Goal: Information Seeking & Learning: Find specific page/section

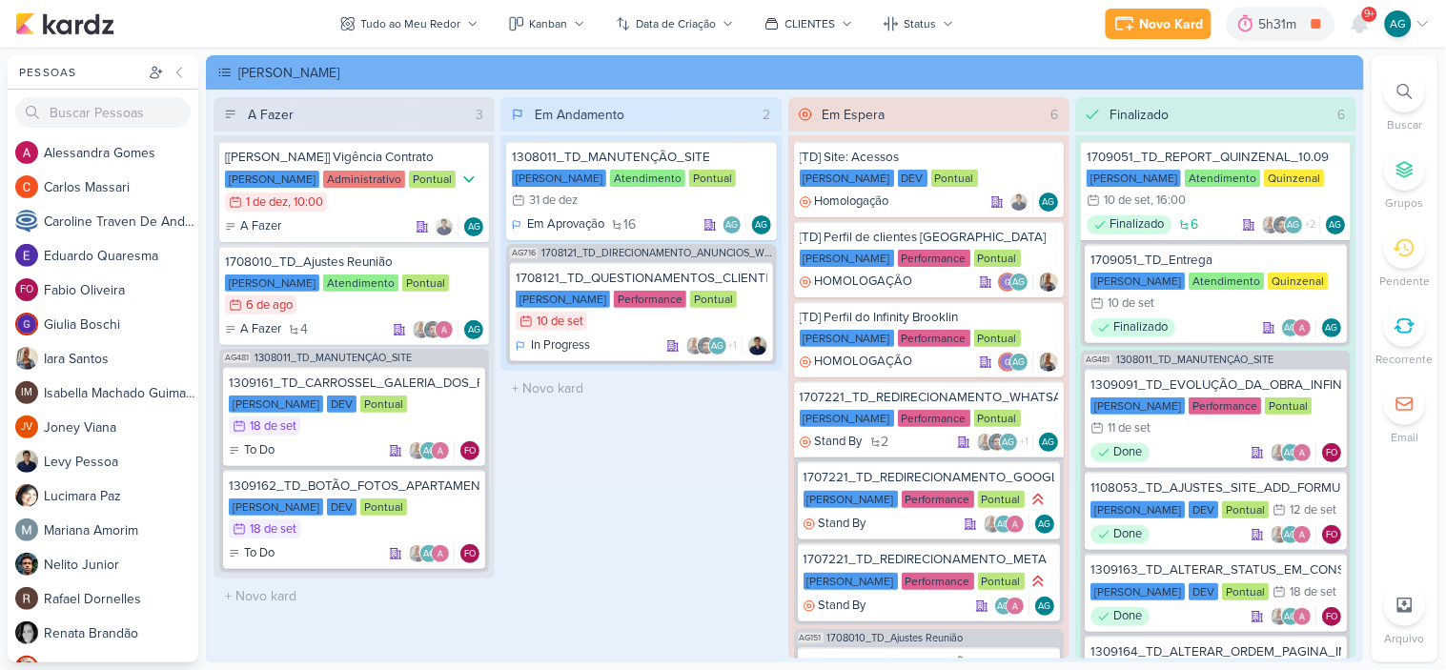
click at [1413, 93] on icon at bounding box center [1404, 91] width 15 height 15
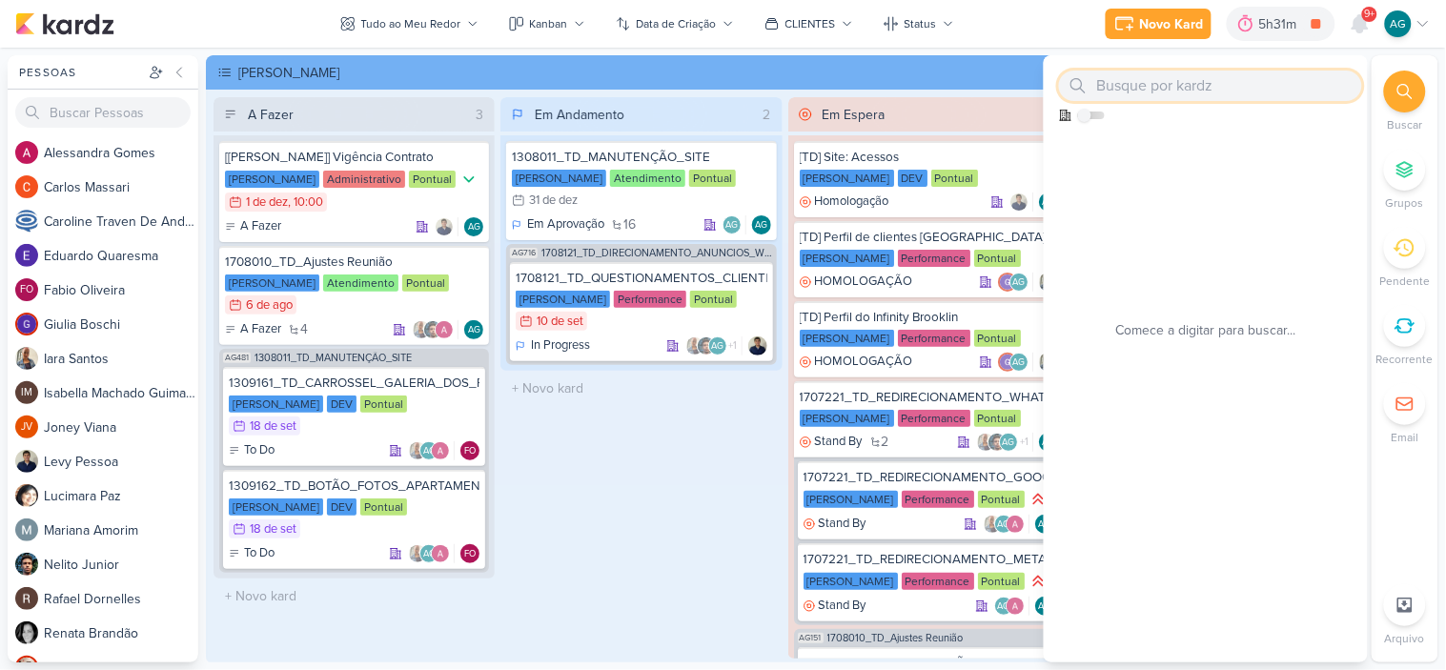
click at [1235, 90] on input "text" at bounding box center [1210, 86] width 303 height 31
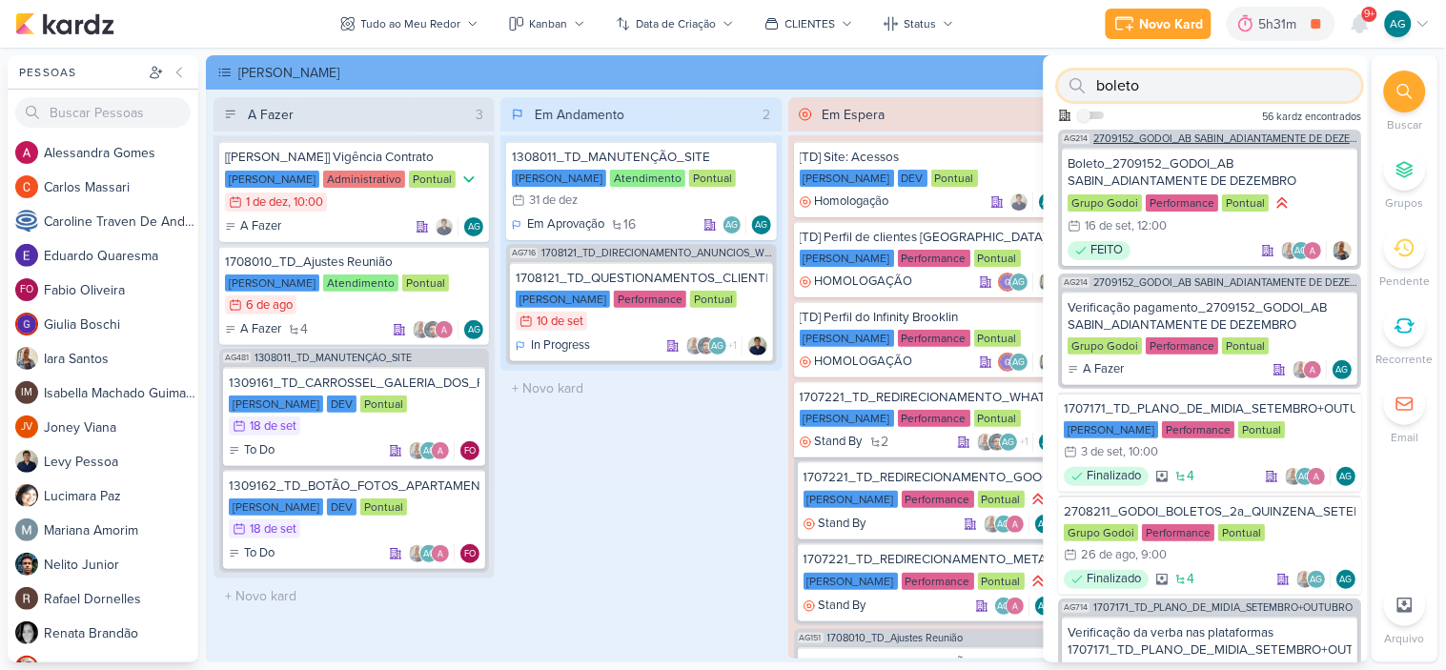
type input "boleto"
click at [1231, 139] on span "2709152_GODOI_AB SABIN_ADIANTAMENTE DE DEZEMBRO" at bounding box center [1226, 138] width 264 height 10
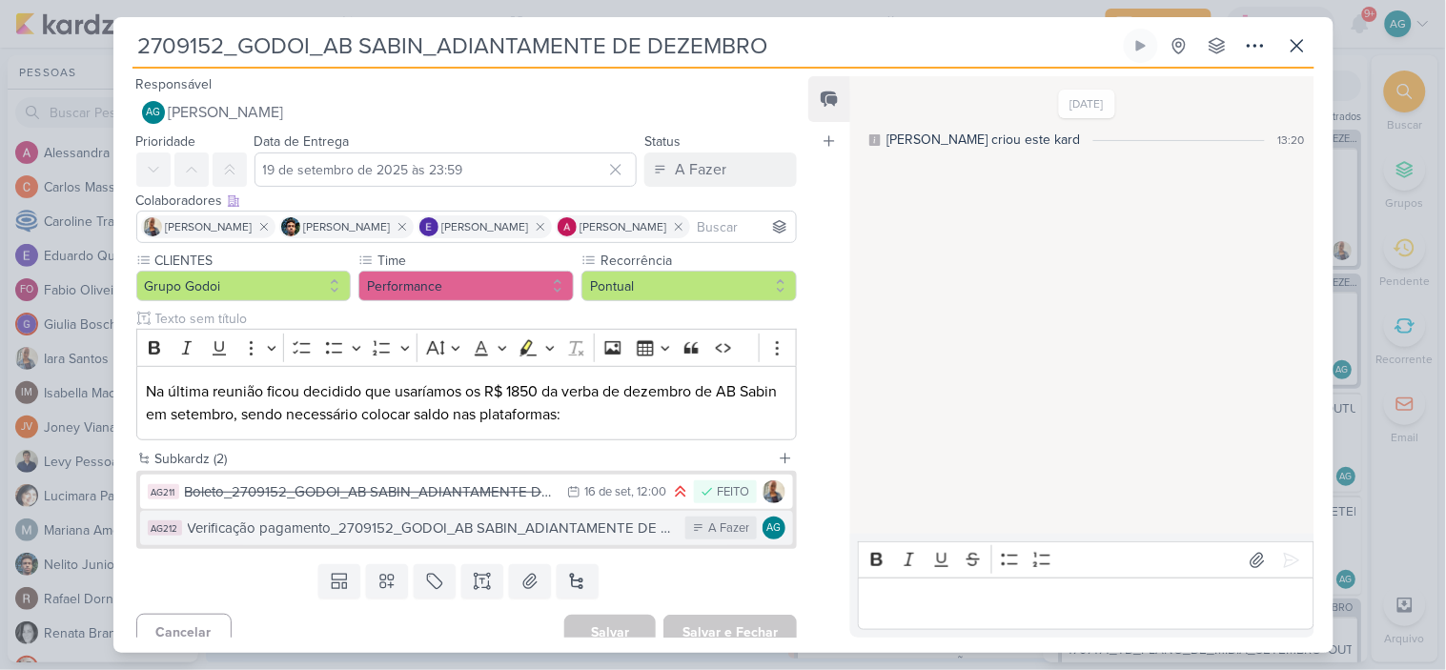
click at [408, 538] on div "Verificação pagamento_2709152_GODOI_AB SABIN_ADIANTAMENTE DE DEZEMBRO" at bounding box center [432, 529] width 489 height 22
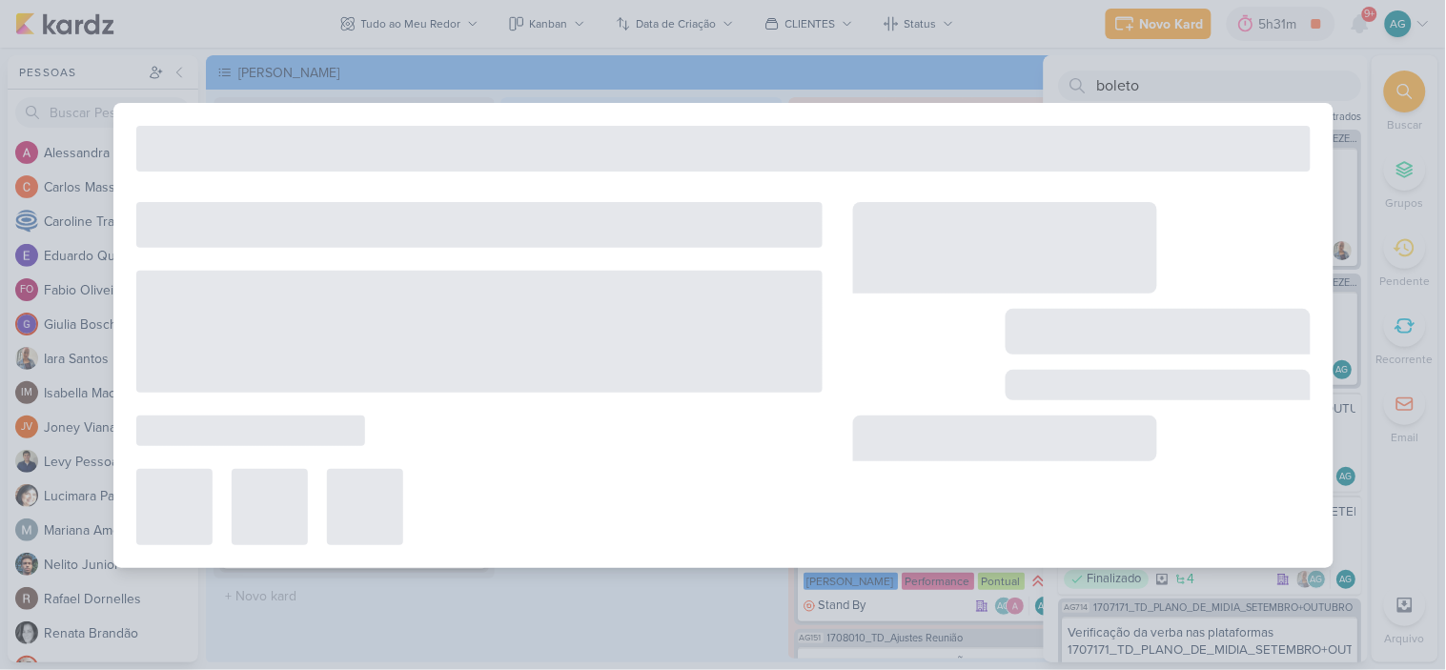
type input "Verificação pagamento_2709152_GODOI_AB SABIN_ADIANTAMENTE DE DEZEMBRO"
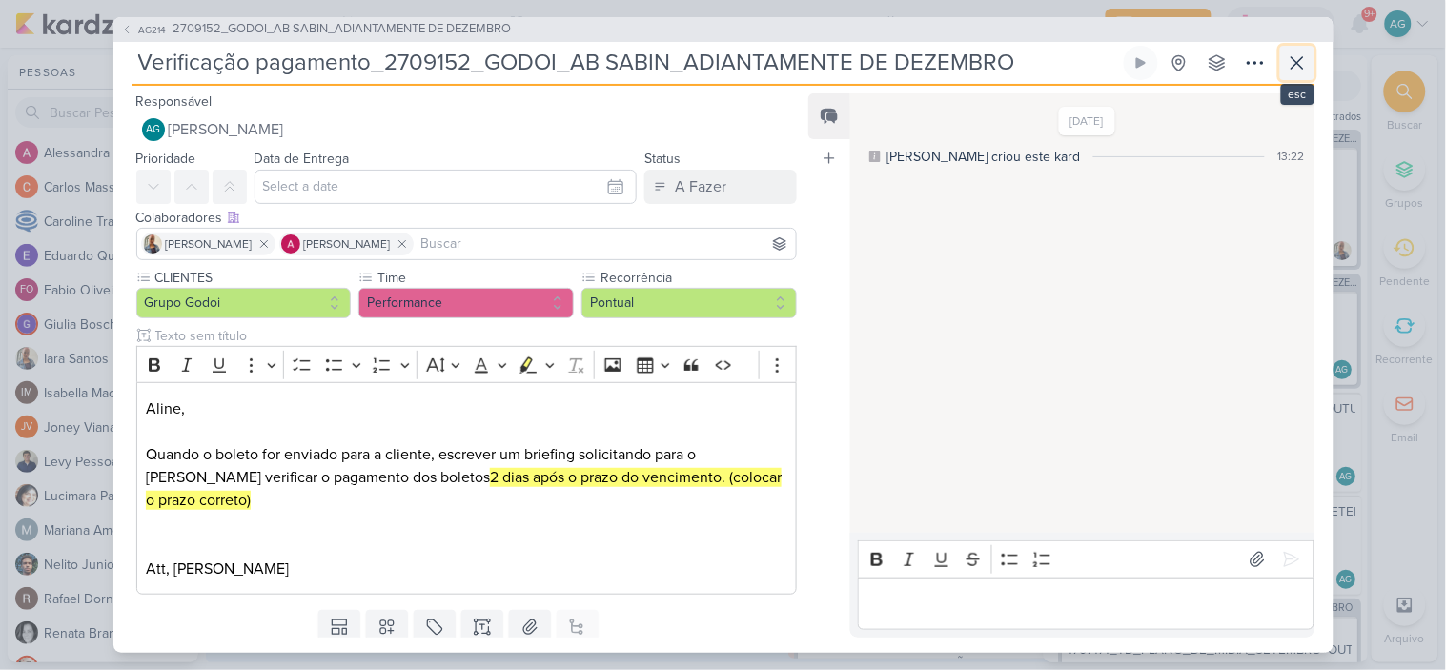
click at [1300, 67] on icon at bounding box center [1297, 62] width 11 height 11
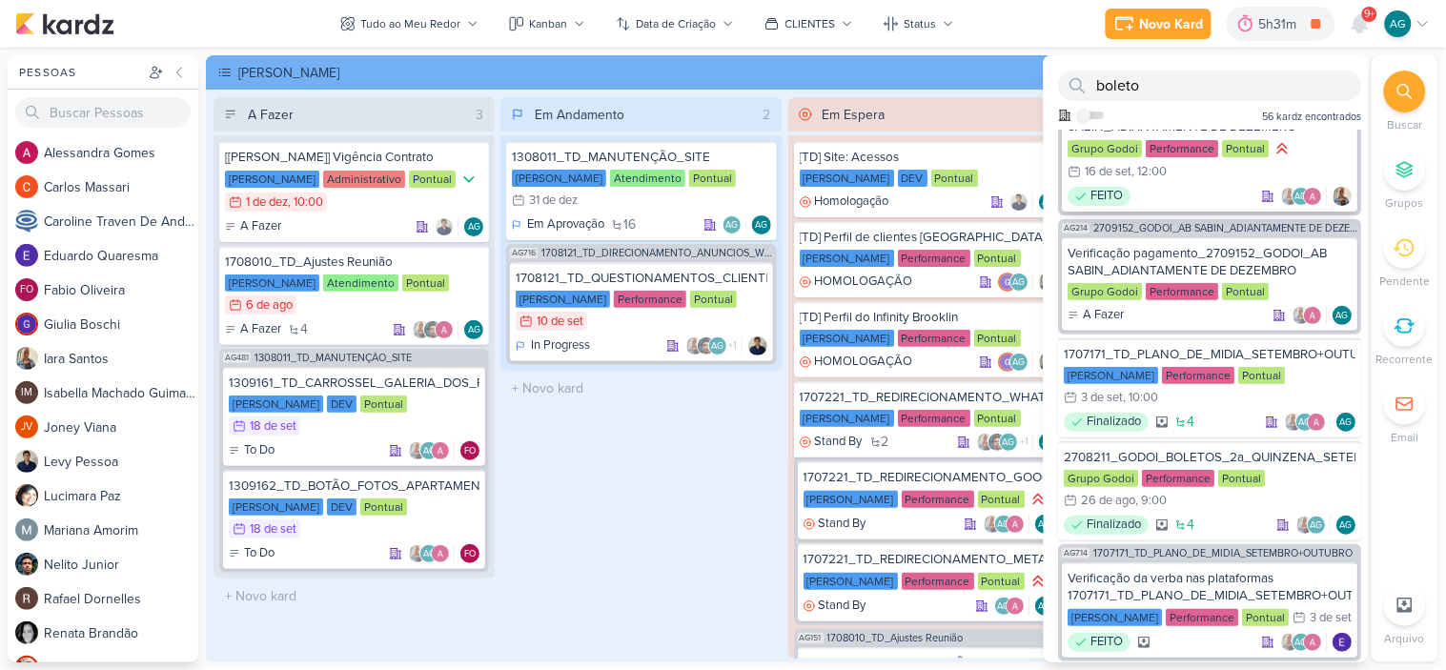
scroll to position [106, 0]
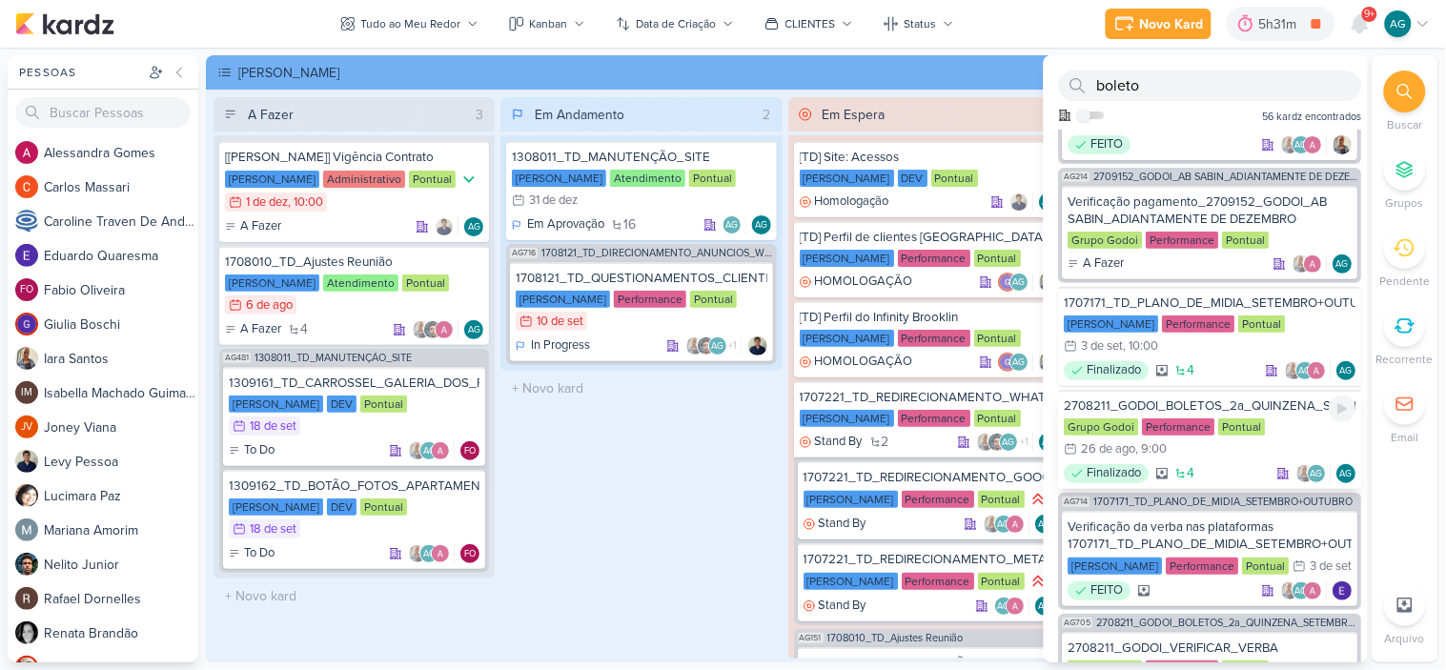
click at [1253, 404] on div "2708211_GODOI_BOLETOS_2a_QUINZENA_SETEMBRO+OUTUBRO" at bounding box center [1211, 405] width 292 height 17
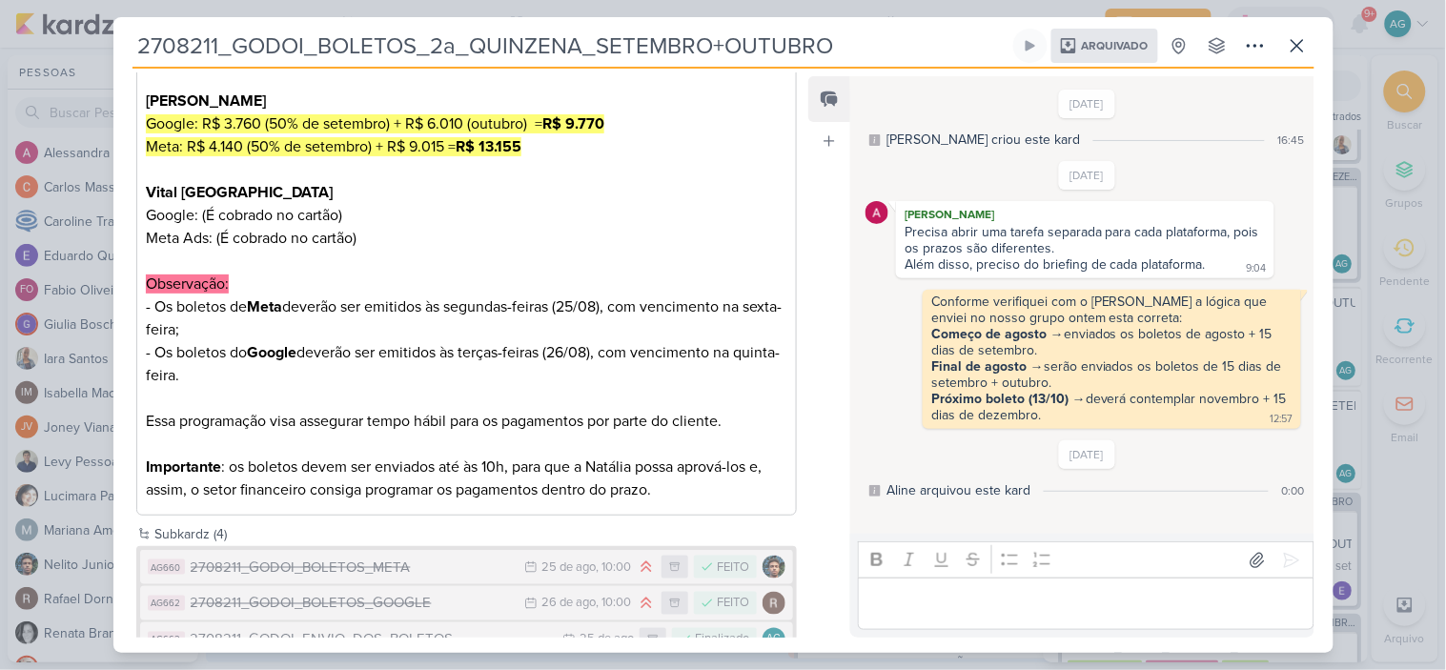
scroll to position [501, 0]
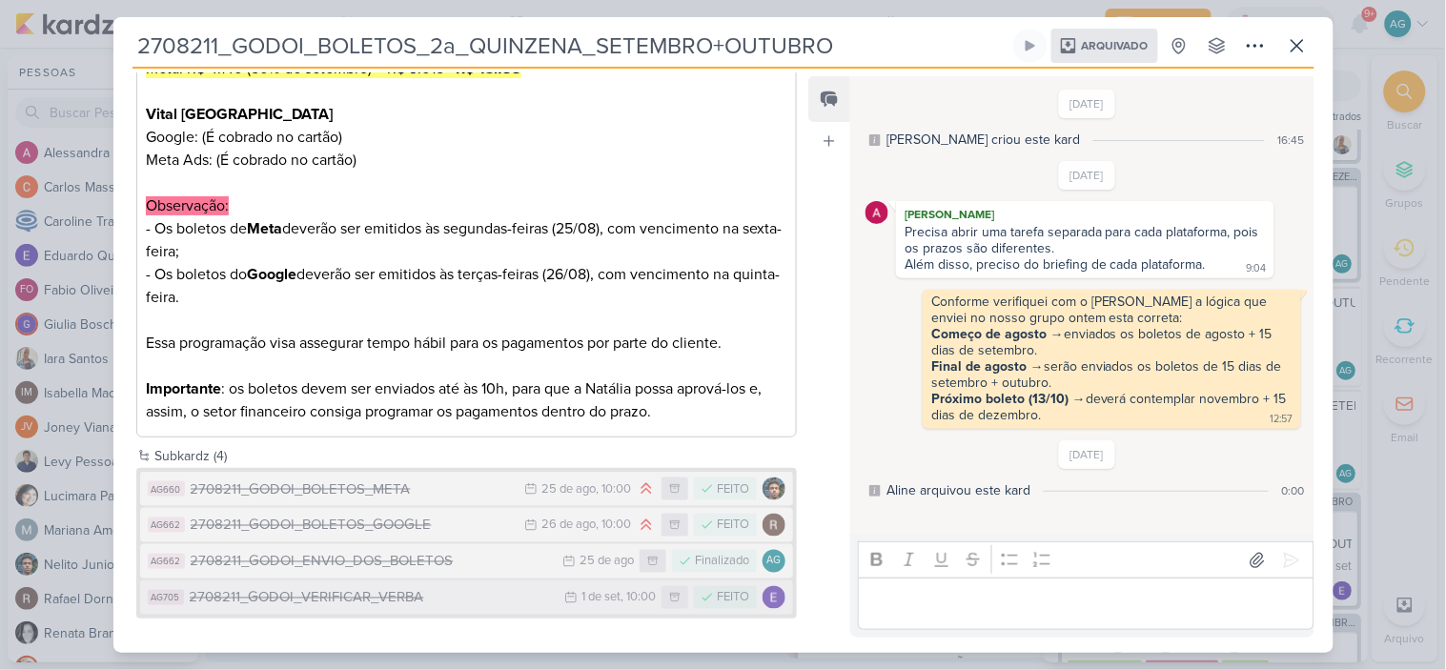
click at [458, 601] on div "2708211_GODOI_VERIFICAR_VERBA" at bounding box center [373, 598] width 366 height 22
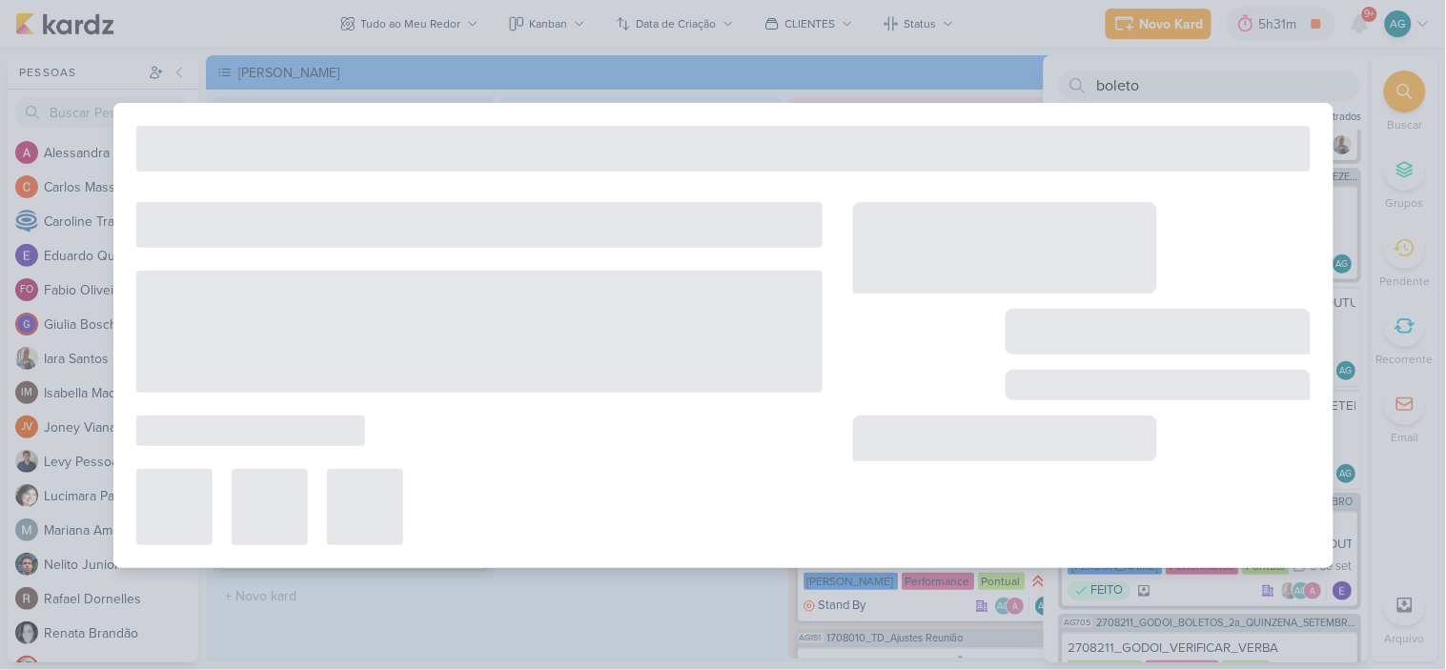
type input "2708211_GODOI_VERIFICAR_VERBA"
type input "1 de setembro de 2025 às 10:00"
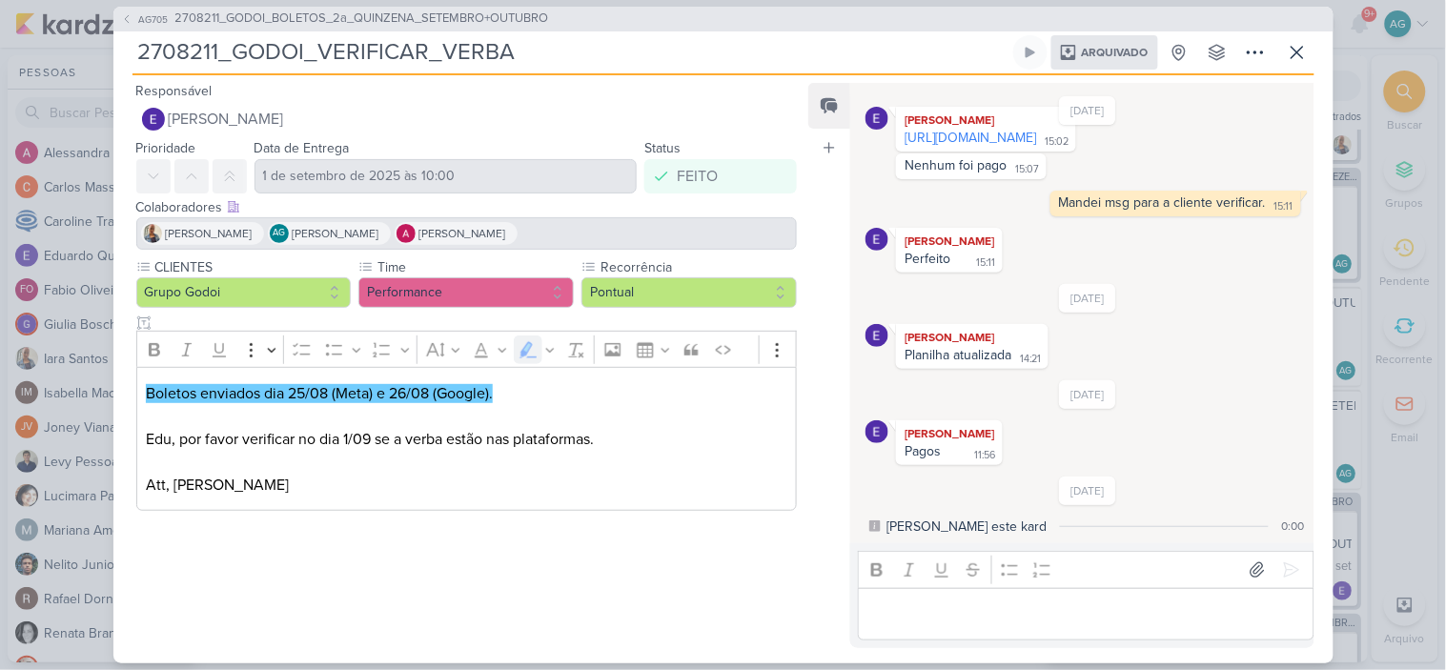
scroll to position [16, 0]
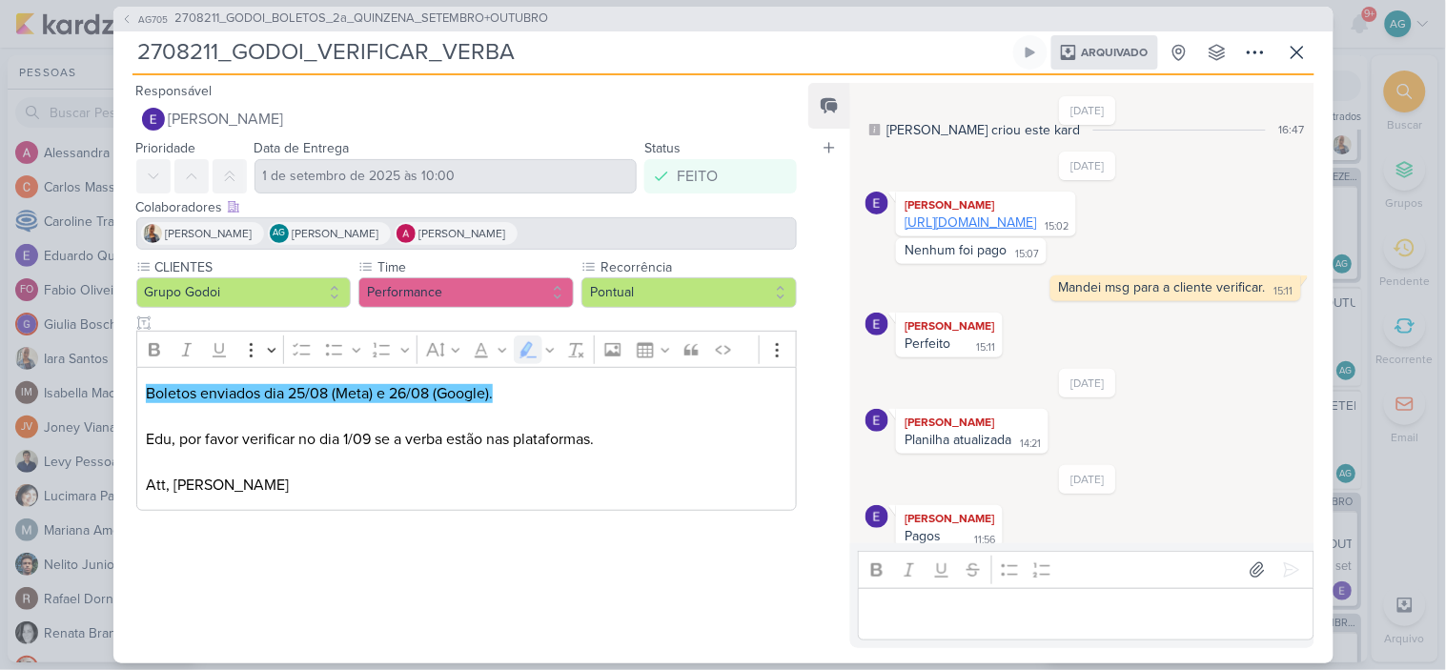
click at [973, 229] on link "[URL][DOMAIN_NAME]" at bounding box center [971, 222] width 132 height 16
click at [479, 20] on span "2708211_GODOI_BOLETOS_2a_QUINZENA_SETEMBRO+OUTUBRO" at bounding box center [362, 19] width 374 height 19
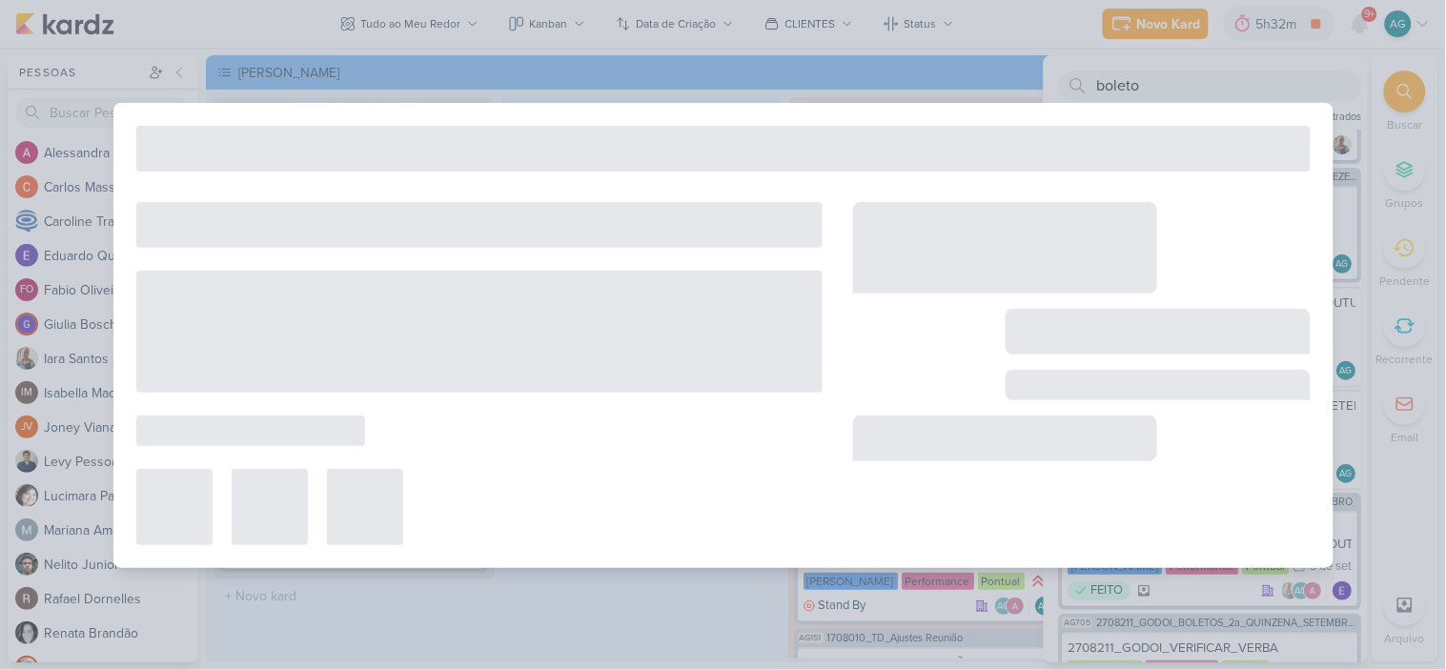
type input "2708211_GODOI_BOLETOS_2a_QUINZENA_SETEMBRO+OUTUBRO"
type input "[DATE] 09:00"
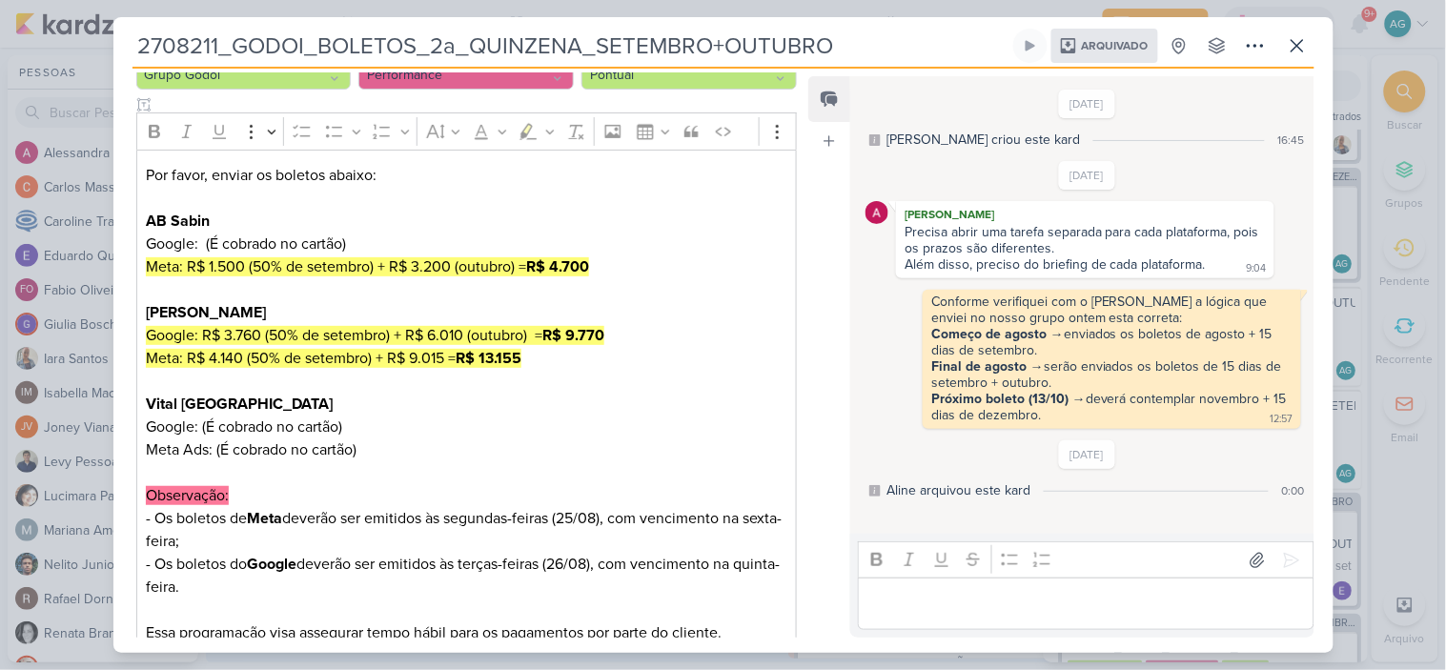
scroll to position [0, 0]
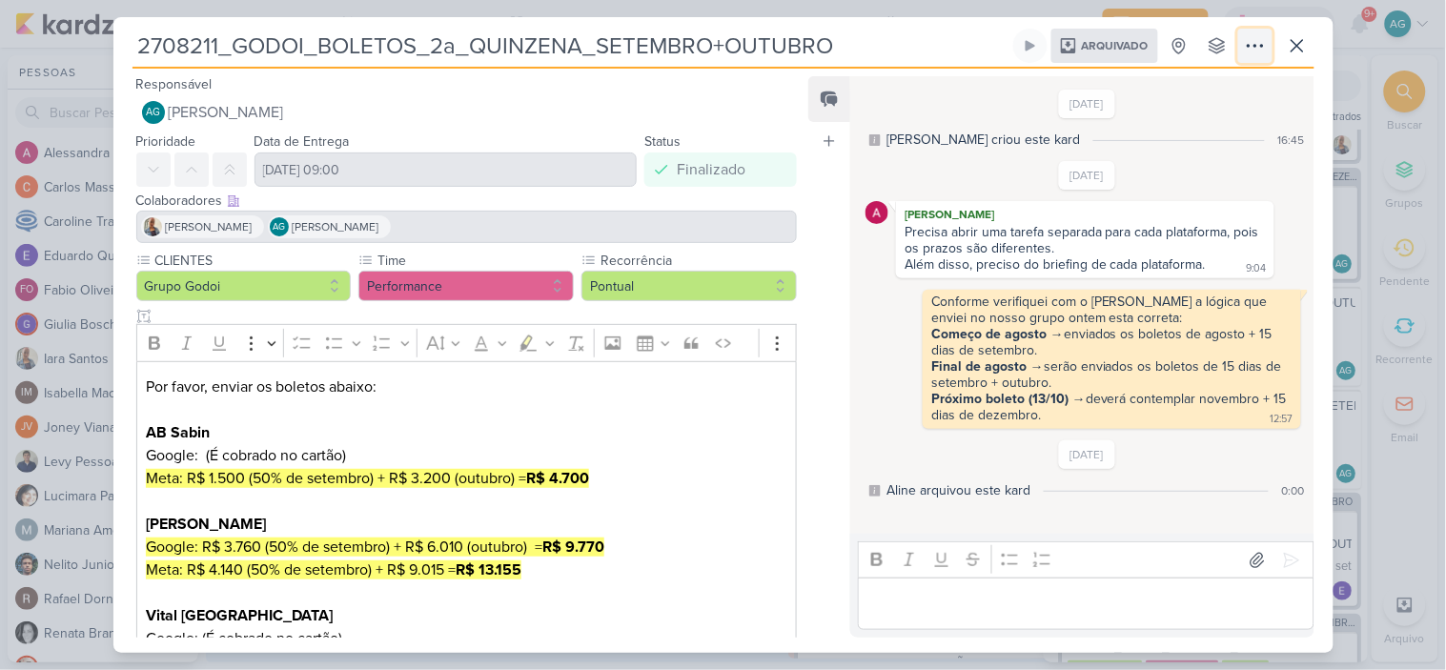
click at [1262, 49] on icon at bounding box center [1255, 45] width 23 height 23
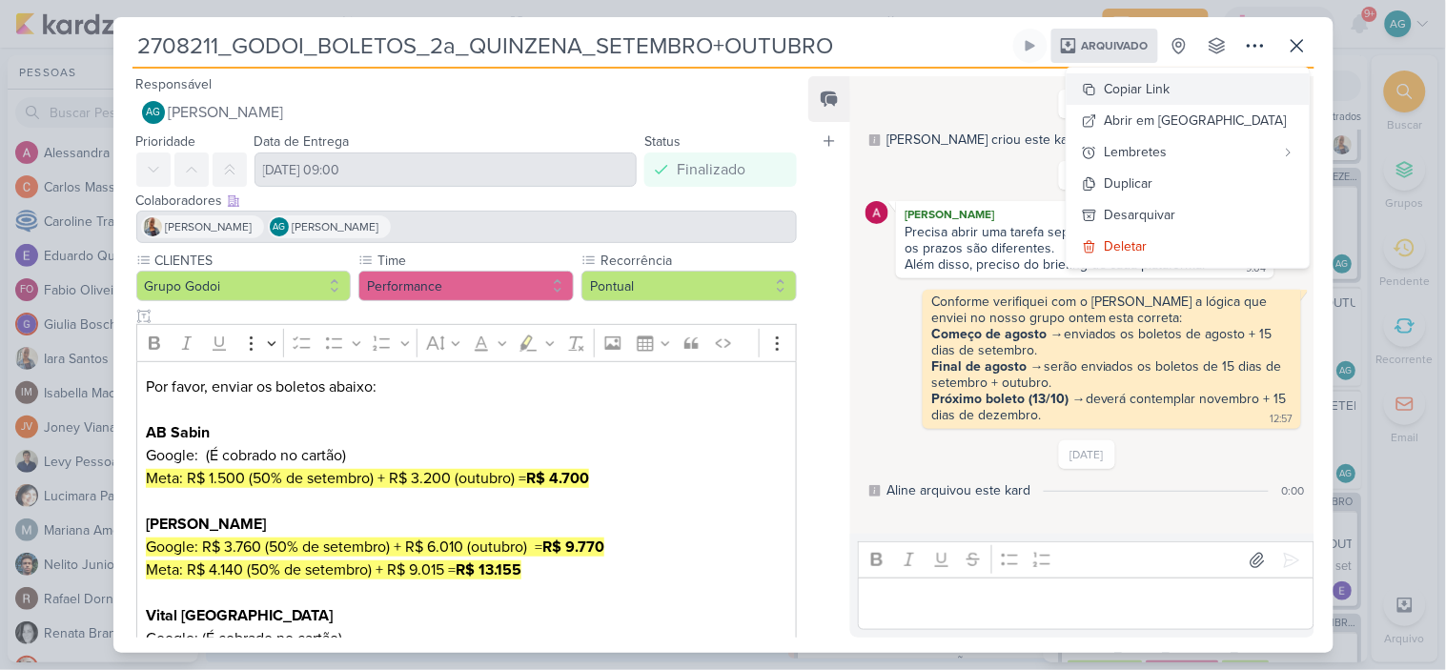
click at [1171, 87] on div "Copiar Link" at bounding box center [1138, 89] width 66 height 20
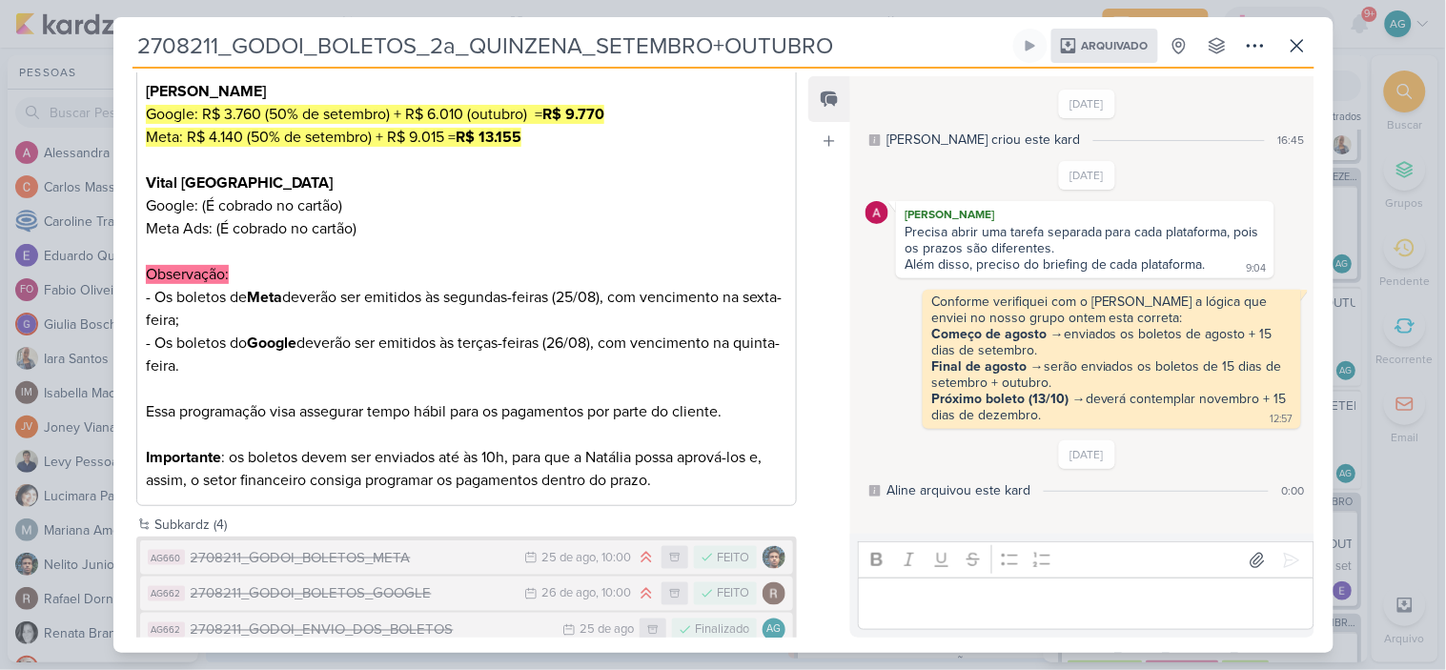
scroll to position [501, 0]
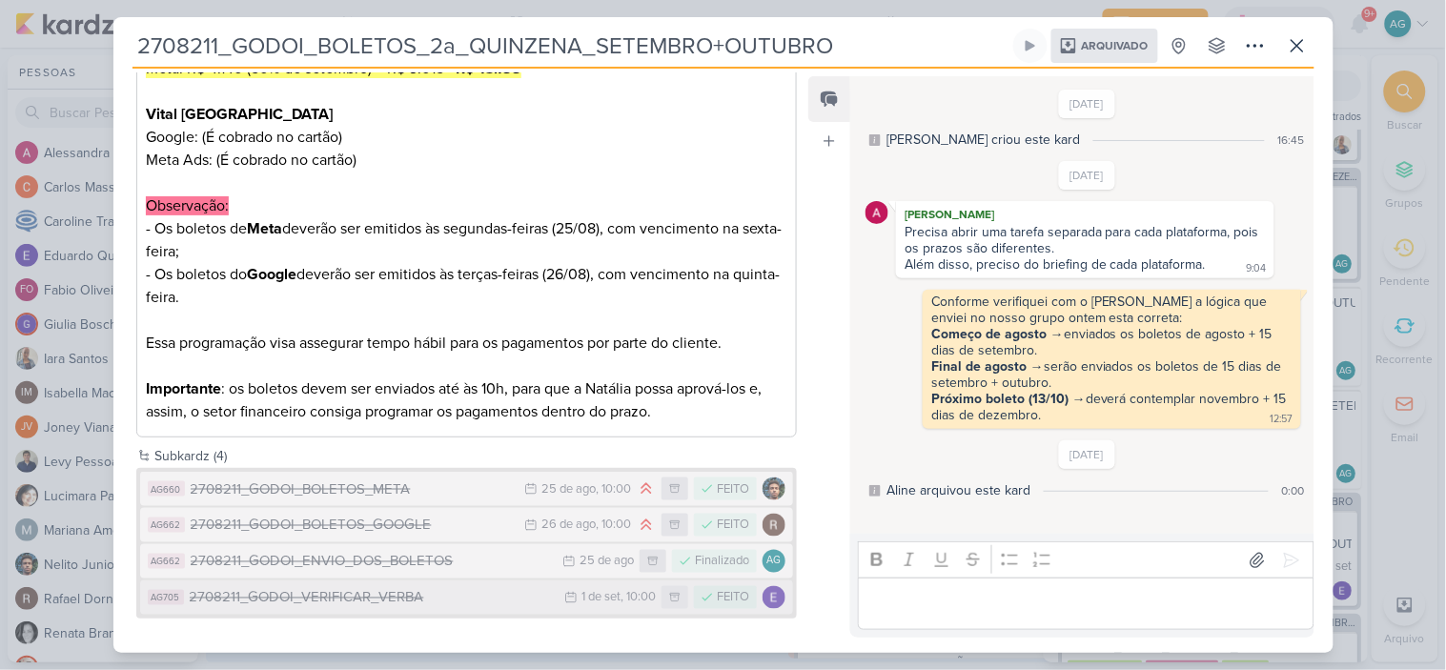
click at [404, 591] on div "2708211_GODOI_VERIFICAR_VERBA" at bounding box center [373, 598] width 366 height 22
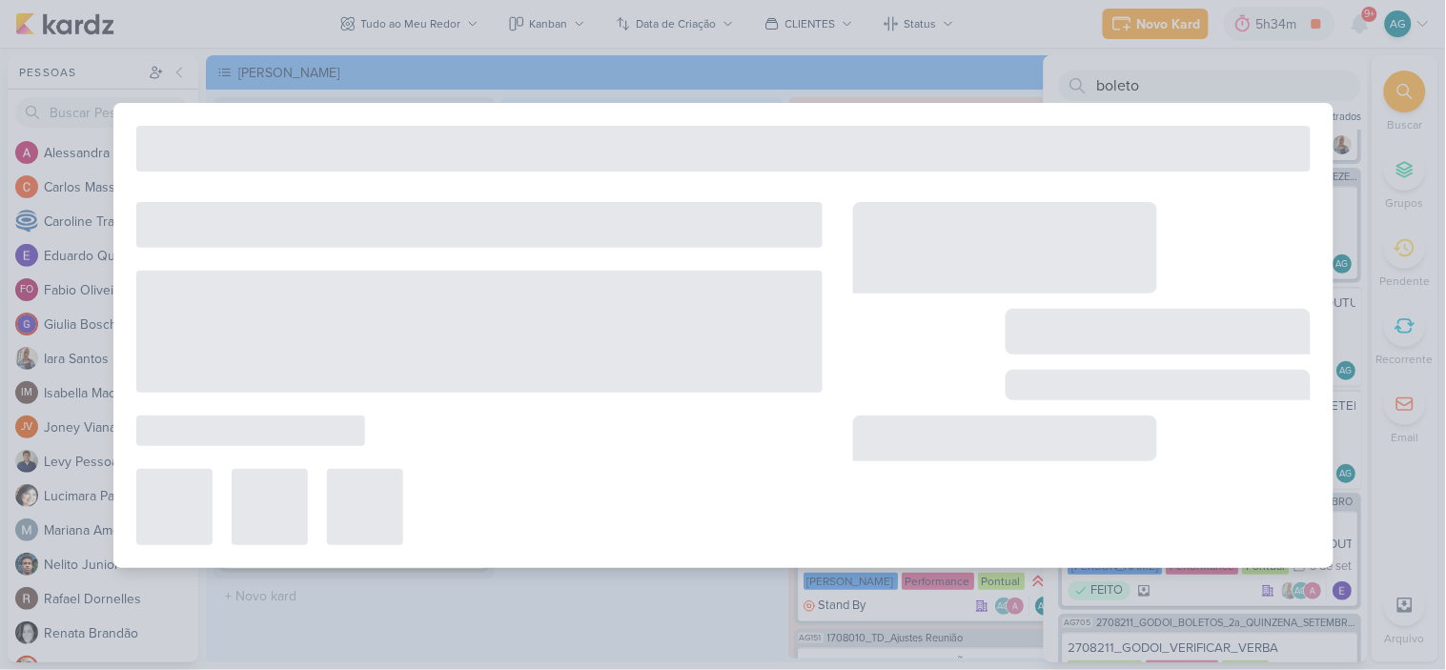
type input "2708211_GODOI_VERIFICAR_VERBA"
type input "1 de setembro de 2025 às 10:00"
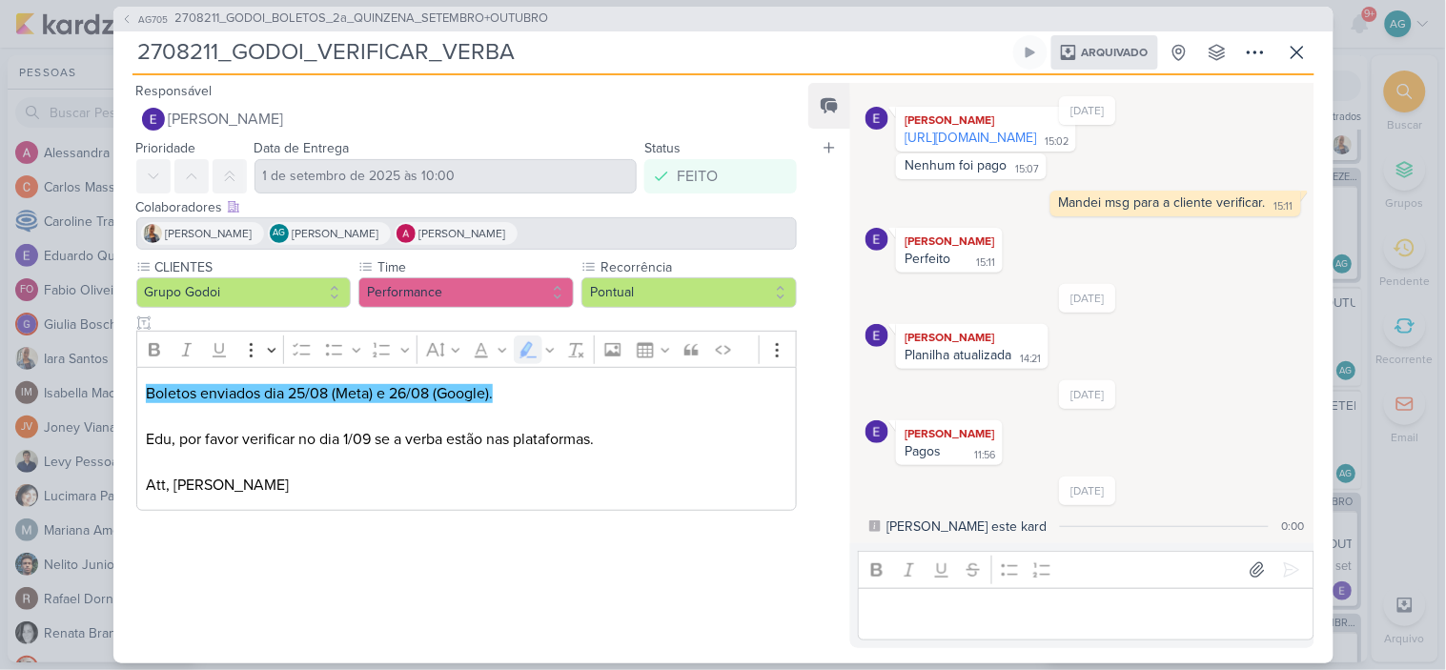
scroll to position [16, 0]
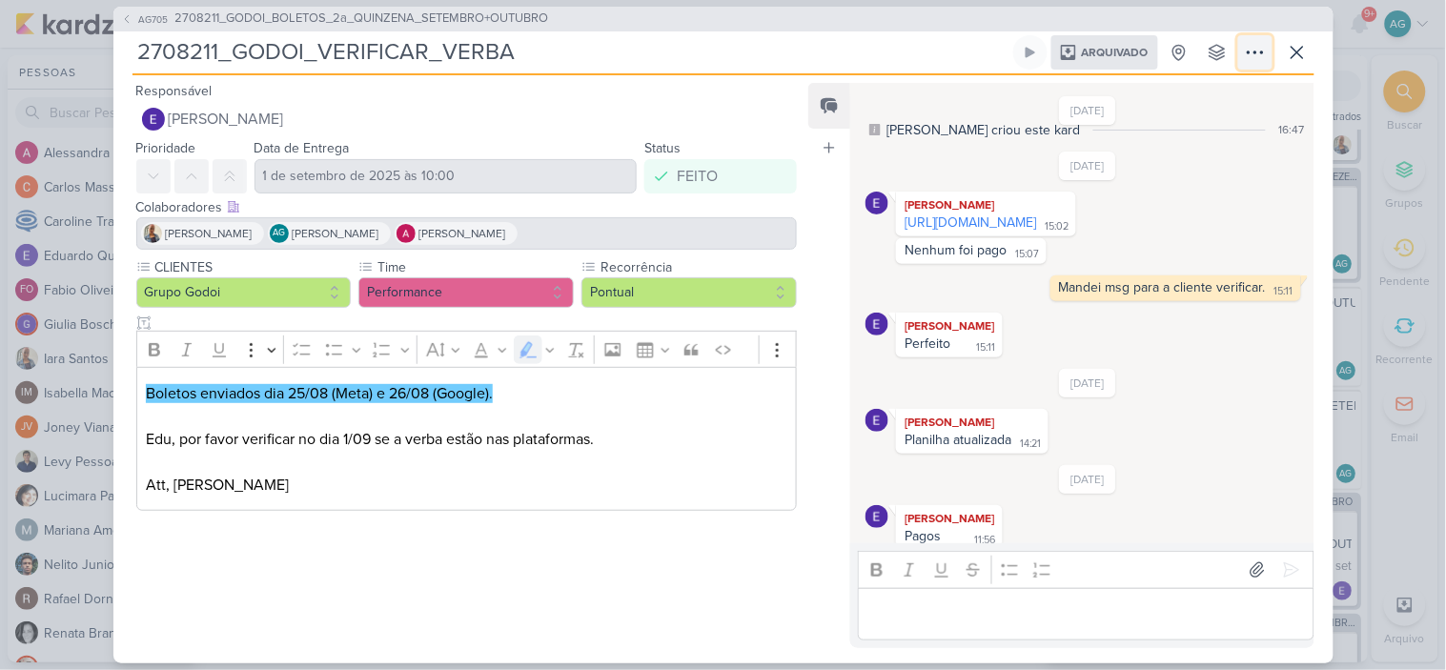
click at [1259, 50] on icon at bounding box center [1255, 52] width 23 height 23
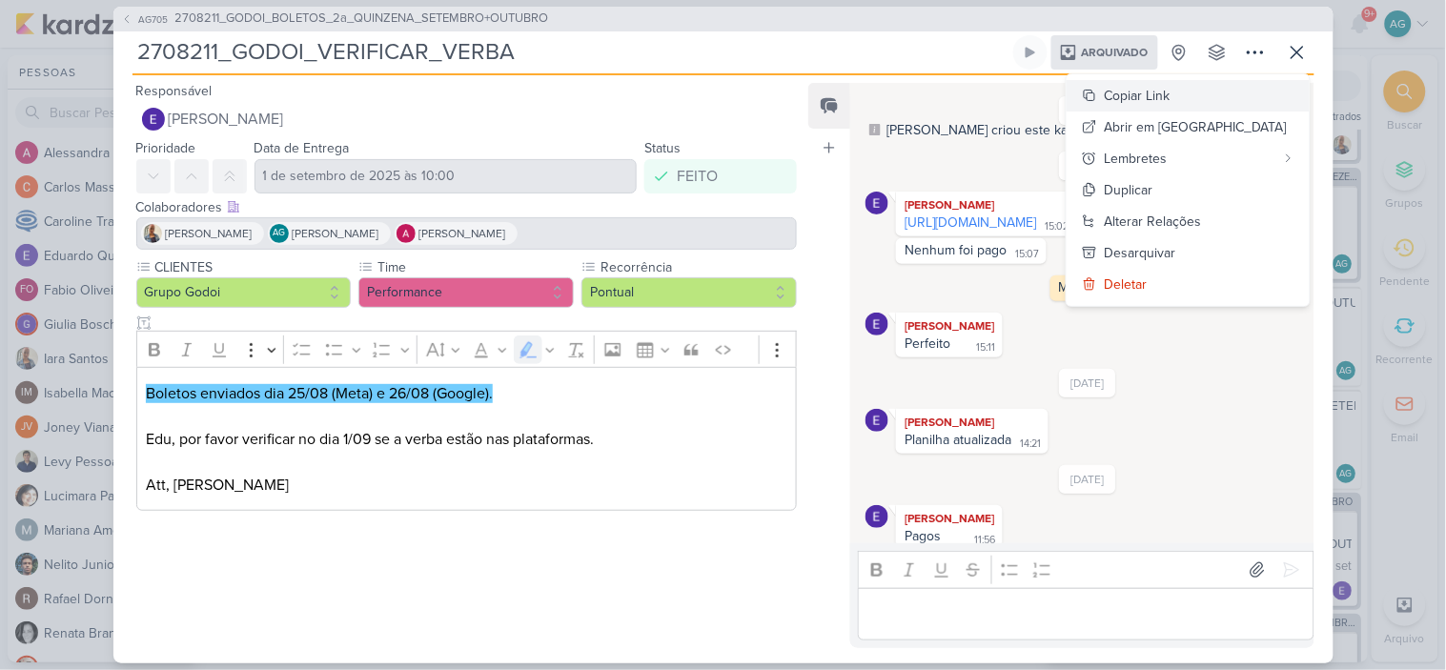
click at [1171, 97] on div "Copiar Link" at bounding box center [1138, 96] width 66 height 20
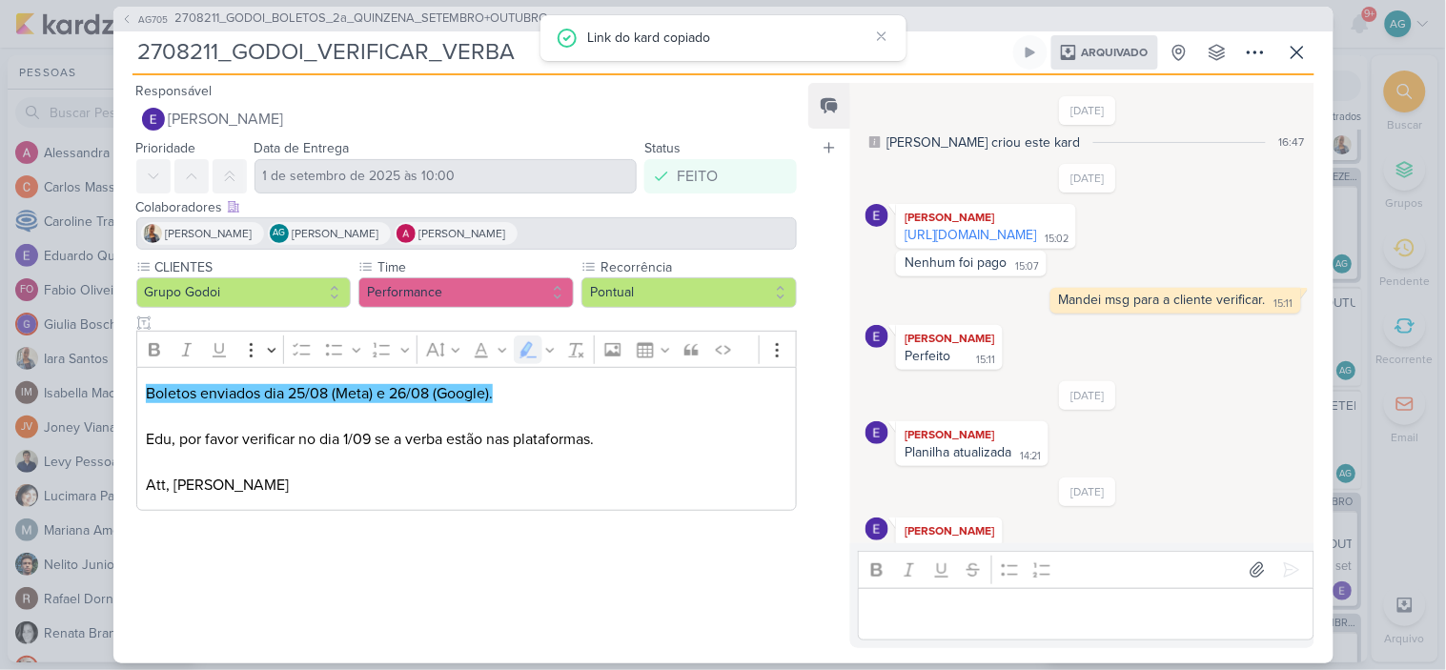
scroll to position [0, 0]
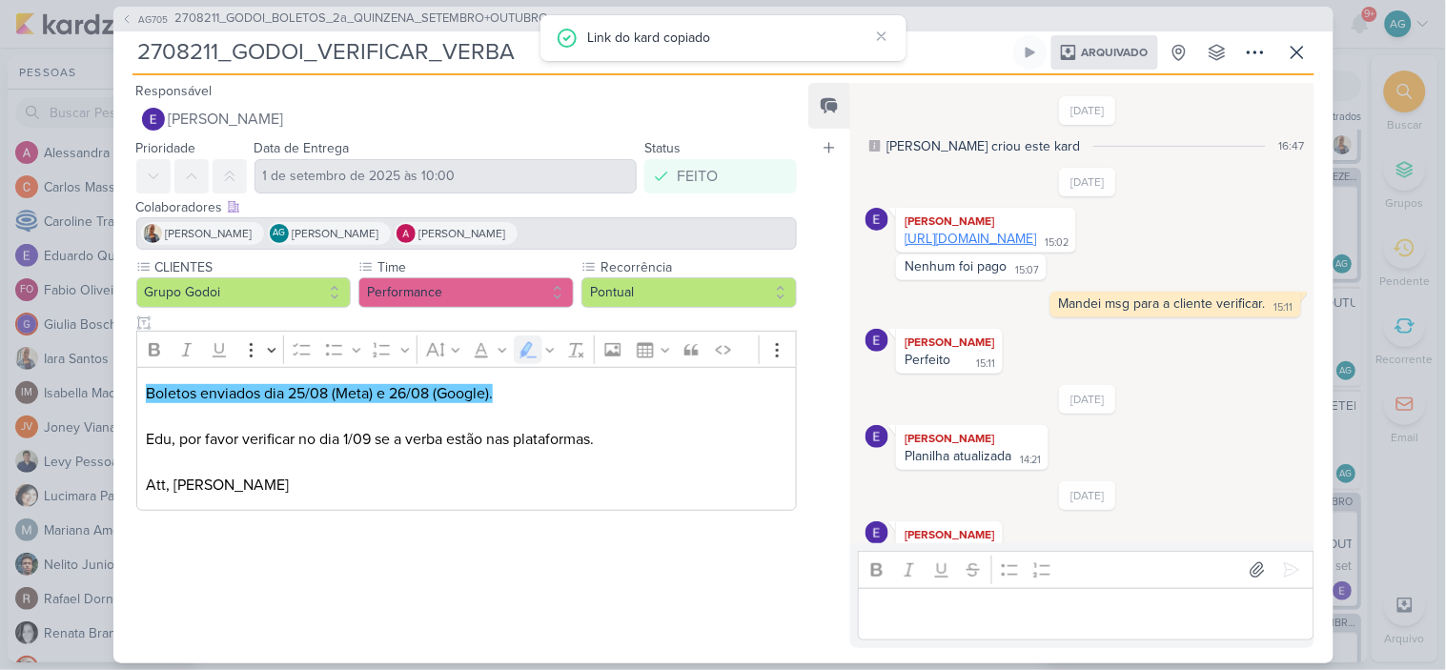
click at [1036, 247] on link "[URL][DOMAIN_NAME]" at bounding box center [971, 239] width 132 height 16
click at [358, 14] on span "2708211_GODOI_BOLETOS_2a_QUINZENA_SETEMBRO+OUTUBRO" at bounding box center [362, 19] width 374 height 19
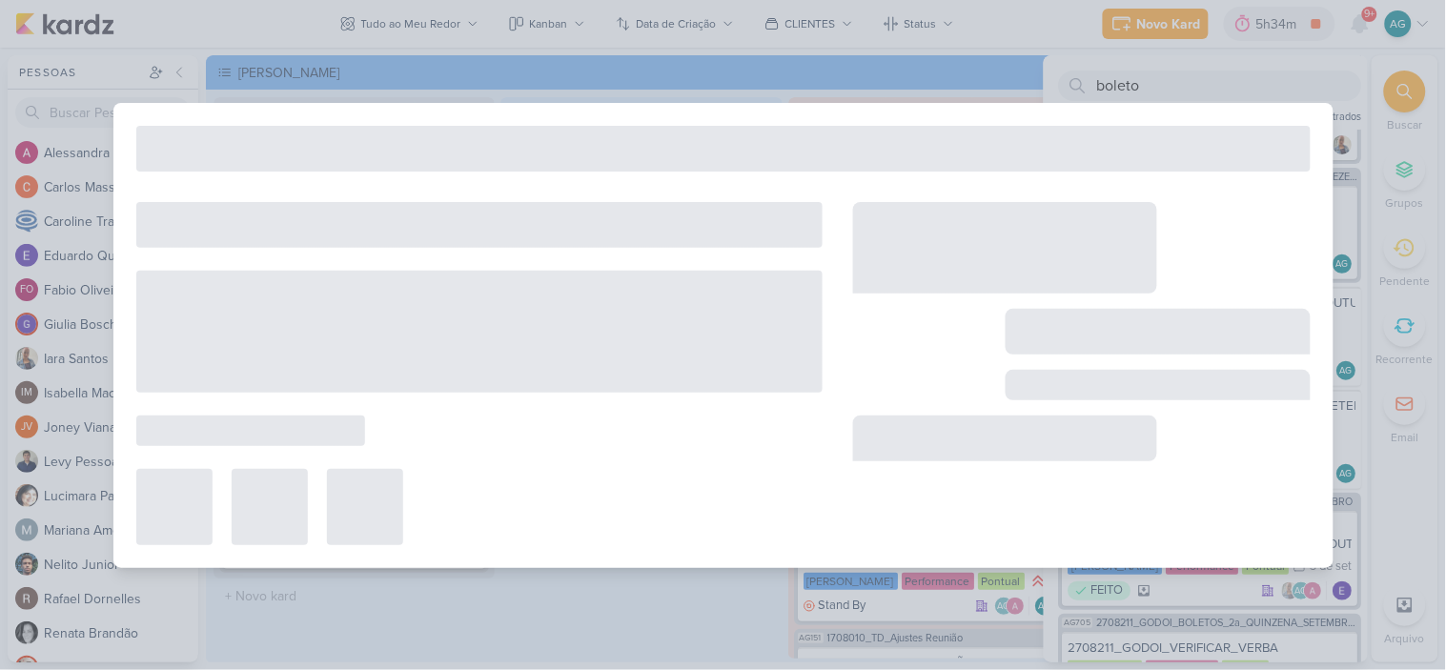
type input "2708211_GODOI_BOLETOS_2a_QUINZENA_SETEMBRO+OUTUBRO"
type input "[DATE] 09:00"
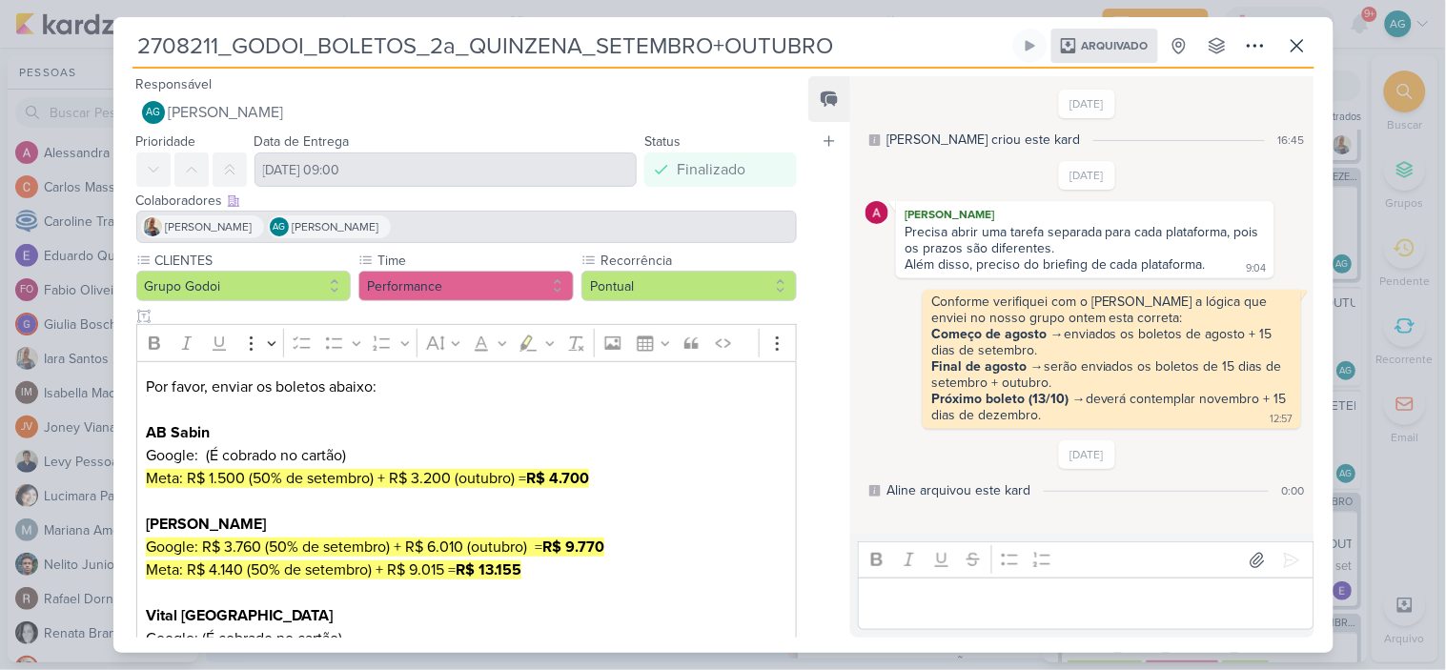
scroll to position [106, 0]
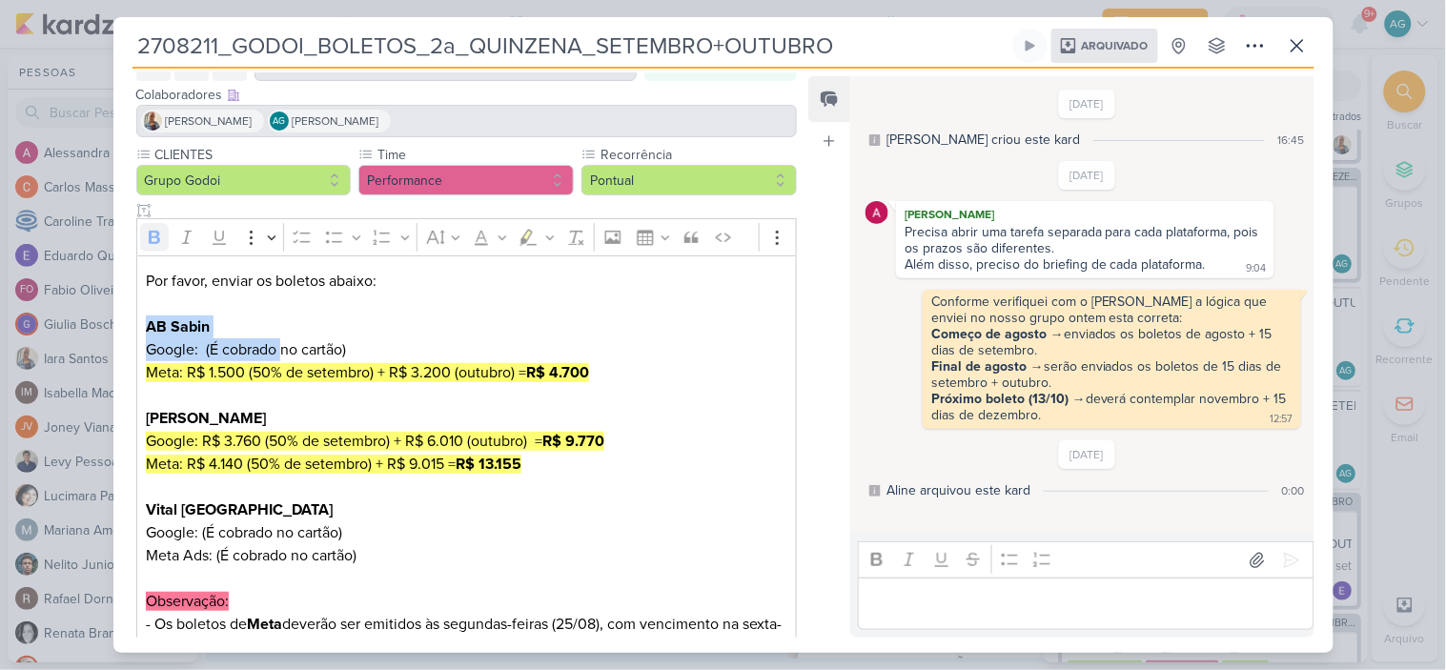
drag, startPoint x: 147, startPoint y: 327, endPoint x: 281, endPoint y: 339, distance: 135.0
click at [281, 339] on p "Por favor, enviar os boletos abaixo: AB Sabin Google: (É cobrado no cartão) Met…" at bounding box center [466, 384] width 641 height 229
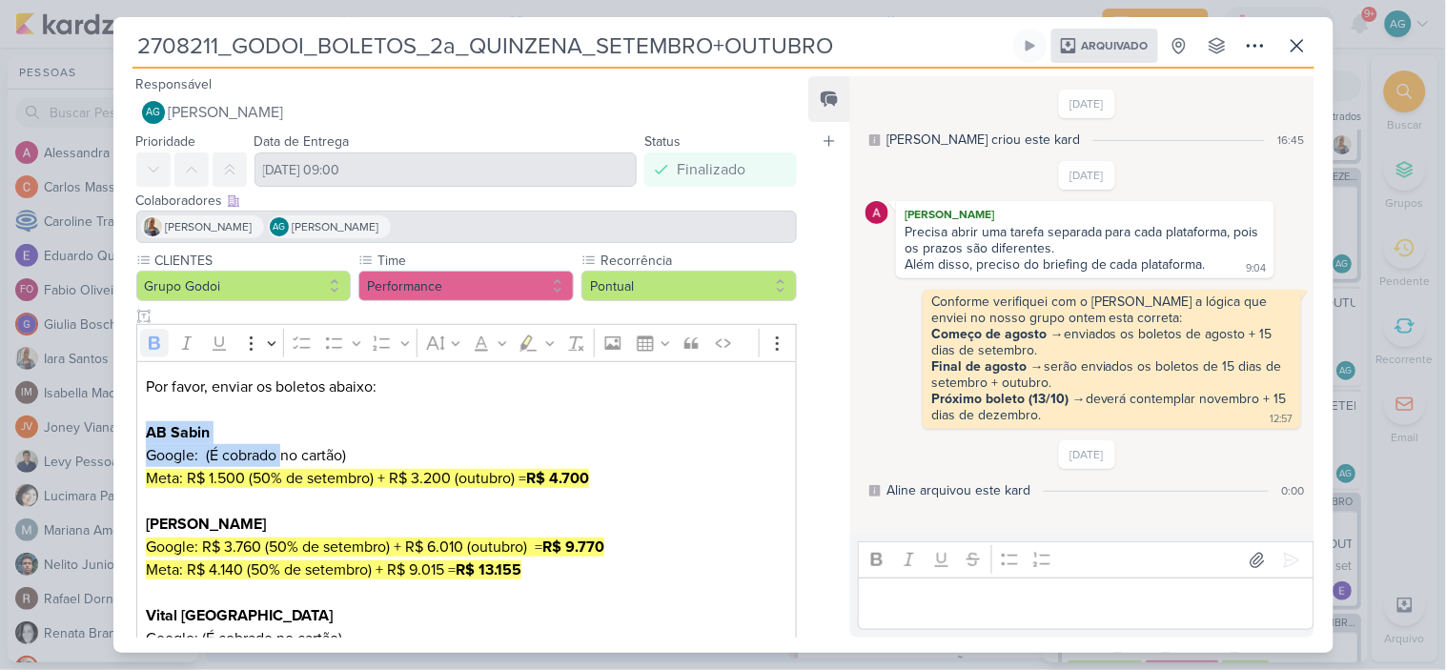
click at [683, 474] on p "Por favor, enviar os boletos abaixo: AB Sabin Google: (É cobrado no cartão) Met…" at bounding box center [466, 490] width 641 height 229
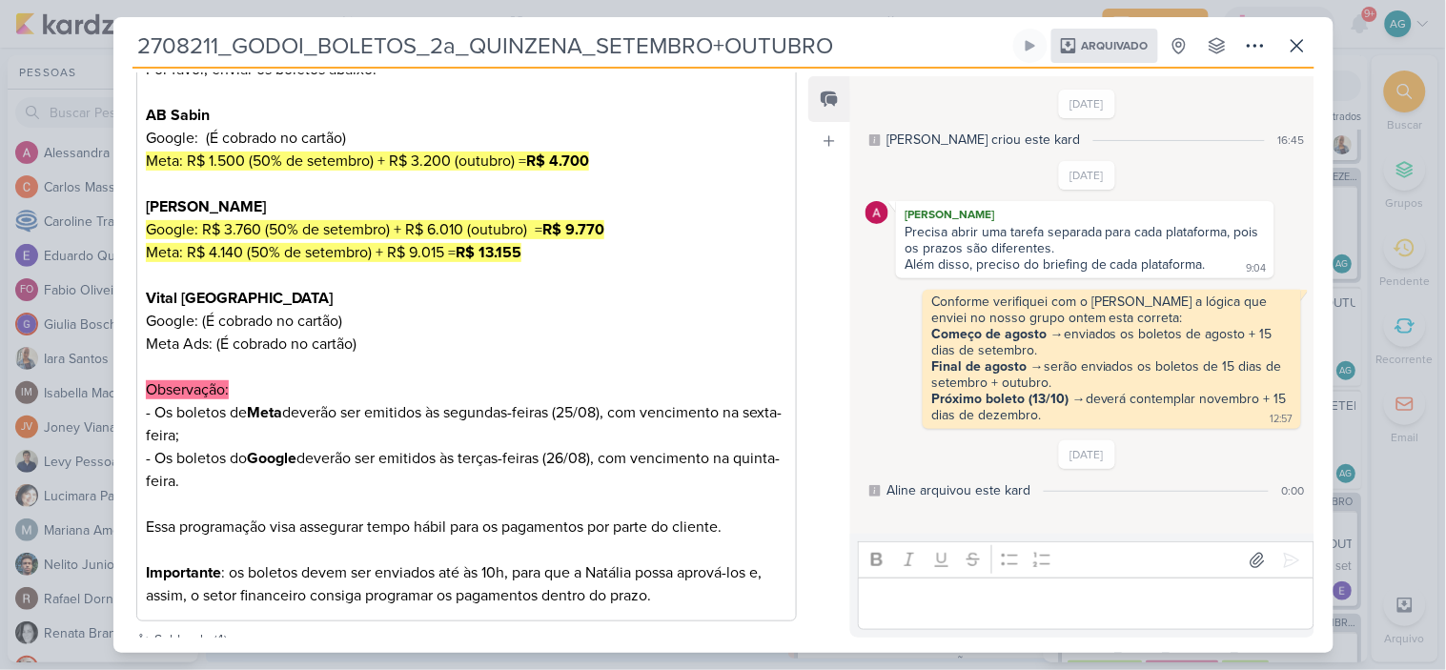
scroll to position [501, 0]
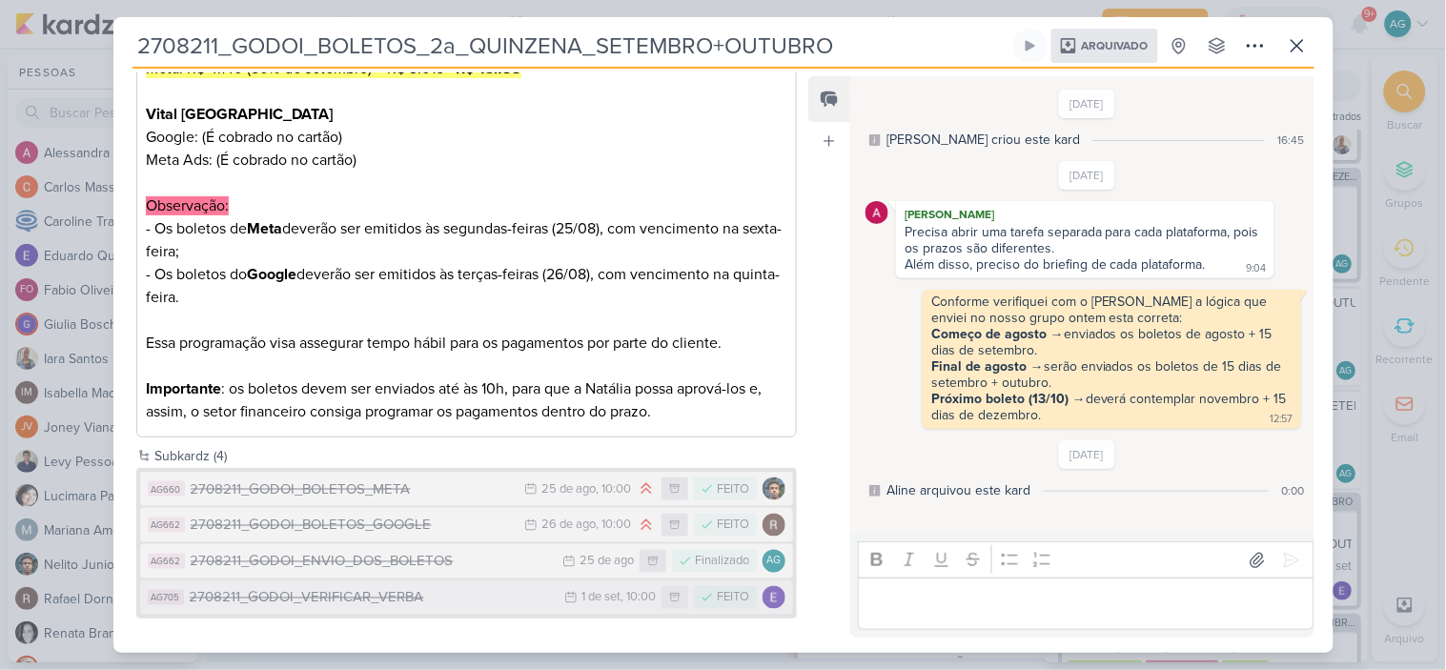
click at [326, 594] on div "2708211_GODOI_VERIFICAR_VERBA" at bounding box center [373, 598] width 366 height 22
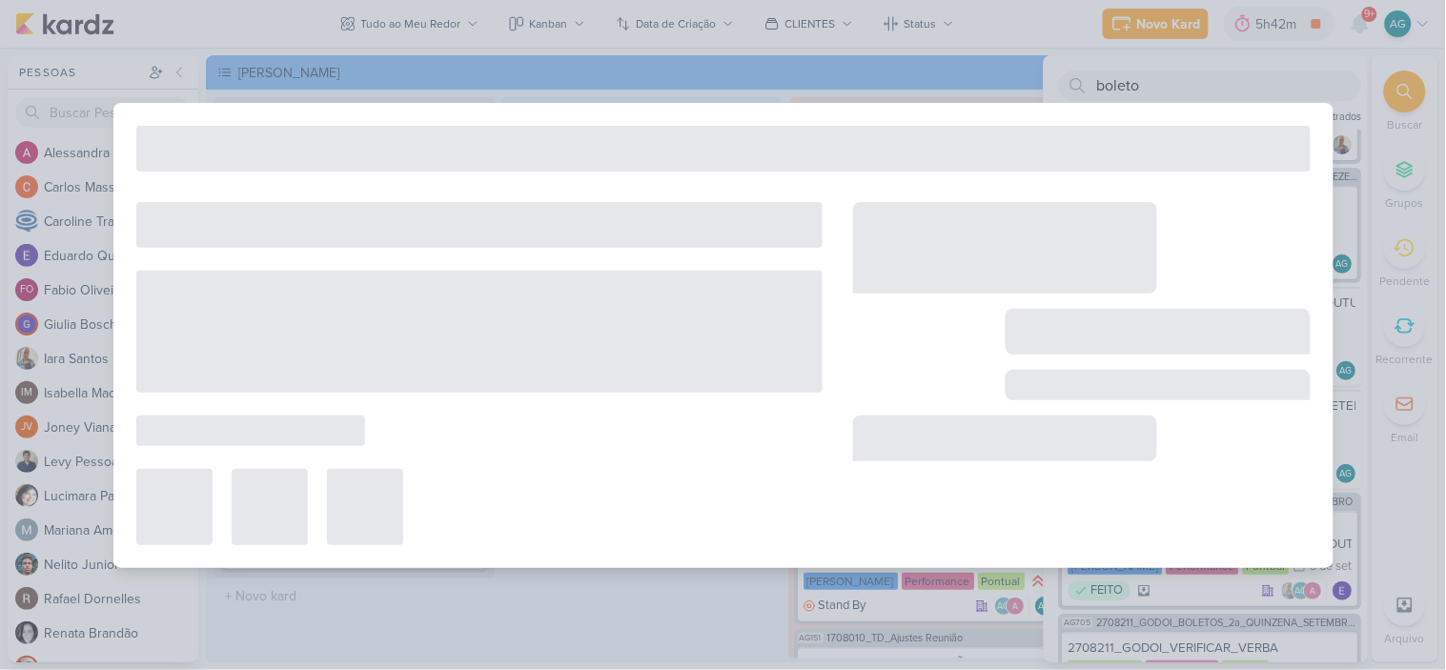
type input "2708211_GODOI_VERIFICAR_VERBA"
type input "1 de setembro de 2025 às 10:00"
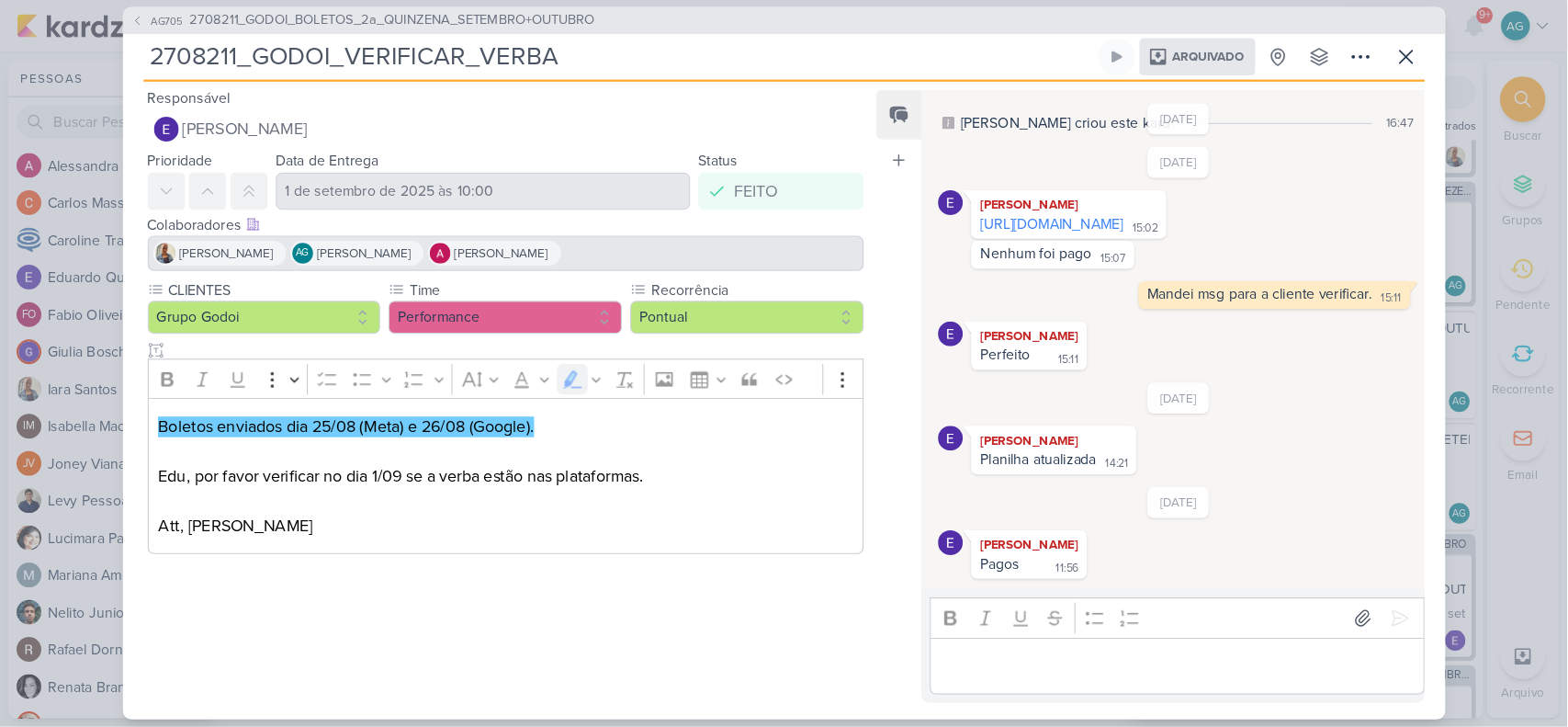
scroll to position [15, 0]
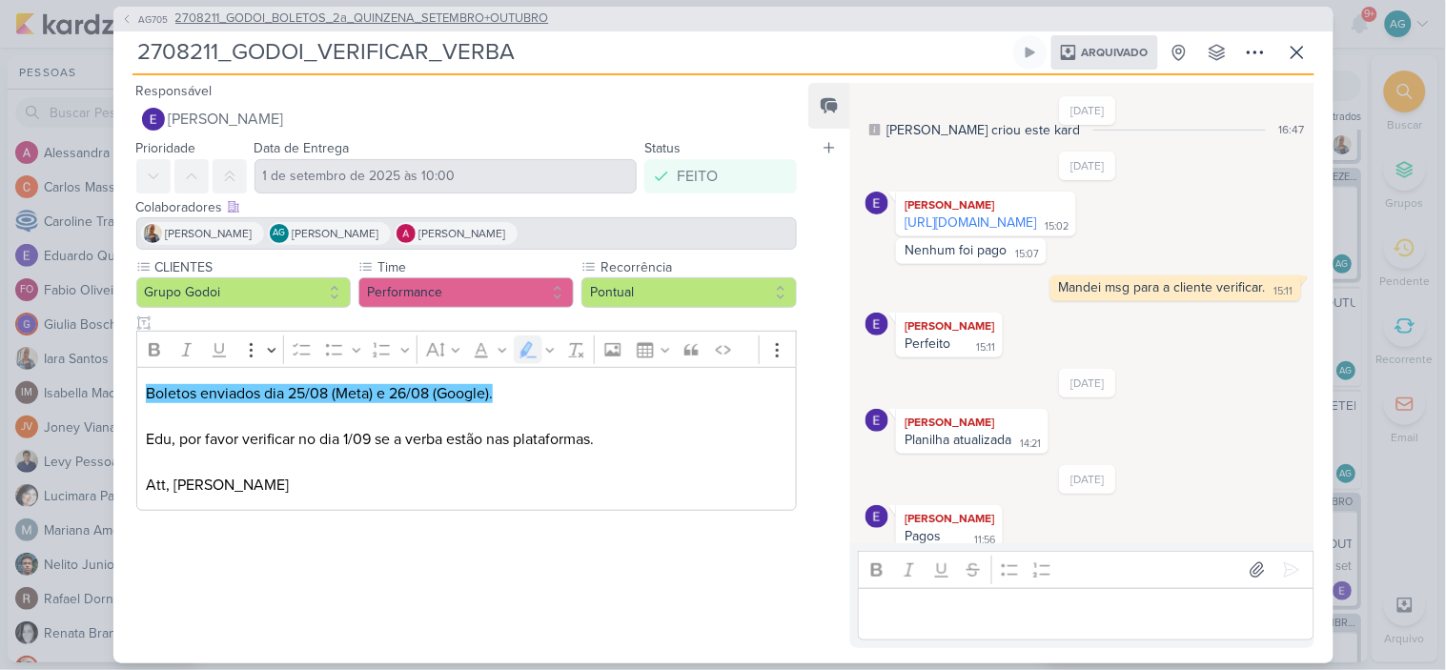
click at [469, 14] on span "2708211_GODOI_BOLETOS_2a_QUINZENA_SETEMBRO+OUTUBRO" at bounding box center [362, 19] width 374 height 19
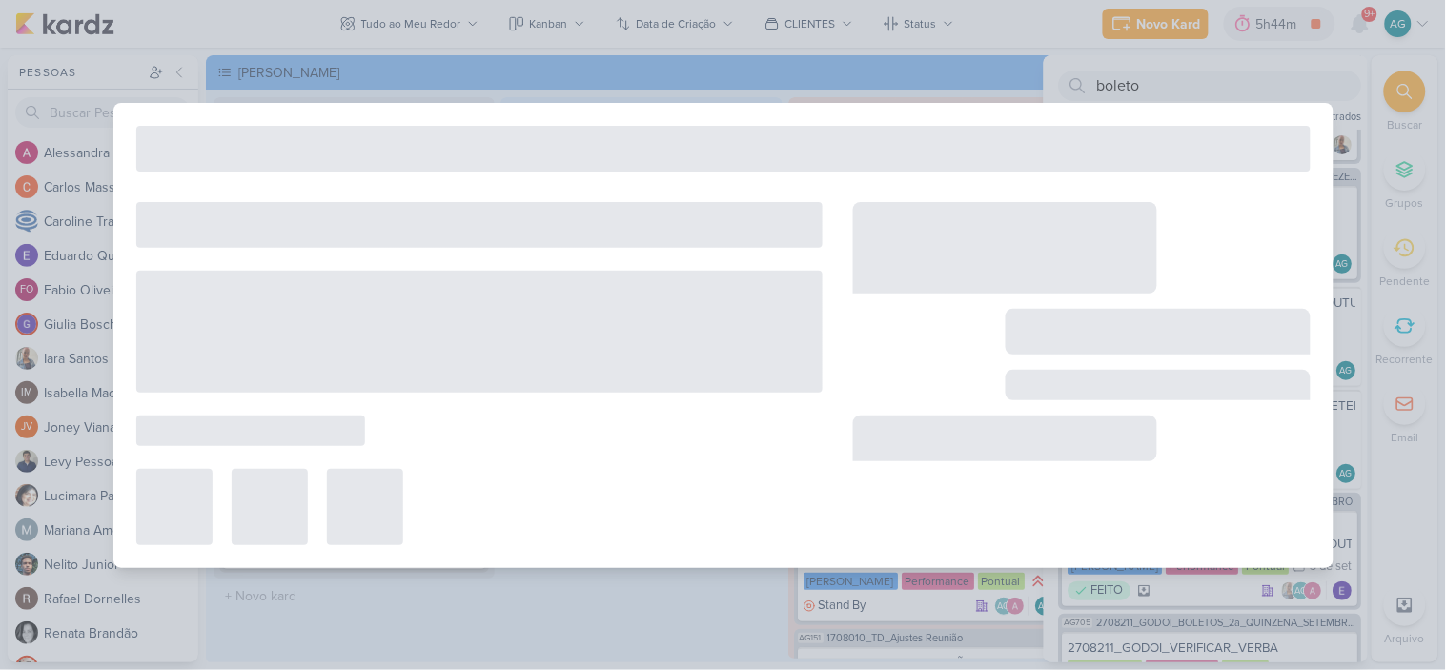
type input "2708211_GODOI_BOLETOS_2a_QUINZENA_SETEMBRO+OUTUBRO"
type input "[DATE] 09:00"
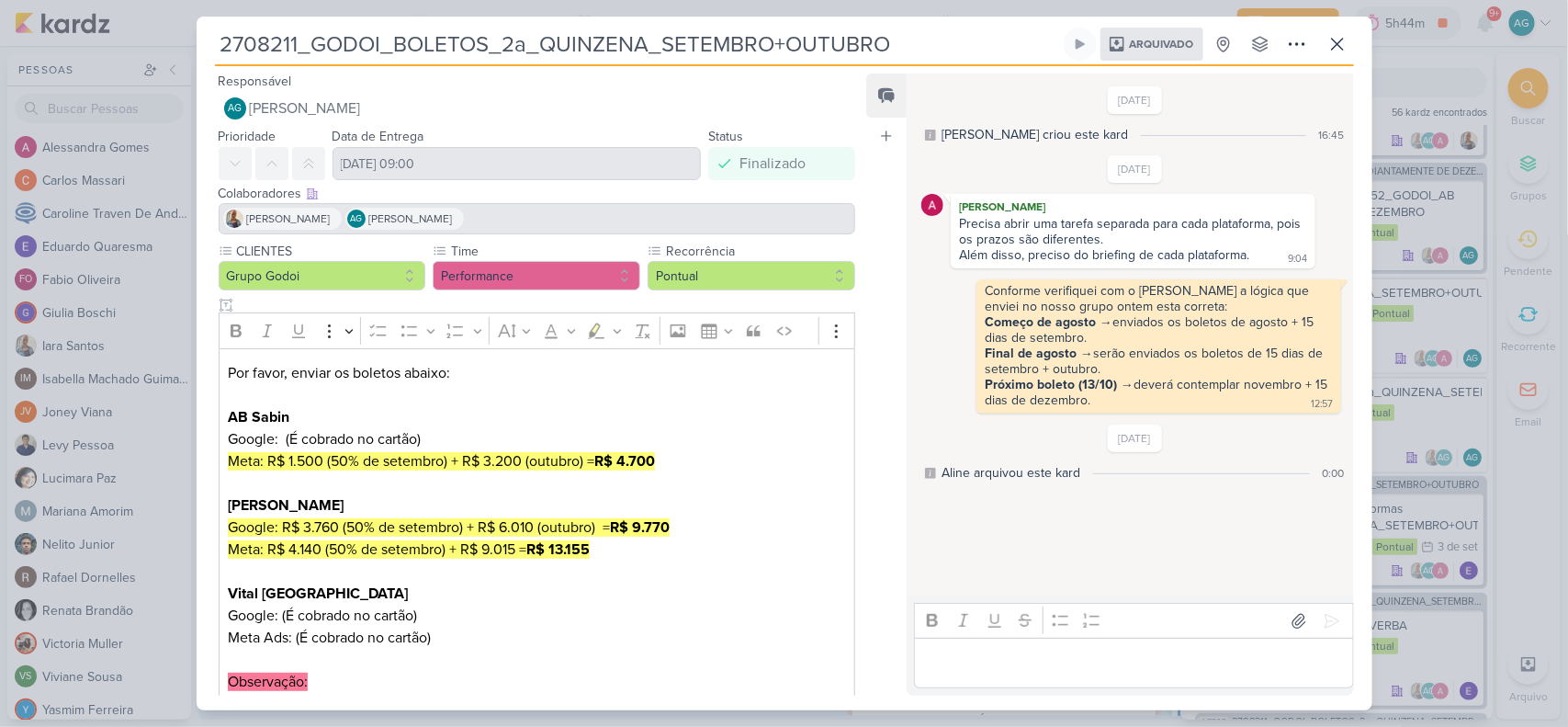
scroll to position [402, 0]
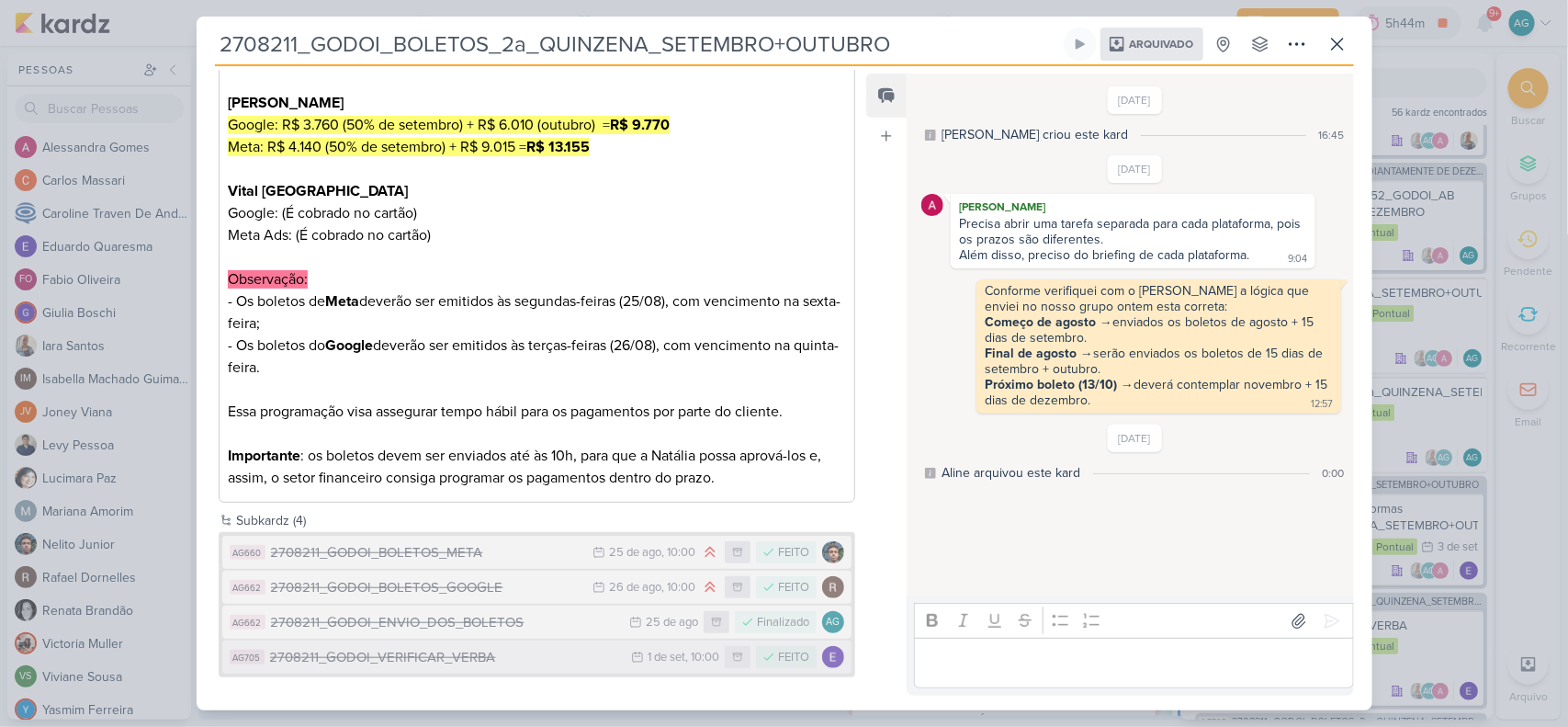
click at [462, 645] on div "2708211_GODOI_VERIFICAR_VERBA" at bounding box center [446, 658] width 353 height 21
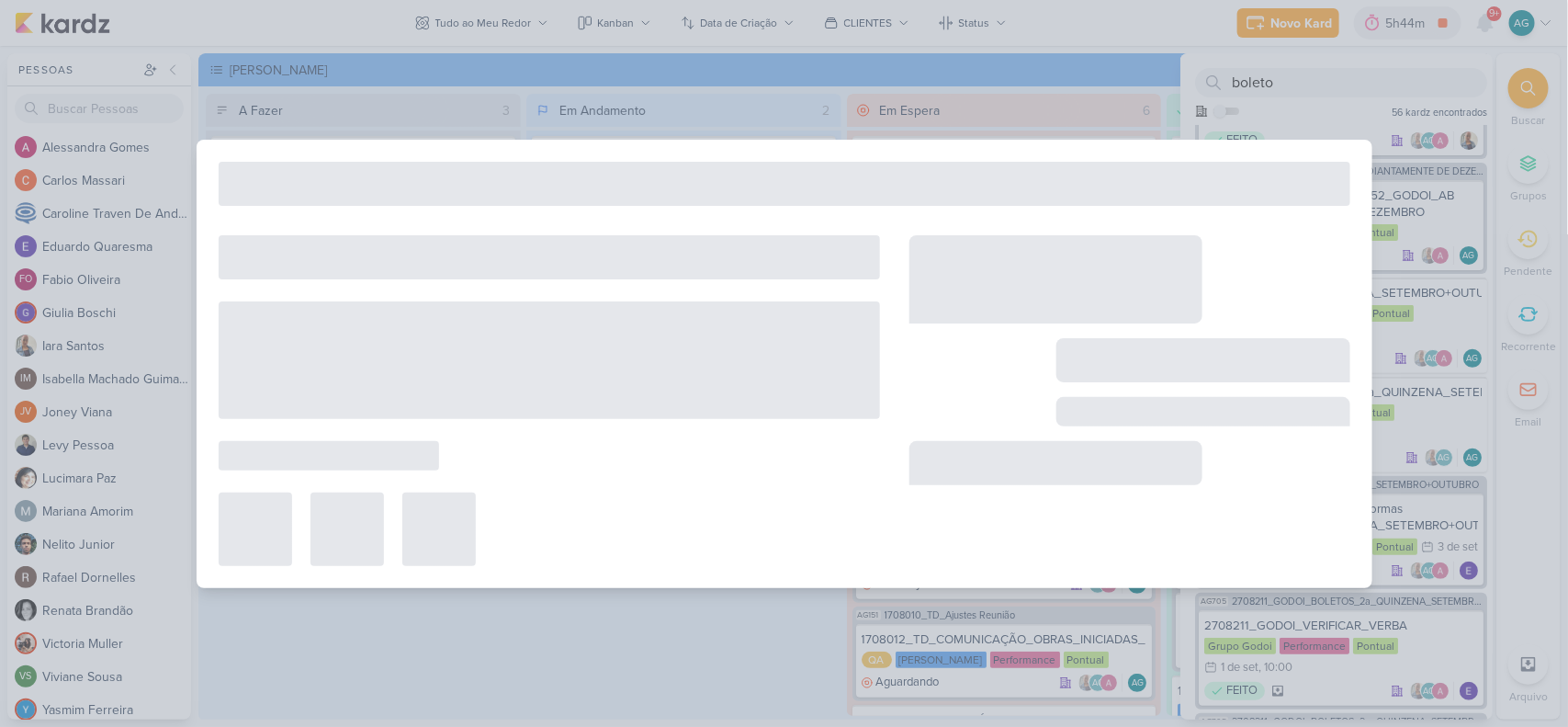
type input "2708211_GODOI_VERIFICAR_VERBA"
type input "1 de setembro de 2025 às 10:00"
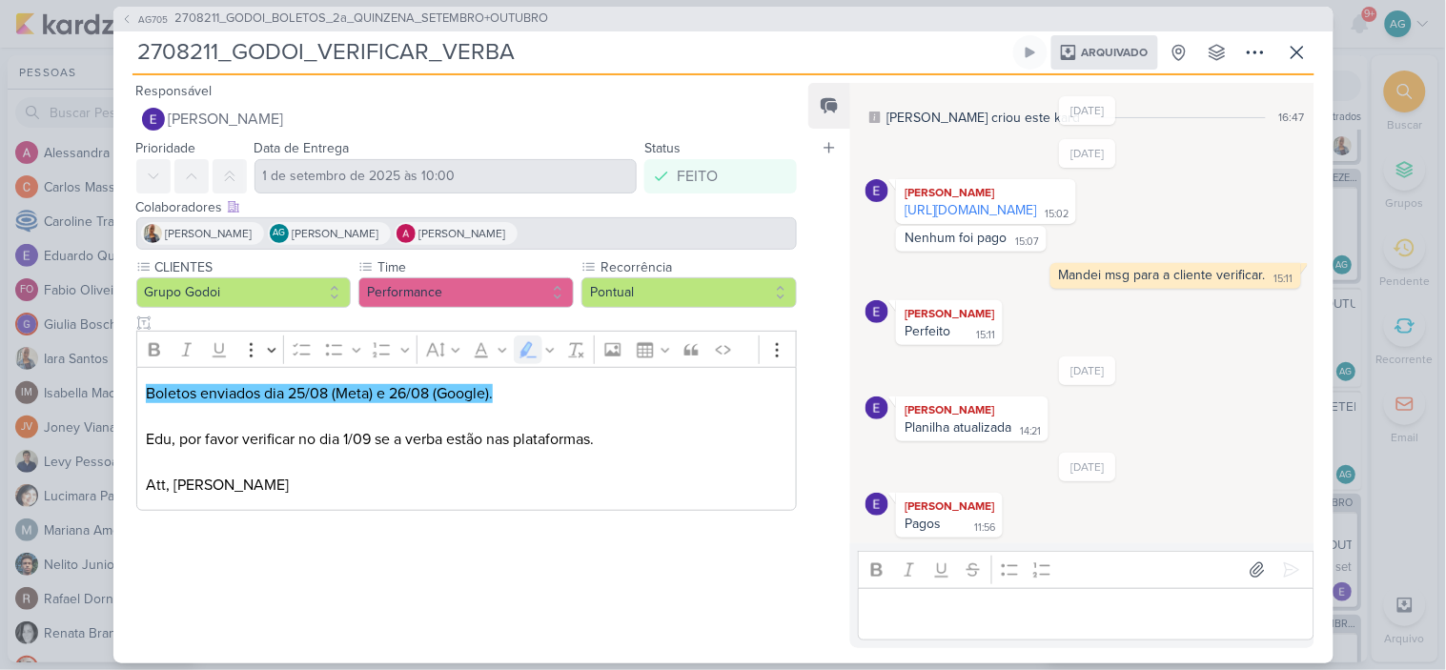
scroll to position [105, 0]
click at [338, 15] on span "2708211_GODOI_BOLETOS_2a_QUINZENA_SETEMBRO+OUTUBRO" at bounding box center [362, 19] width 374 height 19
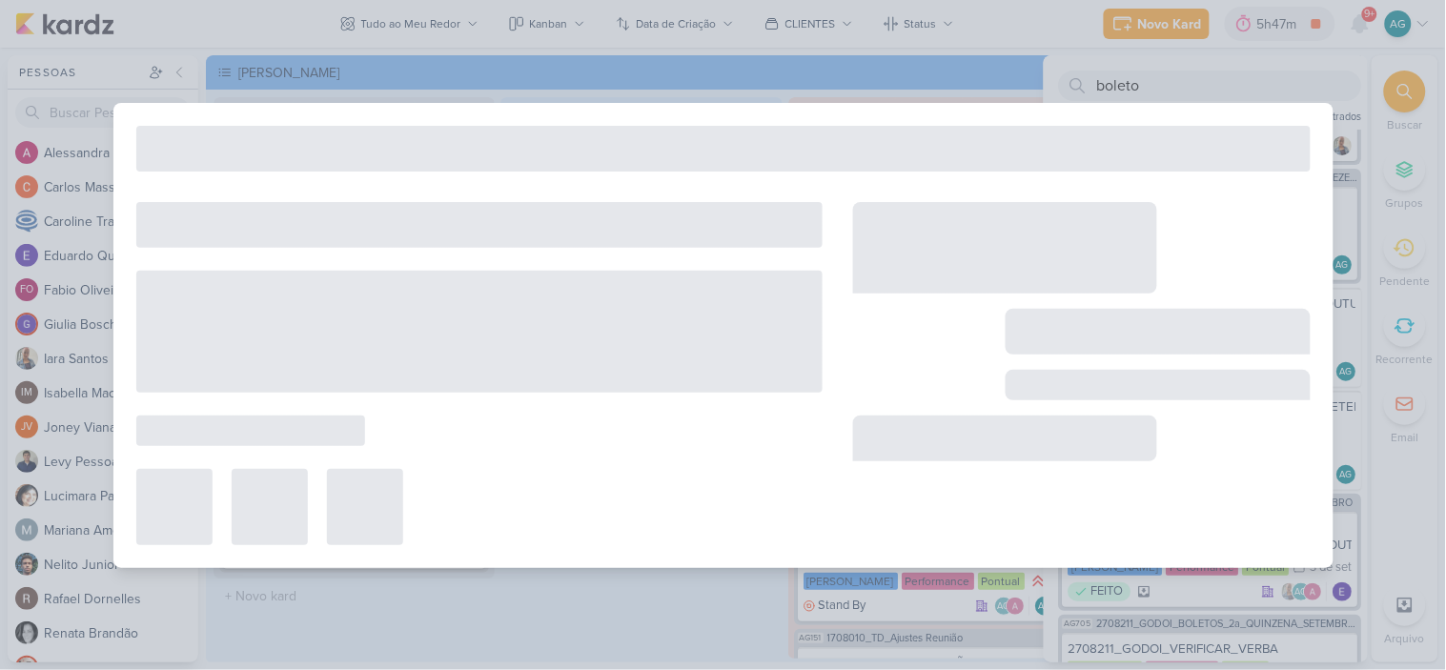
type input "2708211_GODOI_BOLETOS_2a_QUINZENA_SETEMBRO+OUTUBRO"
type input "[DATE] 09:00"
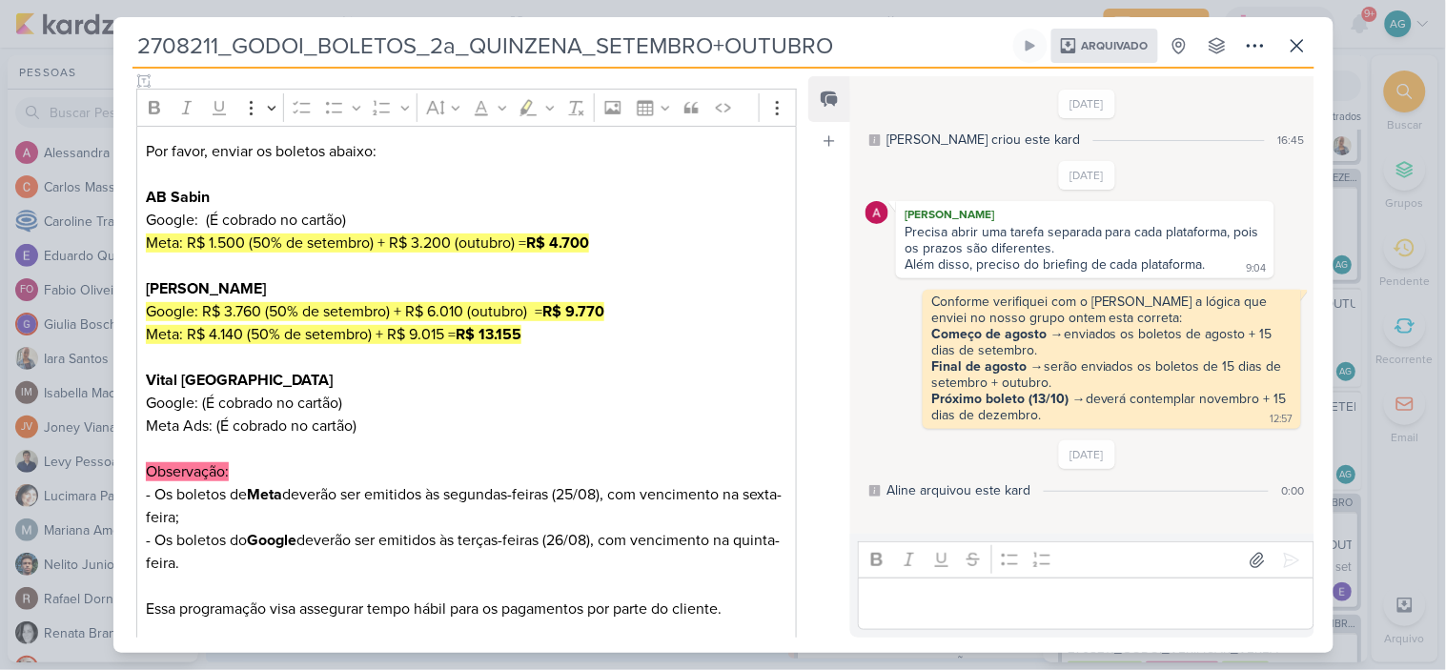
scroll to position [212, 0]
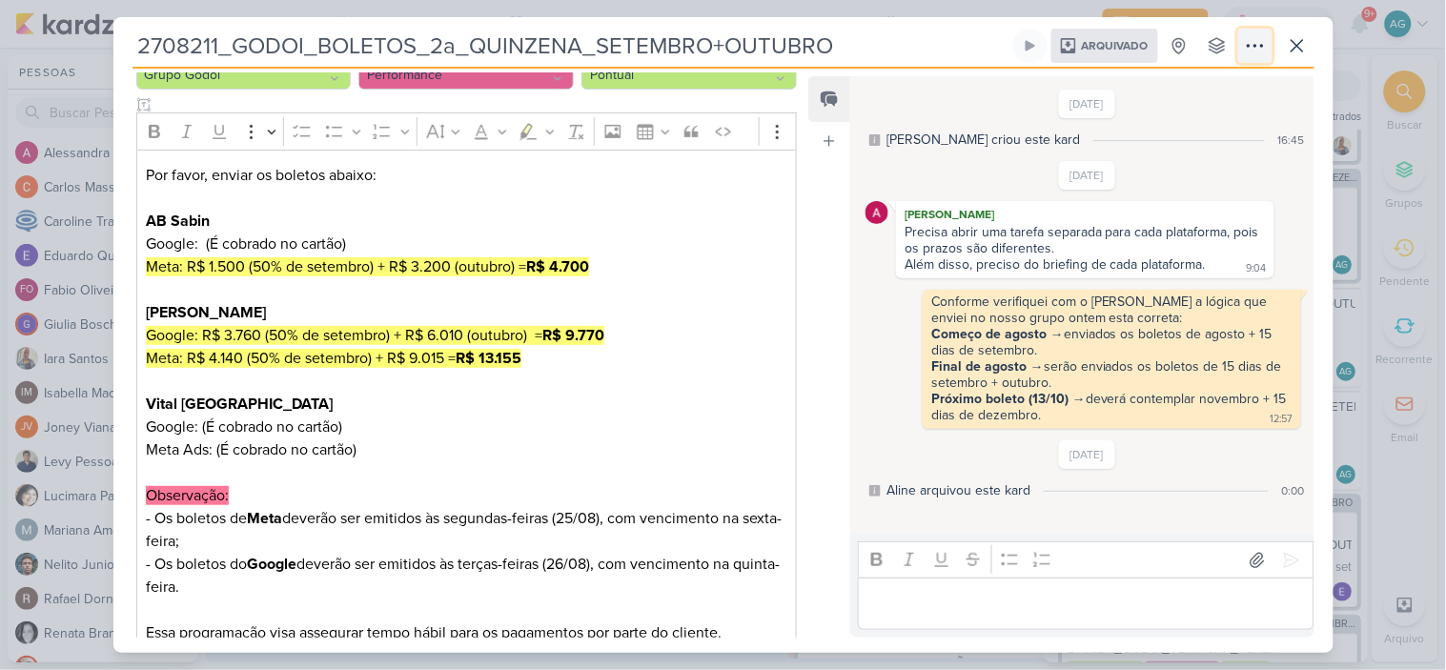
click at [1255, 38] on icon at bounding box center [1255, 45] width 23 height 23
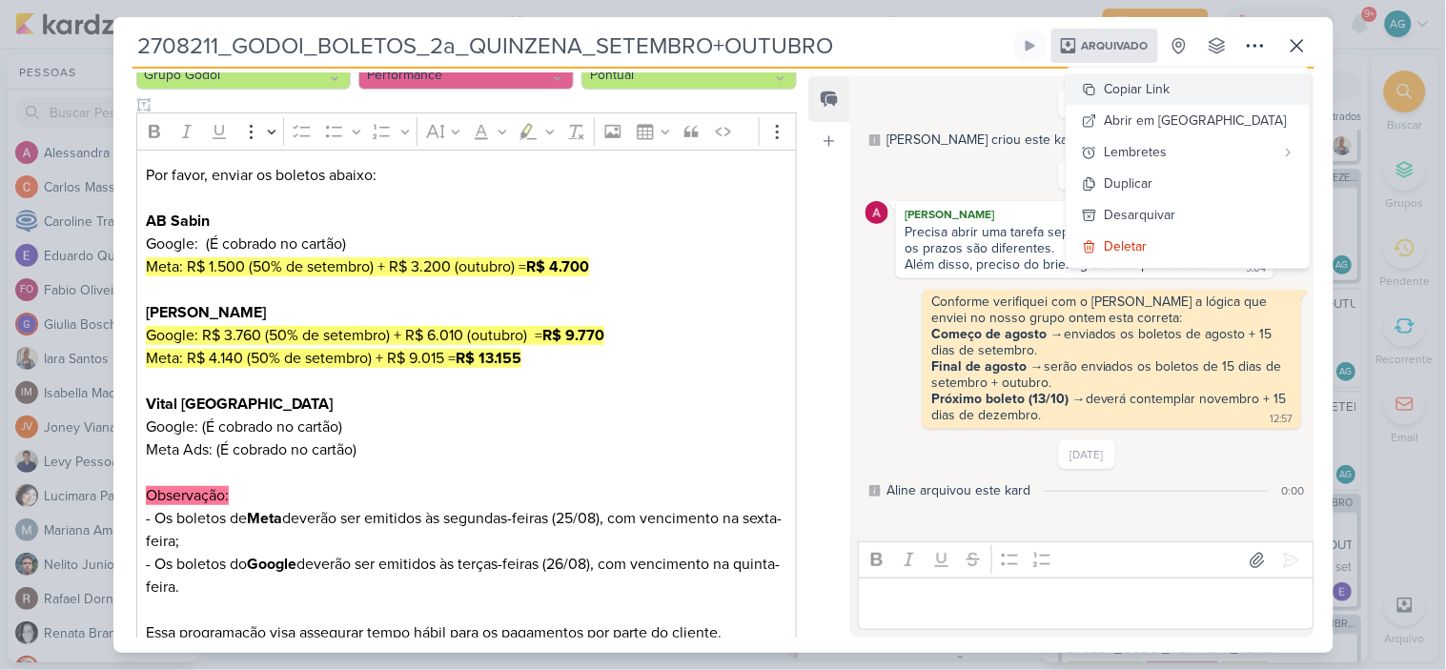
click at [1171, 91] on div "Copiar Link" at bounding box center [1138, 89] width 66 height 20
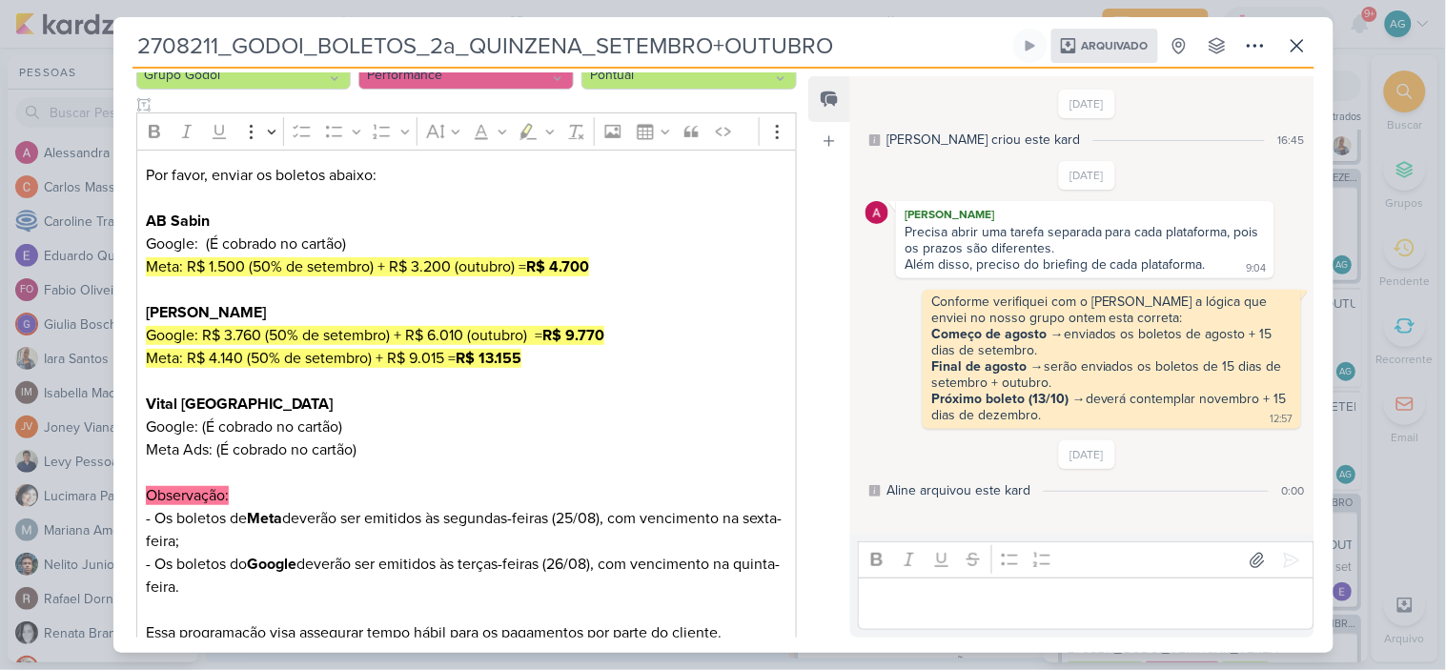
click at [71, 67] on div "2708211_GODOI_BOLETOS_2a_QUINZENA_SETEMBRO+OUTUBRO Arquivado" at bounding box center [723, 335] width 1446 height 670
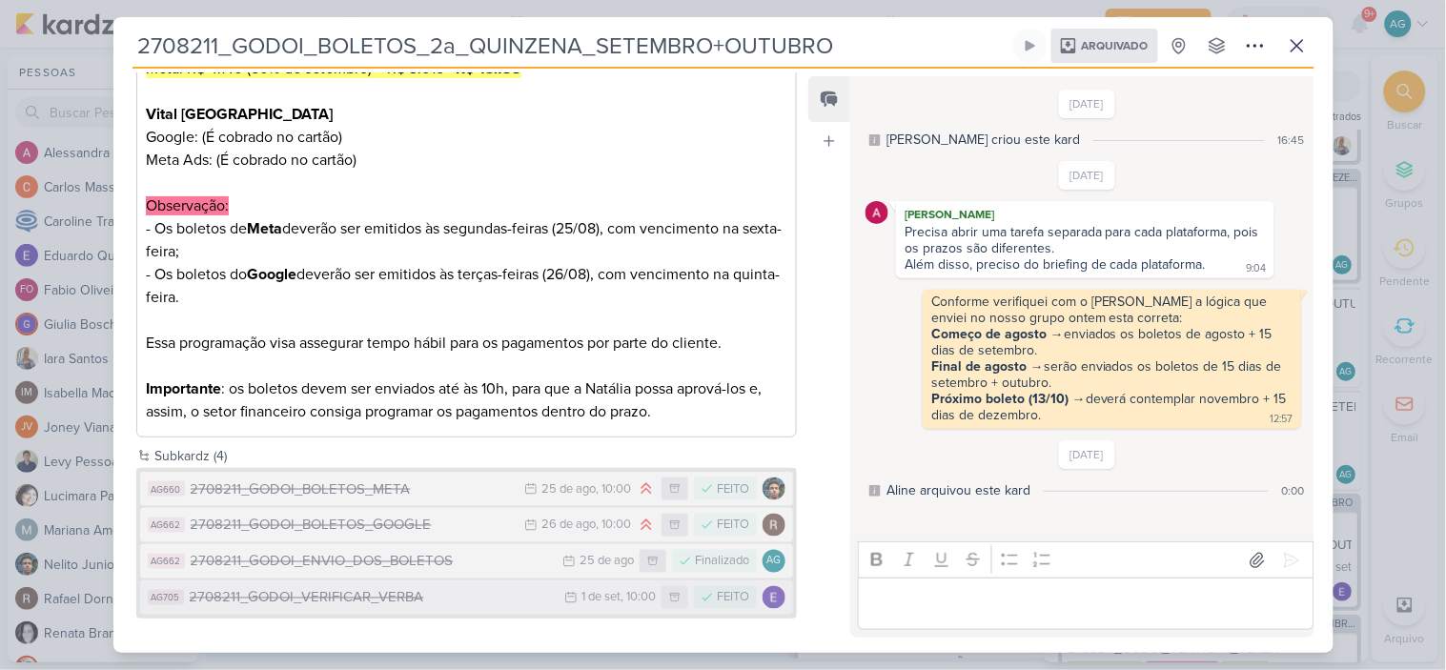
click at [375, 595] on div "2708211_GODOI_VERIFICAR_VERBA" at bounding box center [373, 598] width 366 height 22
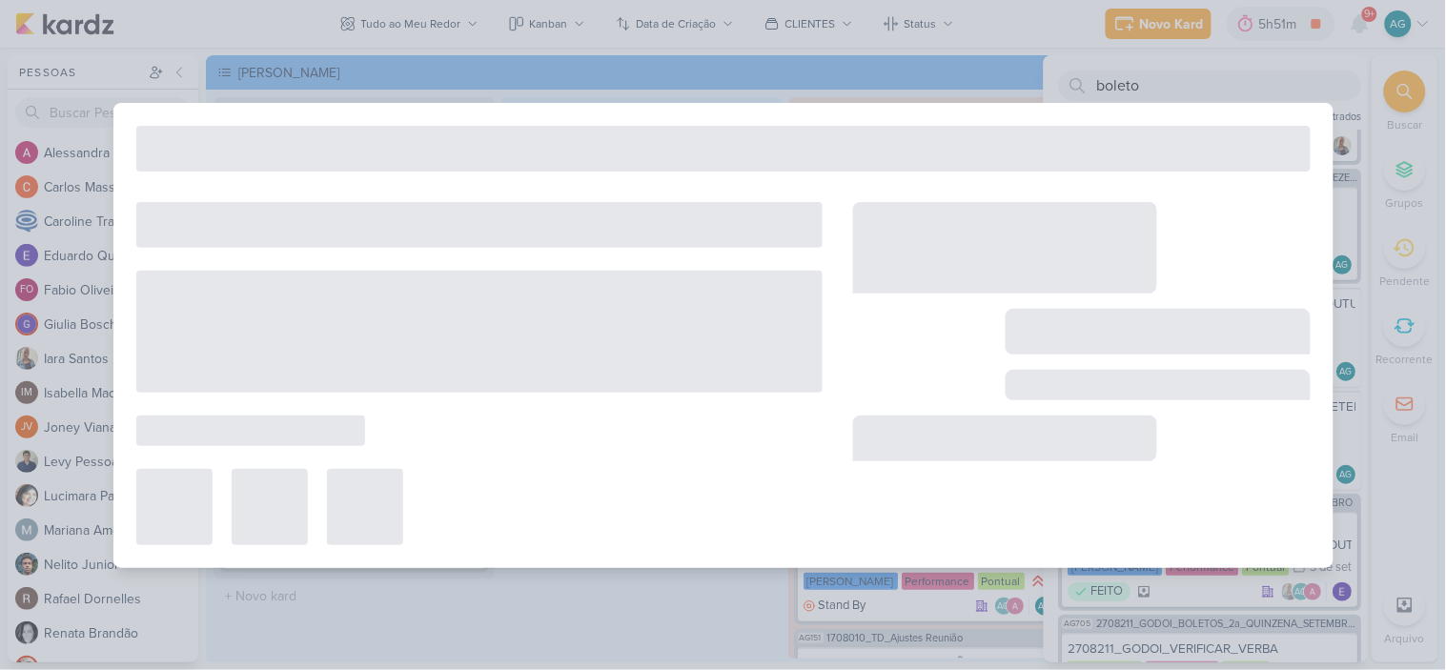
type input "2708211_GODOI_VERIFICAR_VERBA"
type input "1 de setembro de 2025 às 10:00"
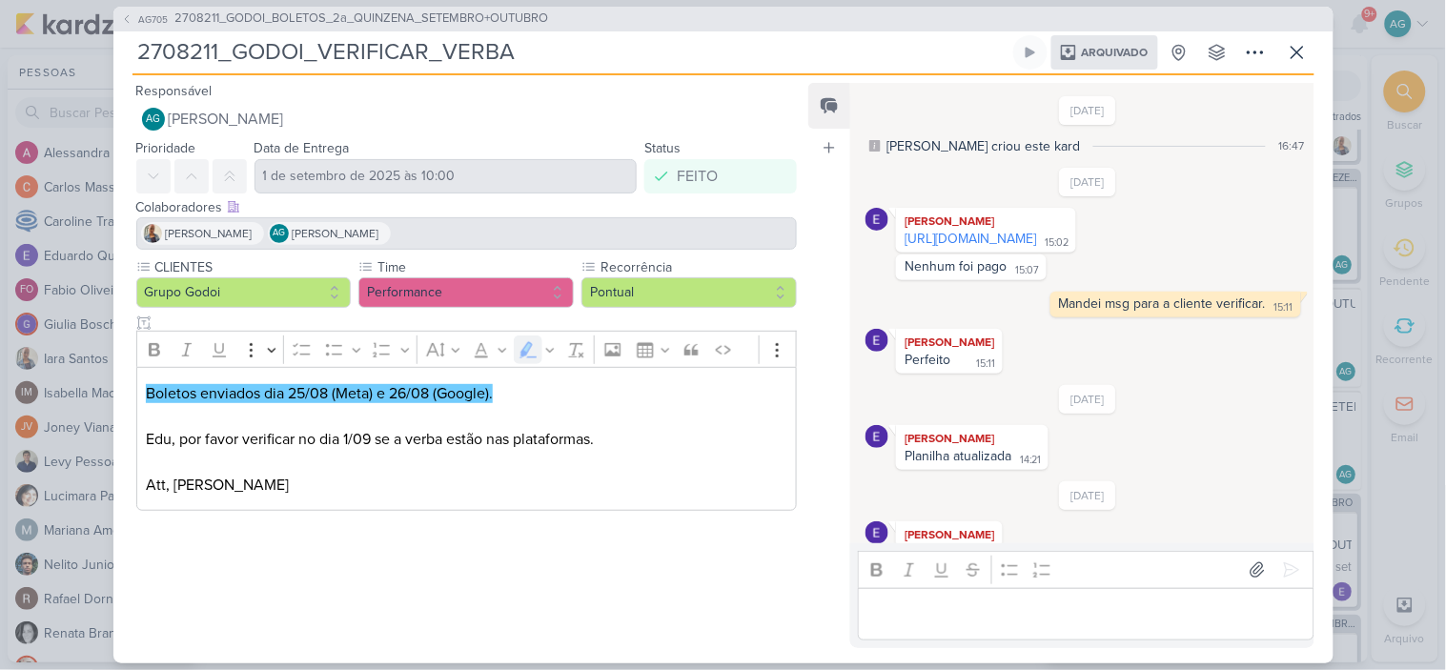
scroll to position [122, 0]
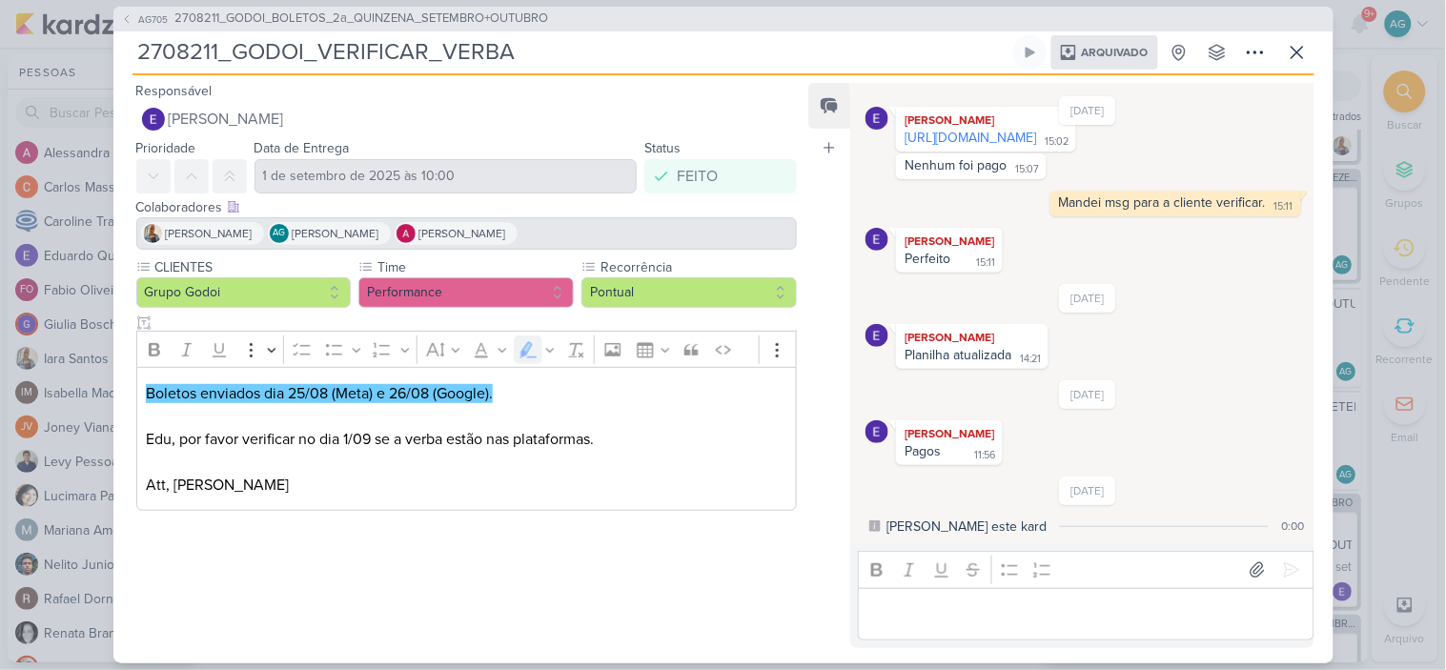
click at [117, 55] on div "AG705 2708211_GODOI_BOLETOS_2a_QUINZENA_SETEMBRO+OUTUBRO 2708211_GODOI_VERIFICA…" at bounding box center [723, 335] width 1220 height 657
click at [1258, 49] on icon at bounding box center [1255, 52] width 23 height 23
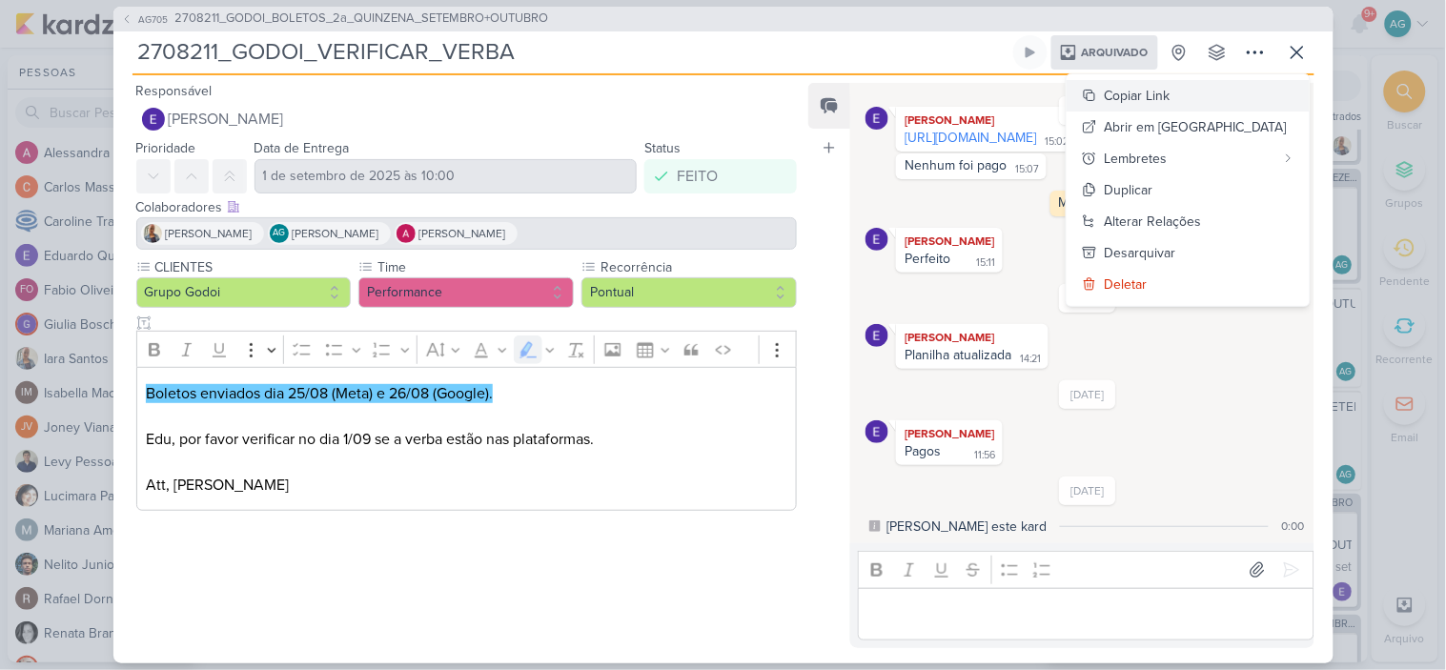
click at [1171, 95] on div "Copiar Link" at bounding box center [1138, 96] width 66 height 20
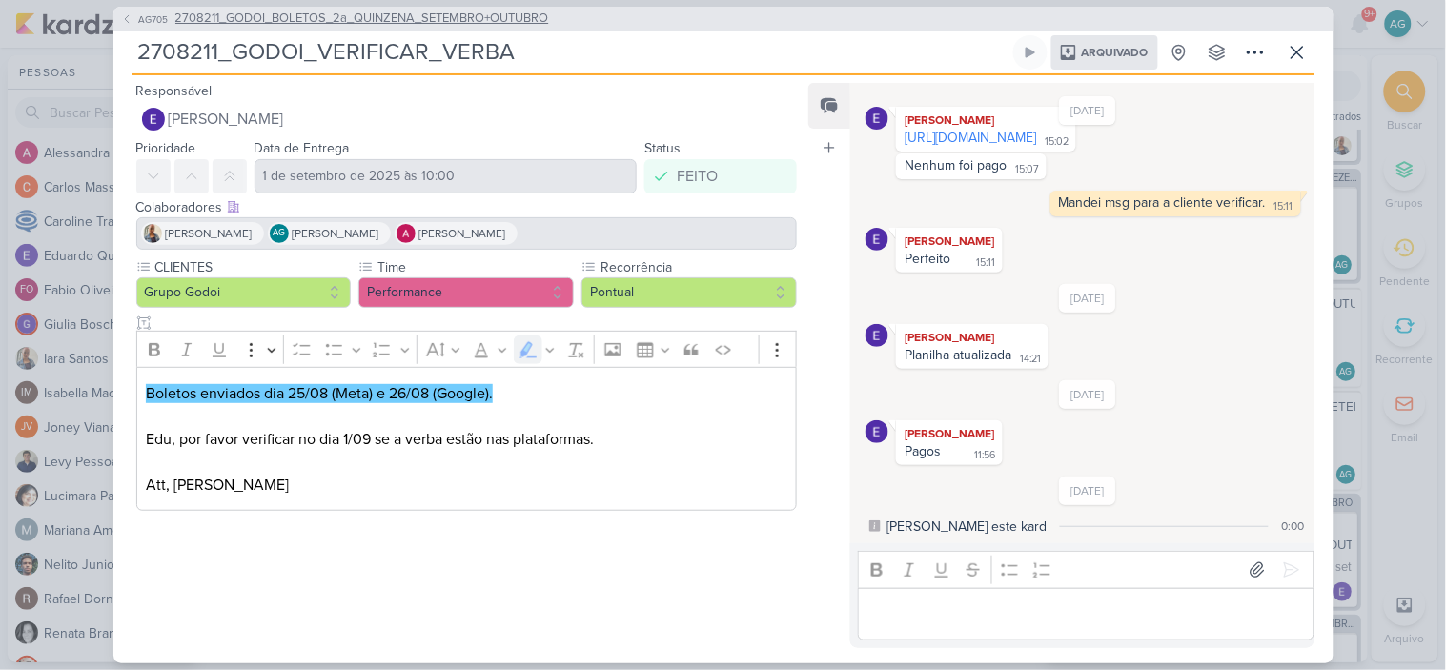
click at [334, 23] on span "2708211_GODOI_BOLETOS_2a_QUINZENA_SETEMBRO+OUTUBRO" at bounding box center [362, 19] width 374 height 19
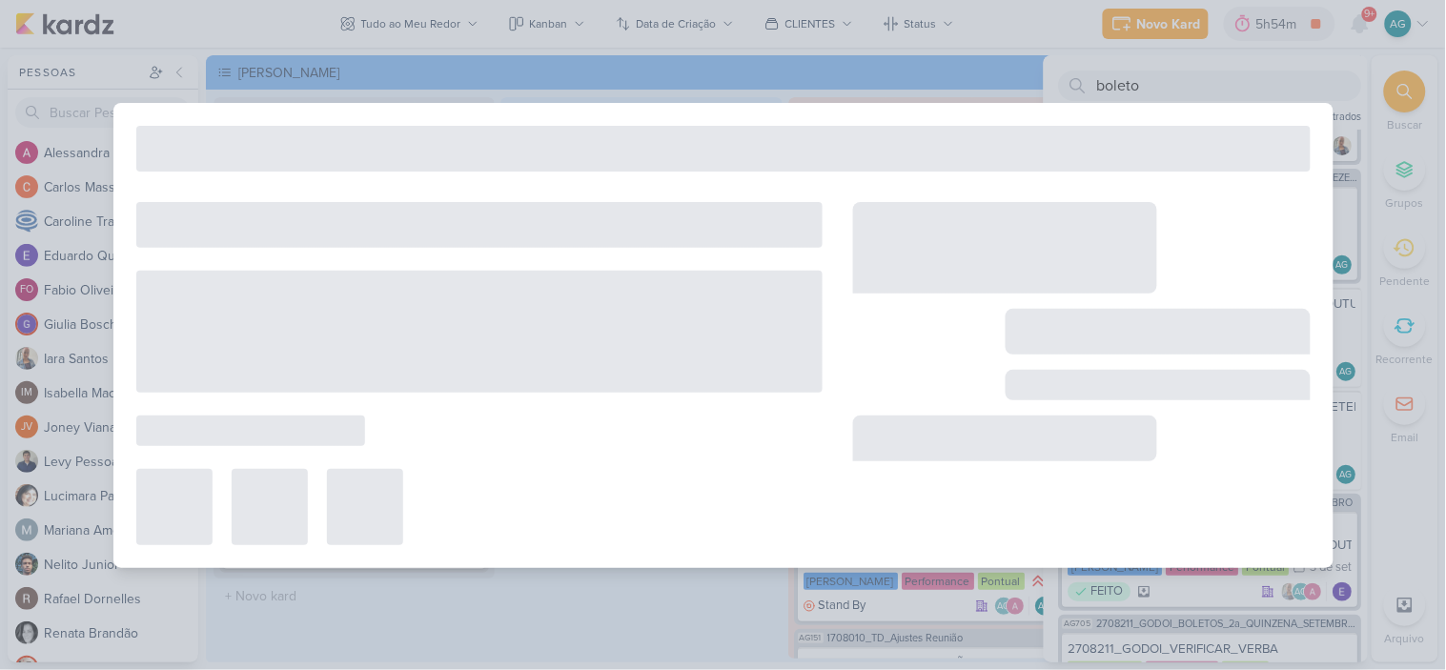
type input "2708211_GODOI_BOLETOS_2a_QUINZENA_SETEMBRO+OUTUBRO"
type input "[DATE] 09:00"
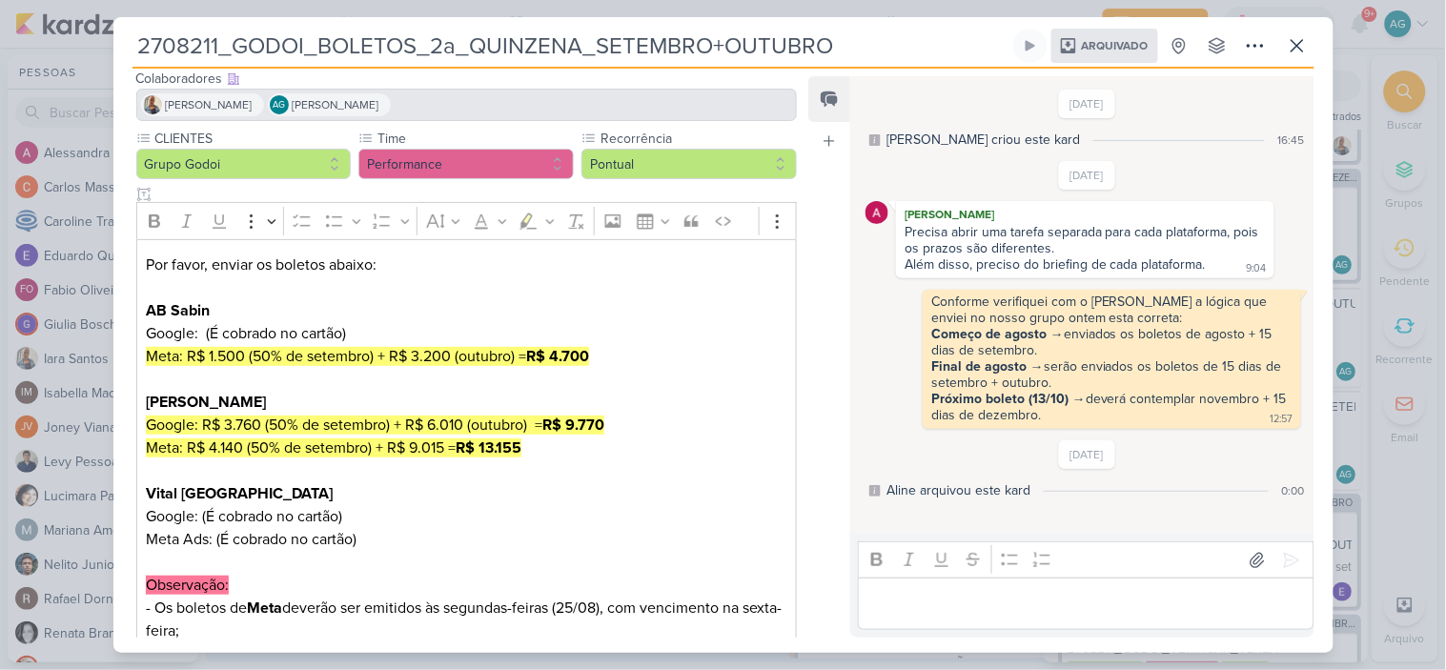
scroll to position [212, 0]
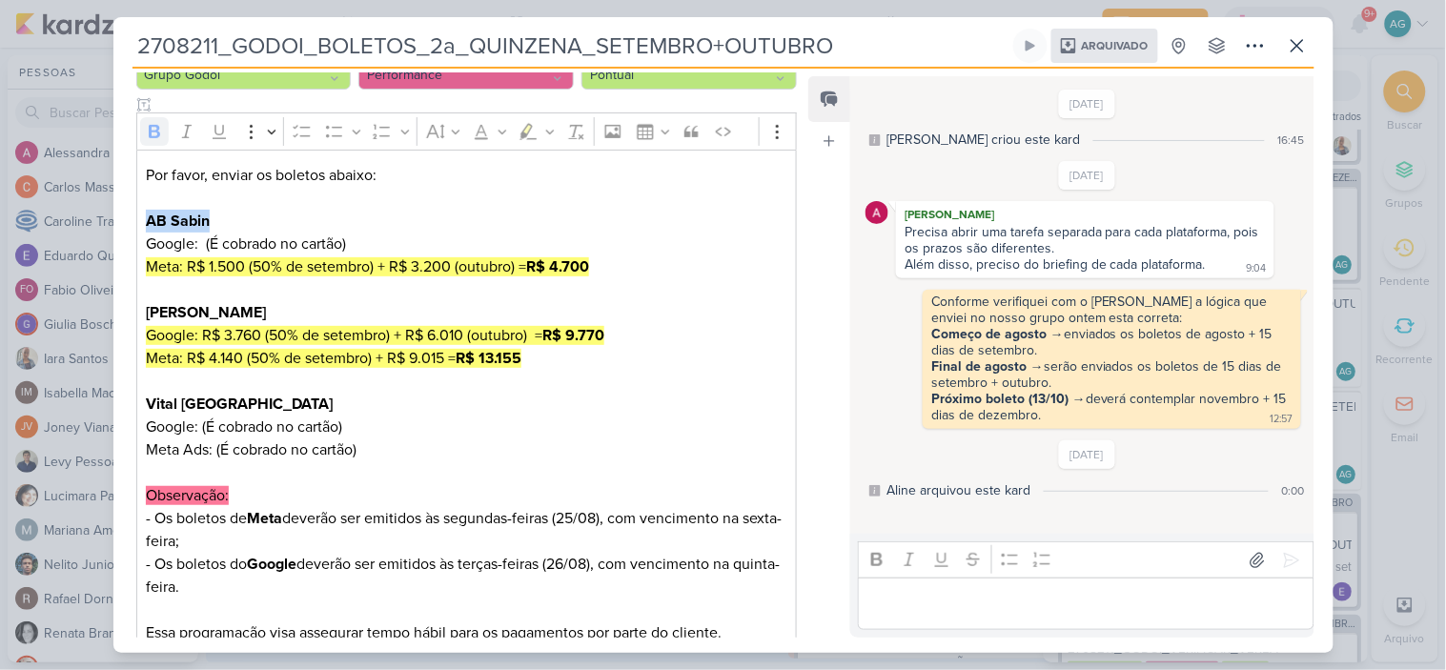
drag, startPoint x: 219, startPoint y: 216, endPoint x: 141, endPoint y: 222, distance: 78.4
click at [141, 222] on div "Por favor, enviar os boletos abaixo: AB Sabin Google: (É cobrado no cartão) Met…" at bounding box center [467, 439] width 662 height 579
drag, startPoint x: 244, startPoint y: 313, endPoint x: 143, endPoint y: 311, distance: 101.1
click at [143, 310] on div "Por favor, enviar os boletos abaixo: AB Sabin Google: (É cobrado no cartão) Met…" at bounding box center [467, 439] width 662 height 579
drag, startPoint x: 231, startPoint y: 404, endPoint x: 115, endPoint y: 401, distance: 115.4
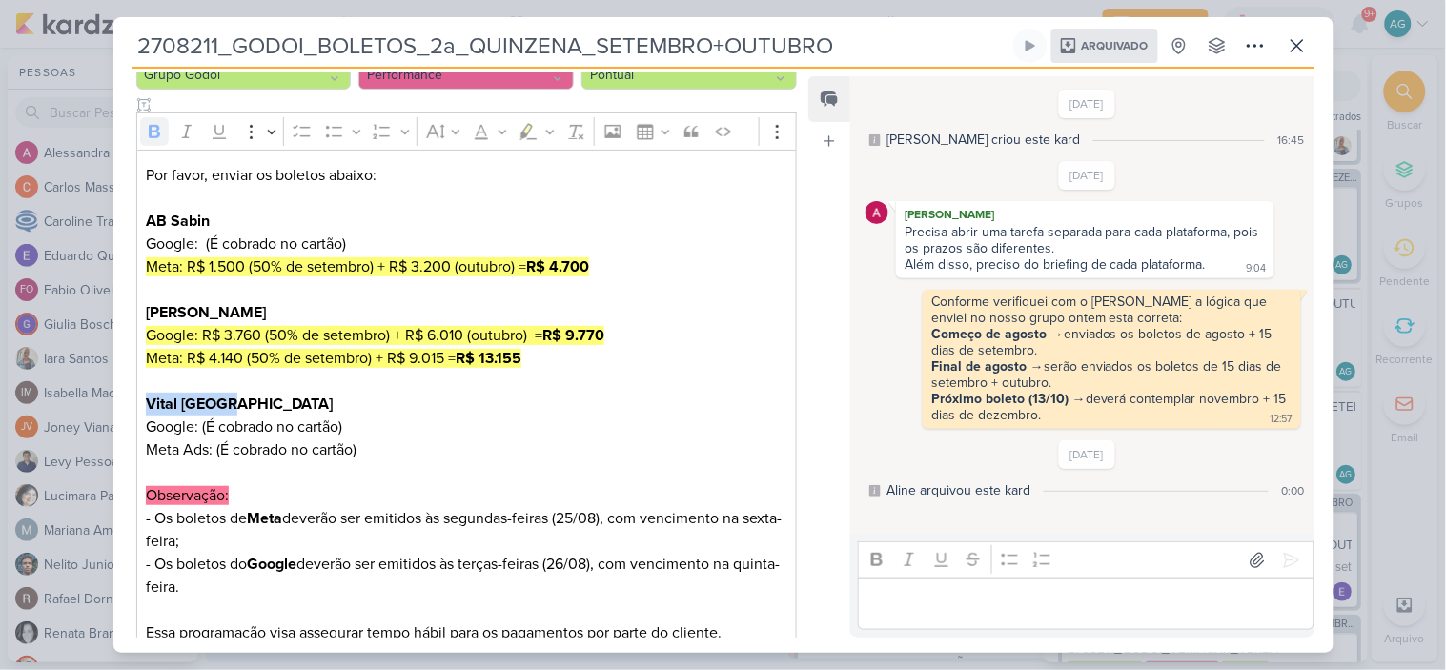
click at [115, 401] on div "CLIENTES Grupo Godoi Time Performance" at bounding box center [459, 387] width 692 height 696
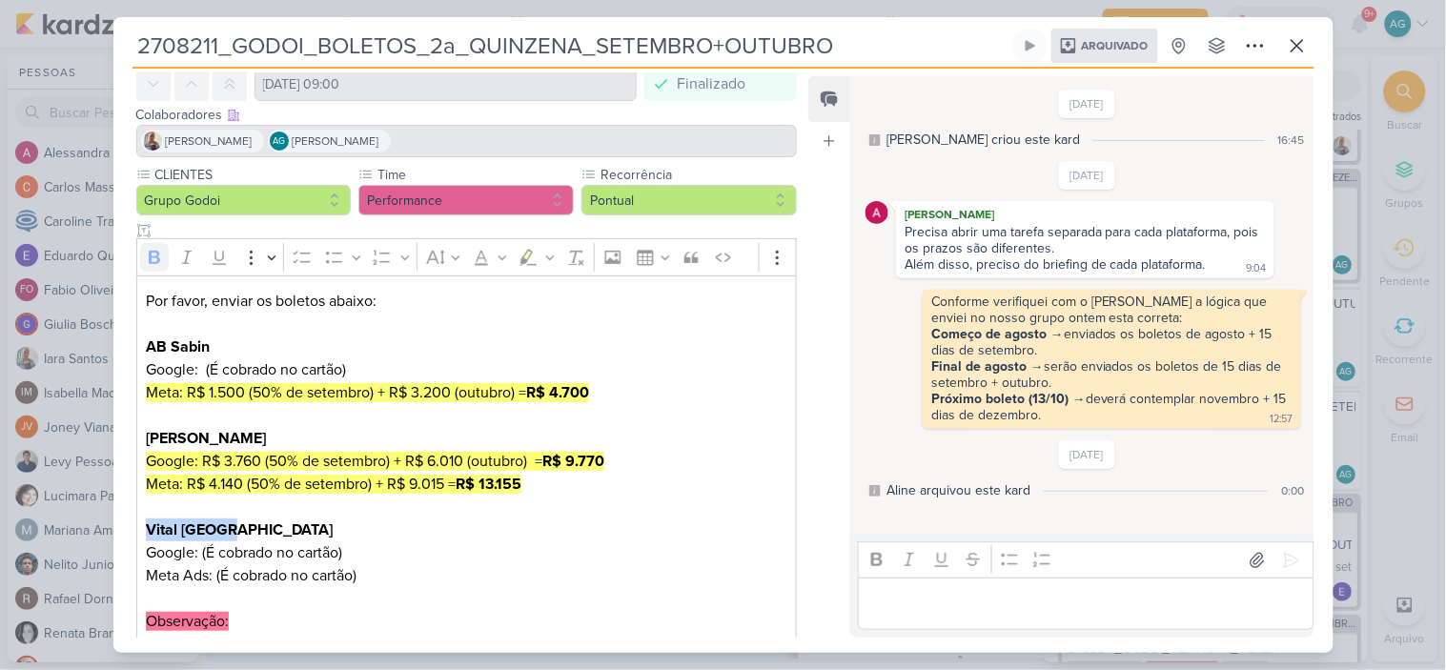
scroll to position [106, 0]
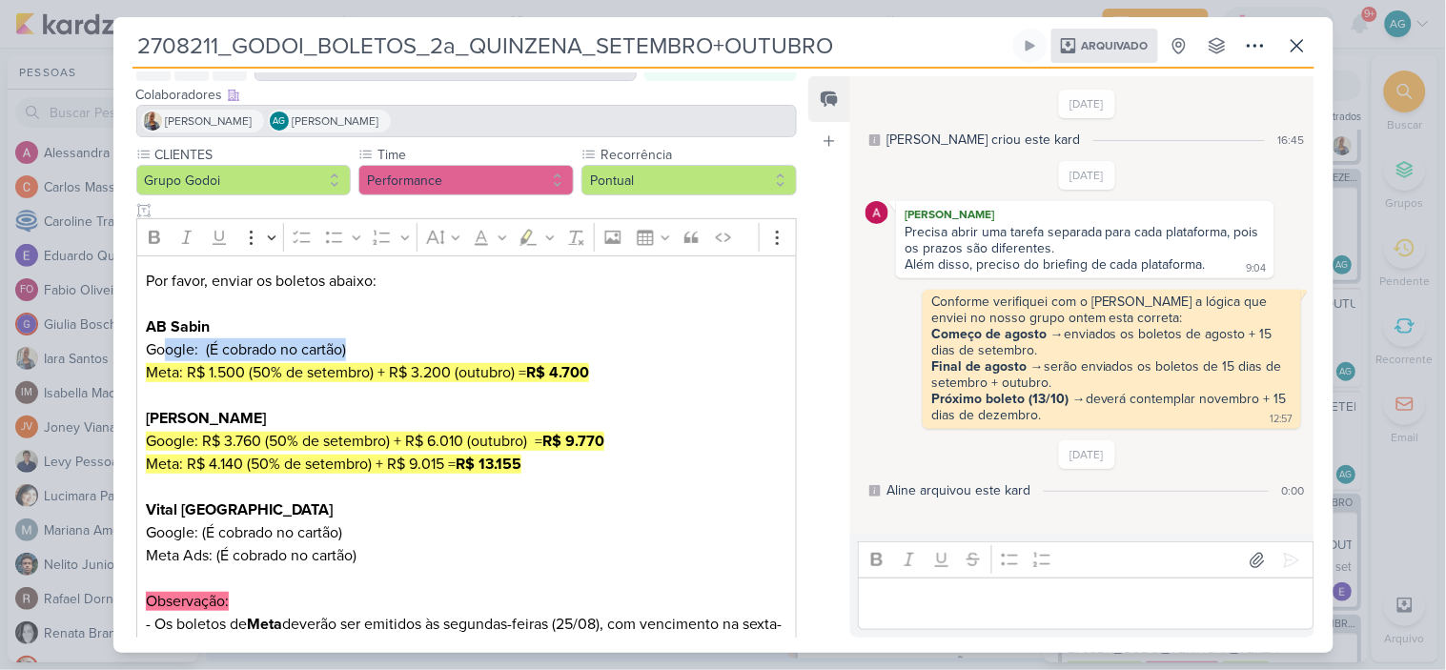
drag, startPoint x: 330, startPoint y: 344, endPoint x: 166, endPoint y: 345, distance: 164.0
click at [166, 345] on p "Por favor, enviar os boletos abaixo: AB Sabin Google: (É cobrado no cartão) Met…" at bounding box center [466, 384] width 641 height 229
click at [270, 336] on p "Por favor, enviar os boletos abaixo: AB Sabin Google: (É cobrado no cartão) Met…" at bounding box center [466, 384] width 641 height 229
drag, startPoint x: 388, startPoint y: 346, endPoint x: 140, endPoint y: 351, distance: 247.9
click at [140, 351] on div "Por favor, enviar os boletos abaixo: AB Sabin Google: (É cobrado no cartão) Met…" at bounding box center [467, 544] width 662 height 579
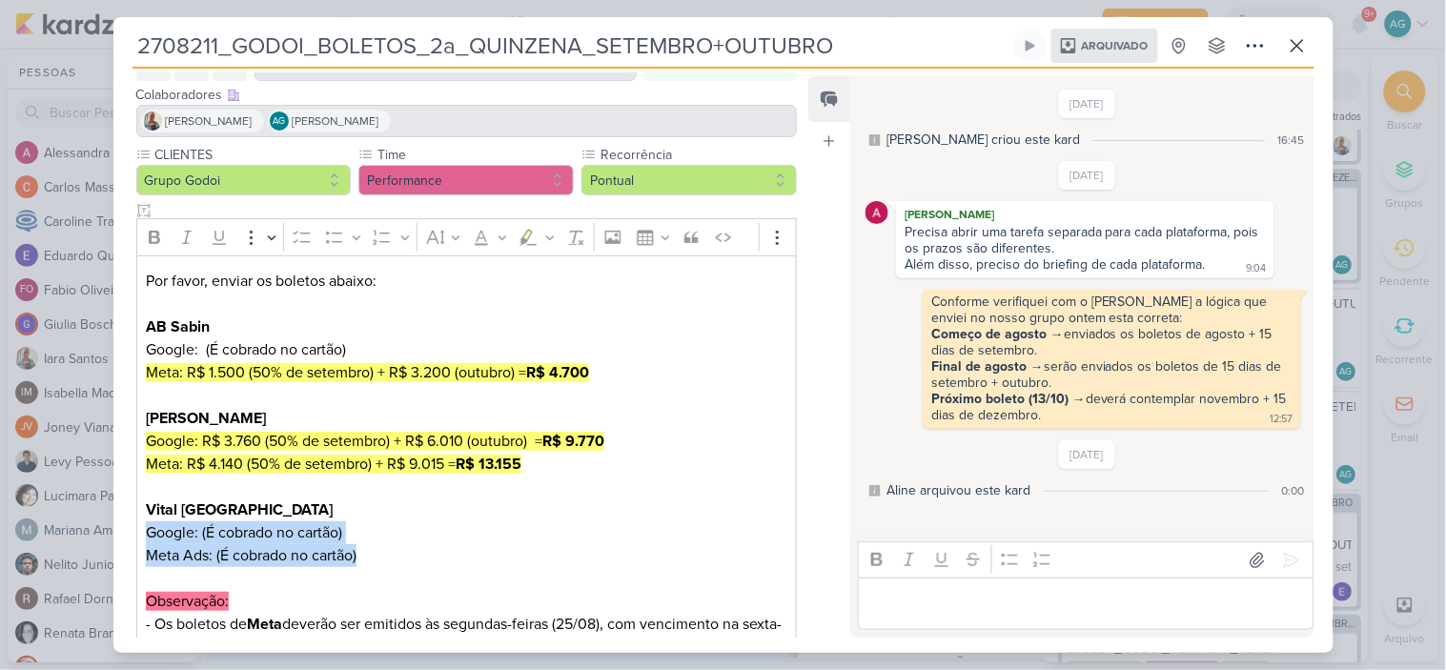
drag, startPoint x: 367, startPoint y: 557, endPoint x: 205, endPoint y: 471, distance: 183.4
click at [145, 534] on div "Por favor, enviar os boletos abaixo: AB Sabin Google: (É cobrado no cartão) Met…" at bounding box center [467, 544] width 662 height 579
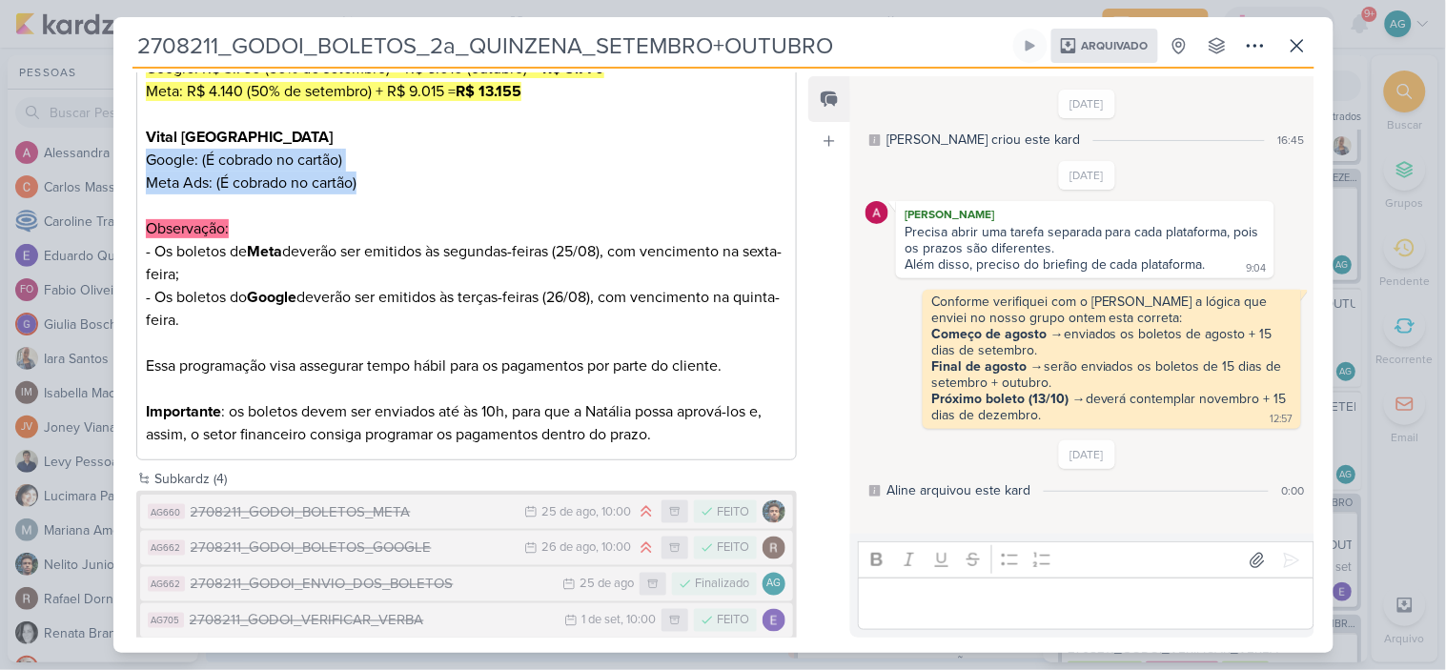
scroll to position [501, 0]
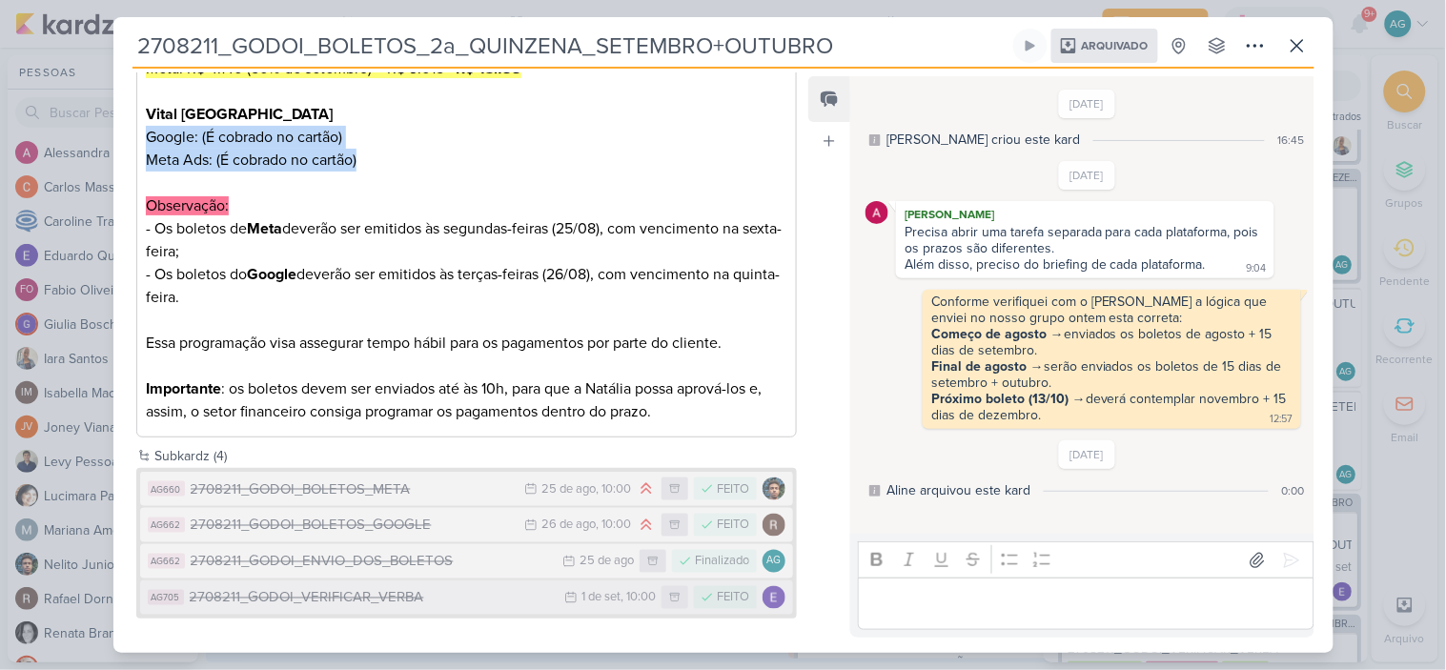
click at [383, 599] on div "2708211_GODOI_VERIFICAR_VERBA" at bounding box center [373, 598] width 366 height 22
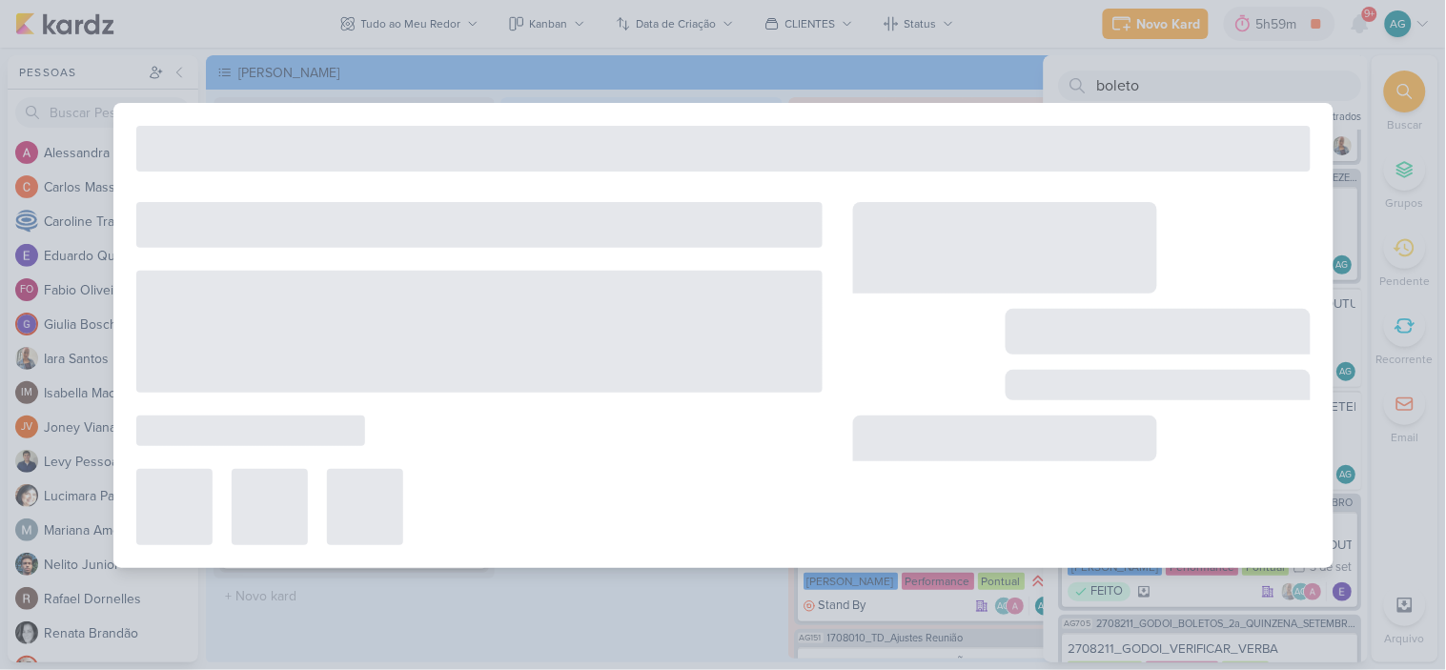
type input "2708211_GODOI_VERIFICAR_VERBA"
type input "1 de setembro de 2025 às 10:00"
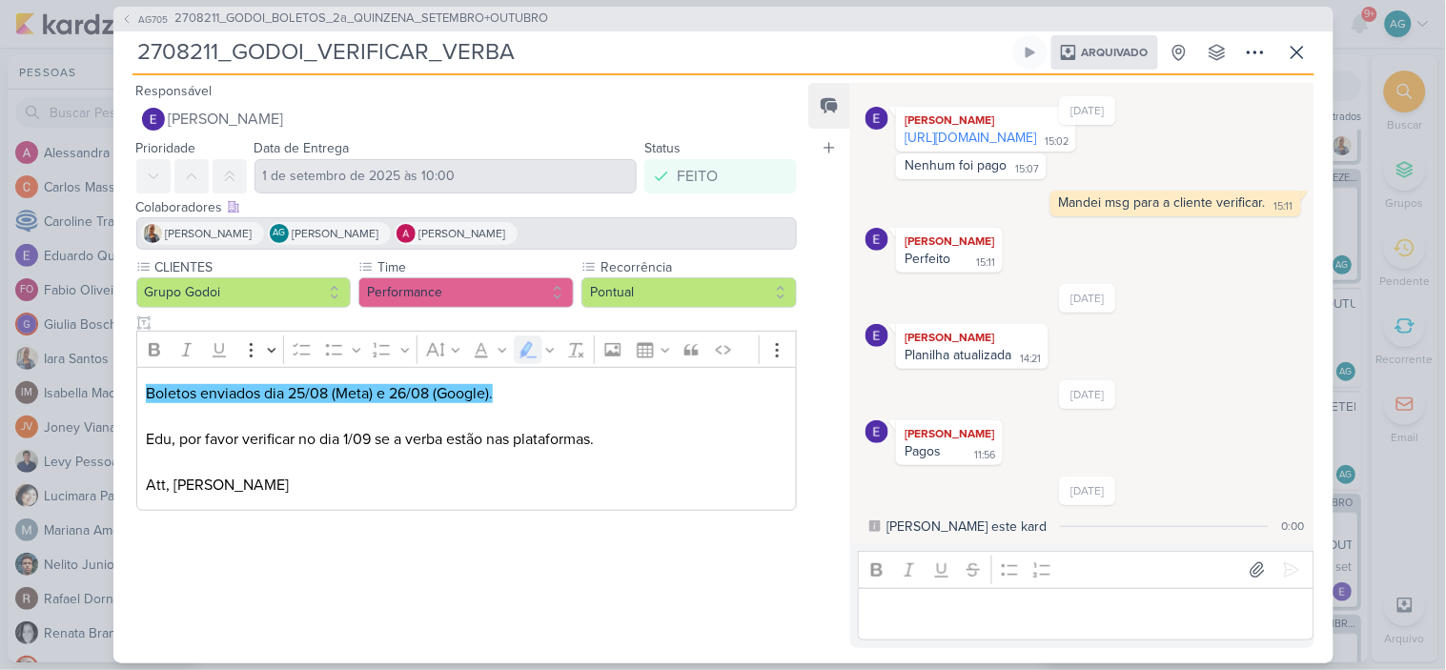
scroll to position [121, 0]
click at [259, 21] on span "2708211_GODOI_BOLETOS_2a_QUINZENA_SETEMBRO+OUTUBRO" at bounding box center [362, 19] width 374 height 19
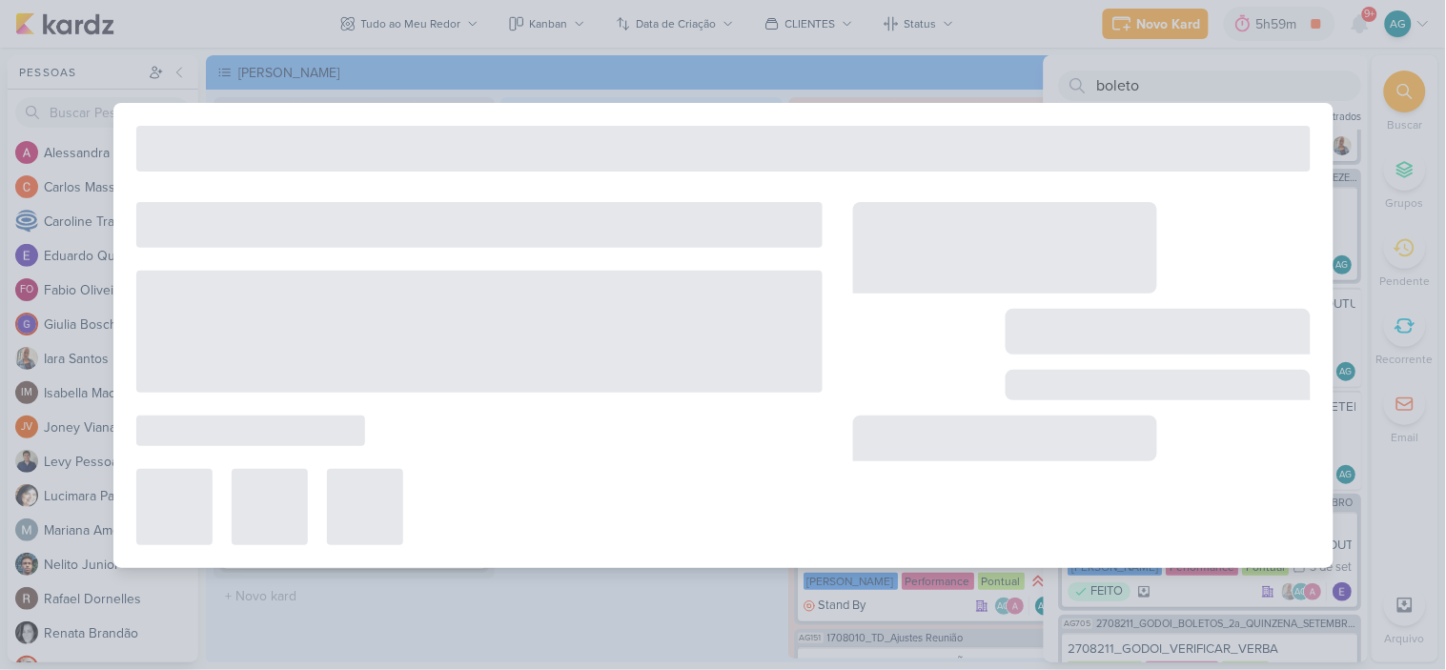
type input "2708211_GODOI_BOLETOS_2a_QUINZENA_SETEMBRO+OUTUBRO"
type input "[DATE] 09:00"
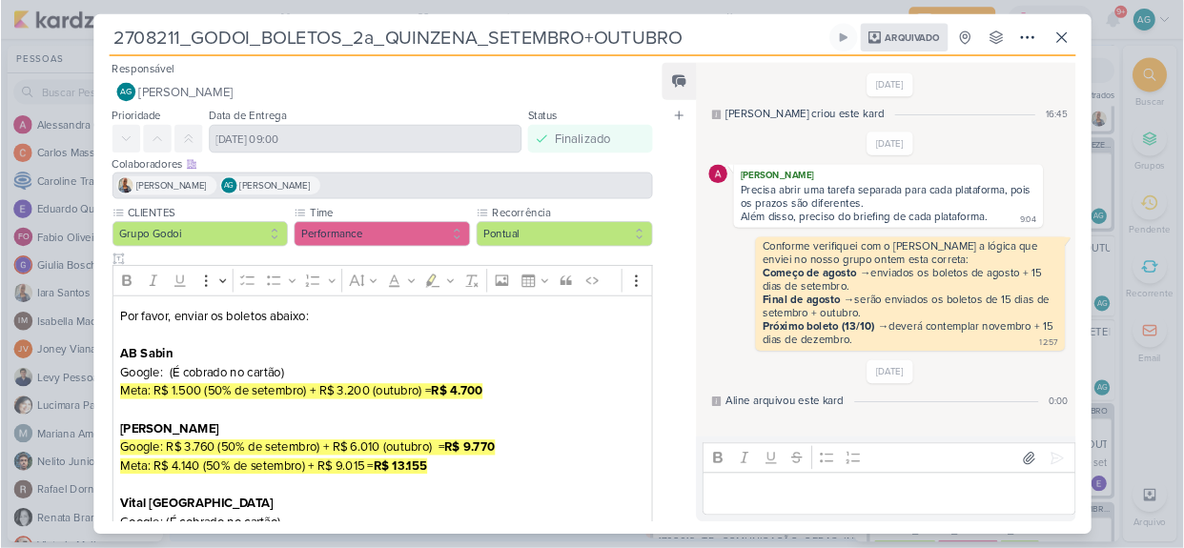
scroll to position [106, 0]
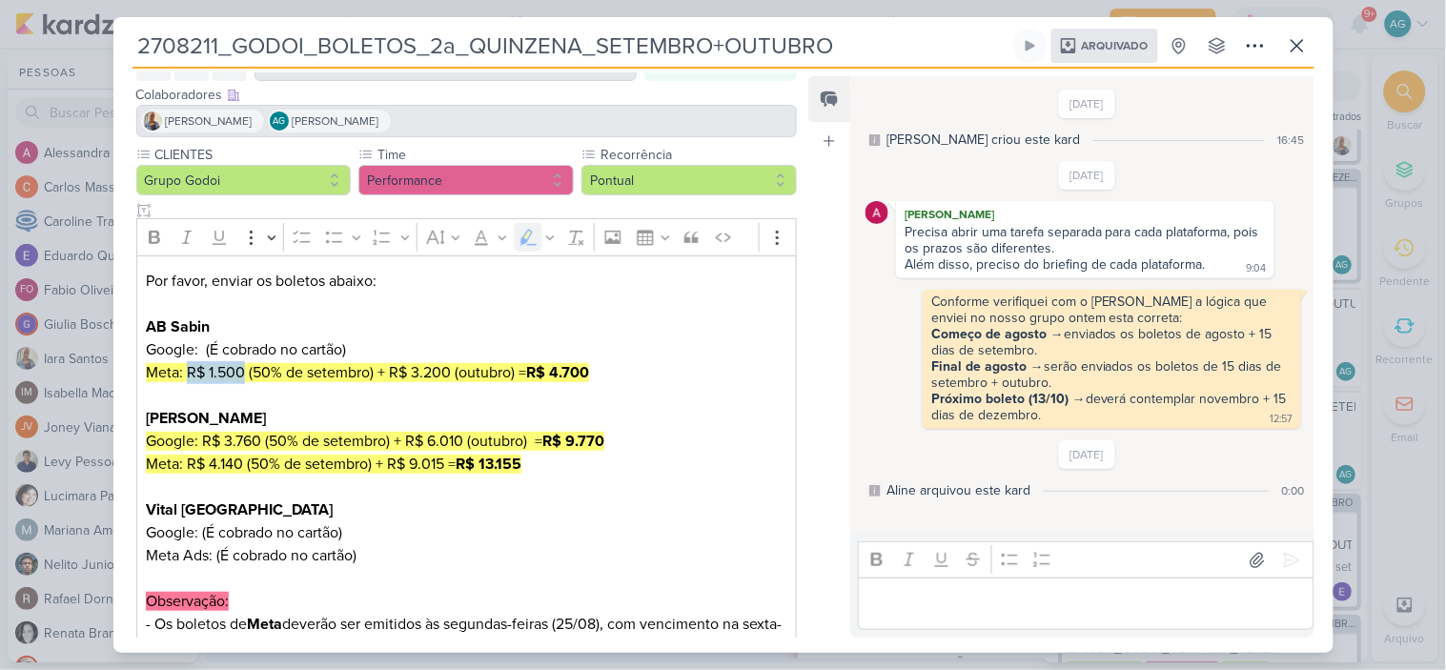
drag, startPoint x: 193, startPoint y: 373, endPoint x: 245, endPoint y: 373, distance: 52.4
click at [245, 373] on mark "Meta: R$ 1.500 (50% de setembro) + R$ 3.200 (outubro) = R$ 4.700" at bounding box center [367, 372] width 443 height 19
drag, startPoint x: 377, startPoint y: 372, endPoint x: 450, endPoint y: 374, distance: 73.4
click at [450, 374] on mark "Meta: R$ 1.500 (50% de setembro) + R$ 3.200 (outubro) = R$ 4.700" at bounding box center [367, 372] width 443 height 19
drag, startPoint x: 206, startPoint y: 374, endPoint x: 232, endPoint y: 374, distance: 25.7
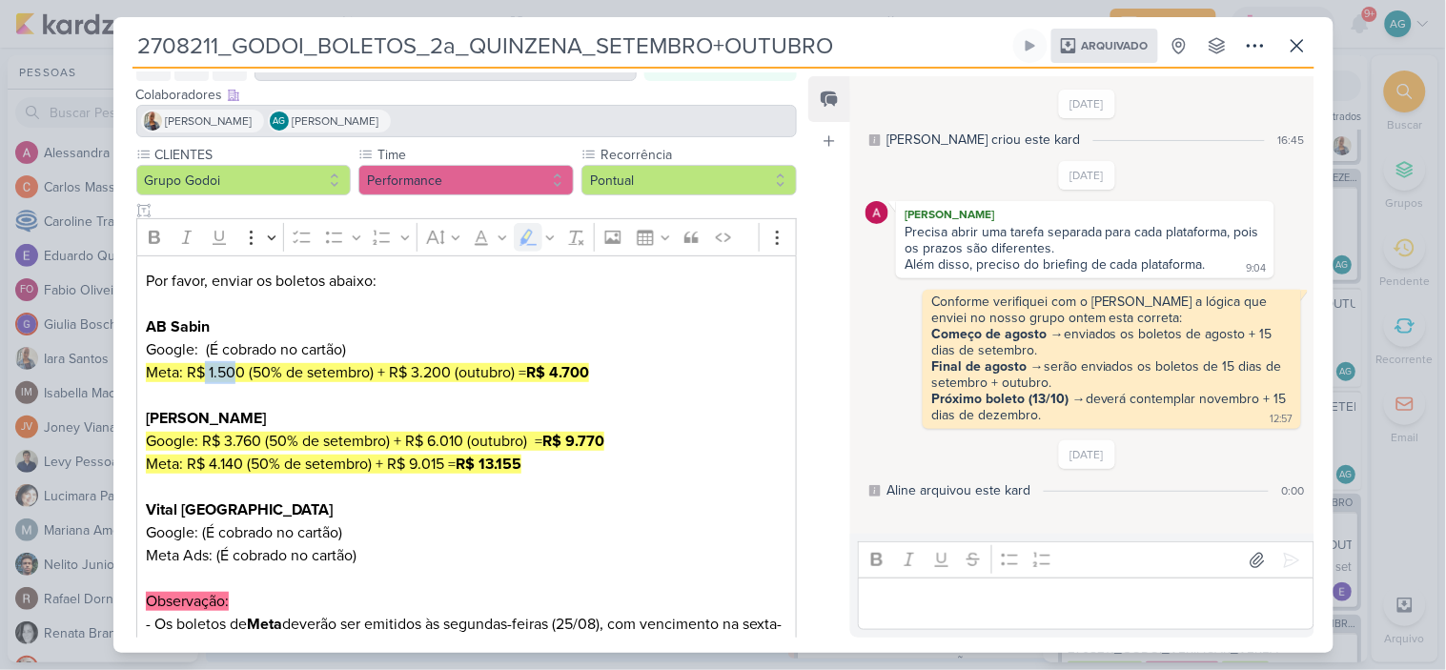
click at [232, 374] on mark "Meta: R$ 1.500 (50% de setembro) + R$ 3.200 (outubro) = R$ 4.700" at bounding box center [367, 372] width 443 height 19
drag, startPoint x: 393, startPoint y: 370, endPoint x: 445, endPoint y: 368, distance: 52.5
click at [445, 368] on mark "Meta: R$ 1.500 (50% de setembro) + R$ 3.200 (outubro) = R$ 4.700" at bounding box center [367, 372] width 443 height 19
click at [483, 384] on p "Por favor, enviar os boletos abaixo: AB Sabin Google: (É cobrado no cartão) Met…" at bounding box center [466, 384] width 641 height 229
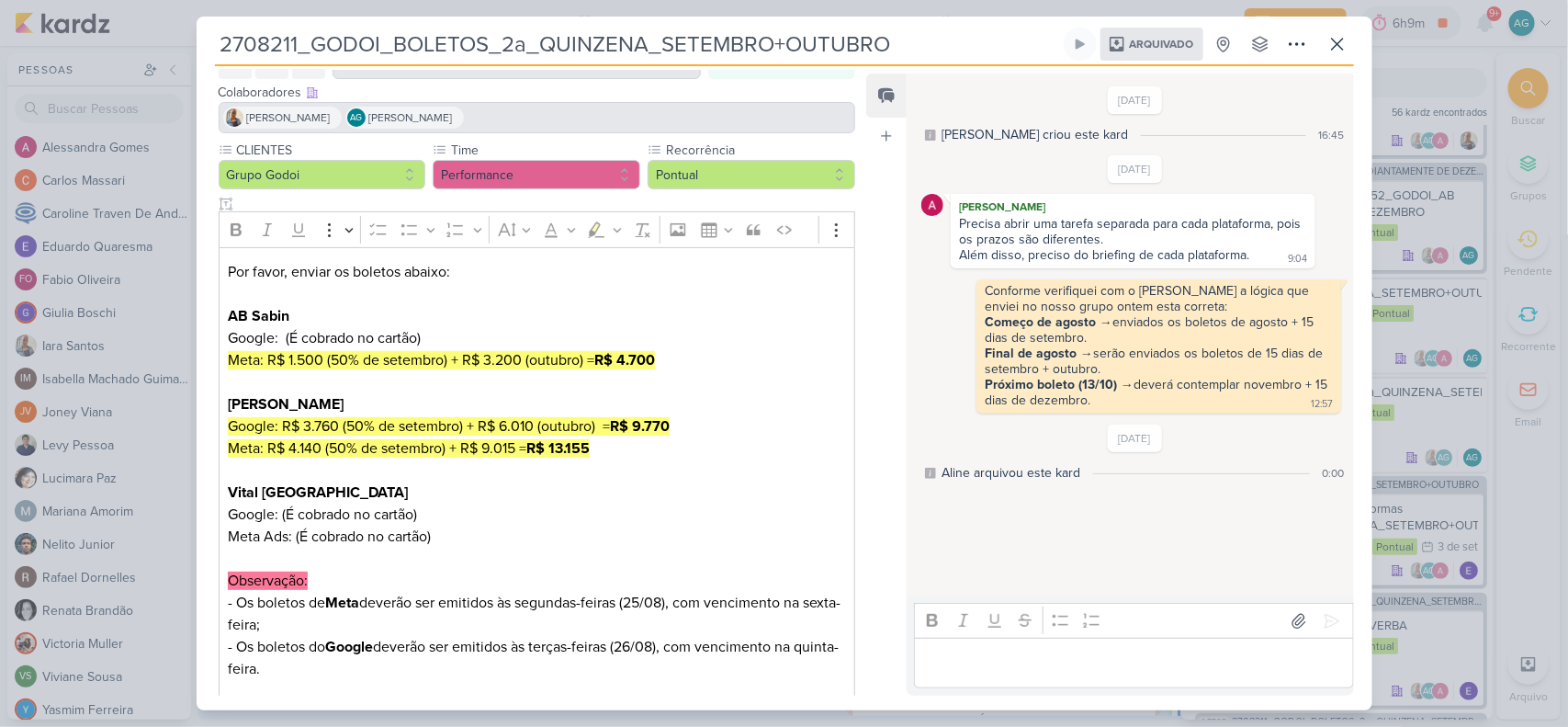
scroll to position [101, 0]
click at [1334, 42] on icon at bounding box center [1337, 43] width 22 height 22
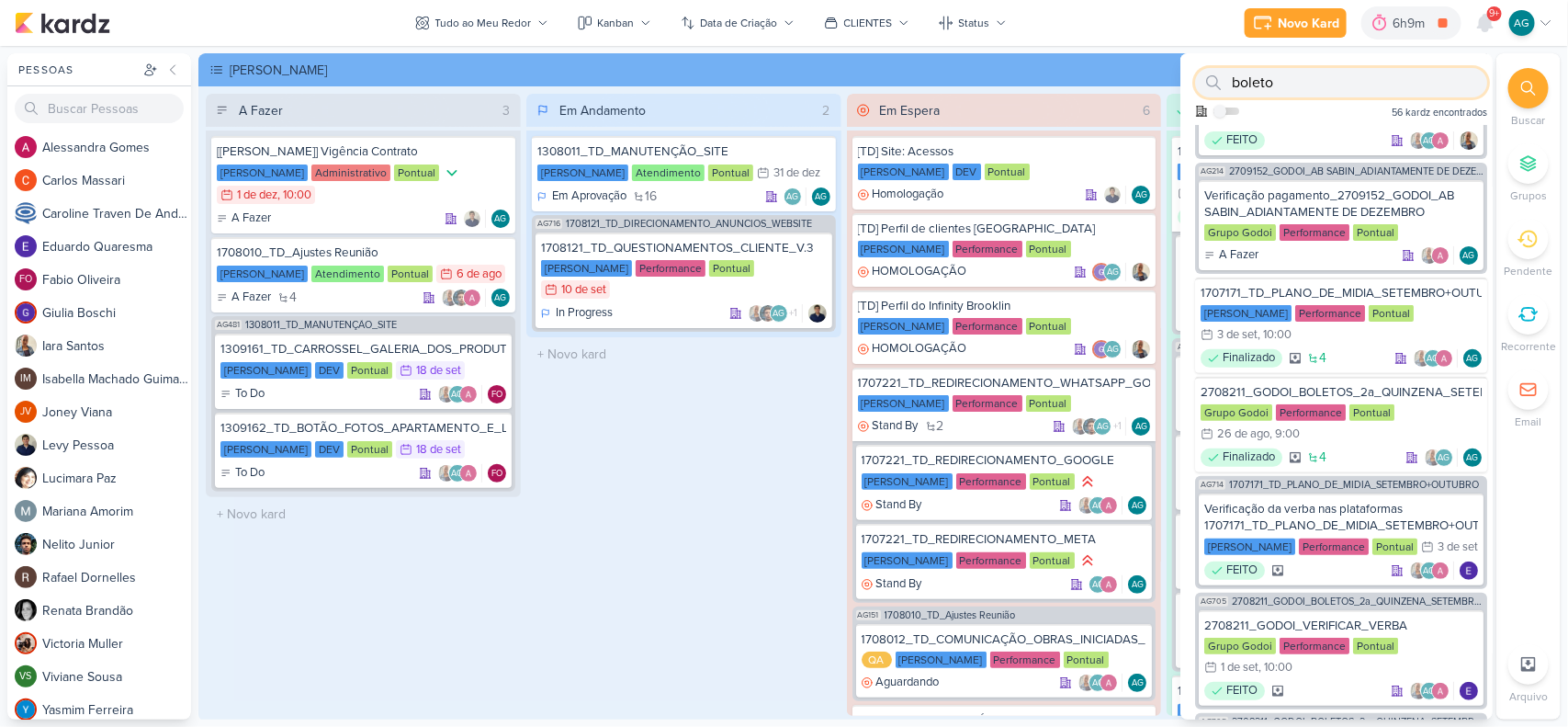
drag, startPoint x: 1320, startPoint y: 83, endPoint x: 1142, endPoint y: 79, distance: 178.0
click at [1142, 79] on div "Pessoas [GEOGRAPHIC_DATA] A l e s s a n d r a G o m e s C a r l o s M a s s a r…" at bounding box center [784, 386] width 1568 height 666
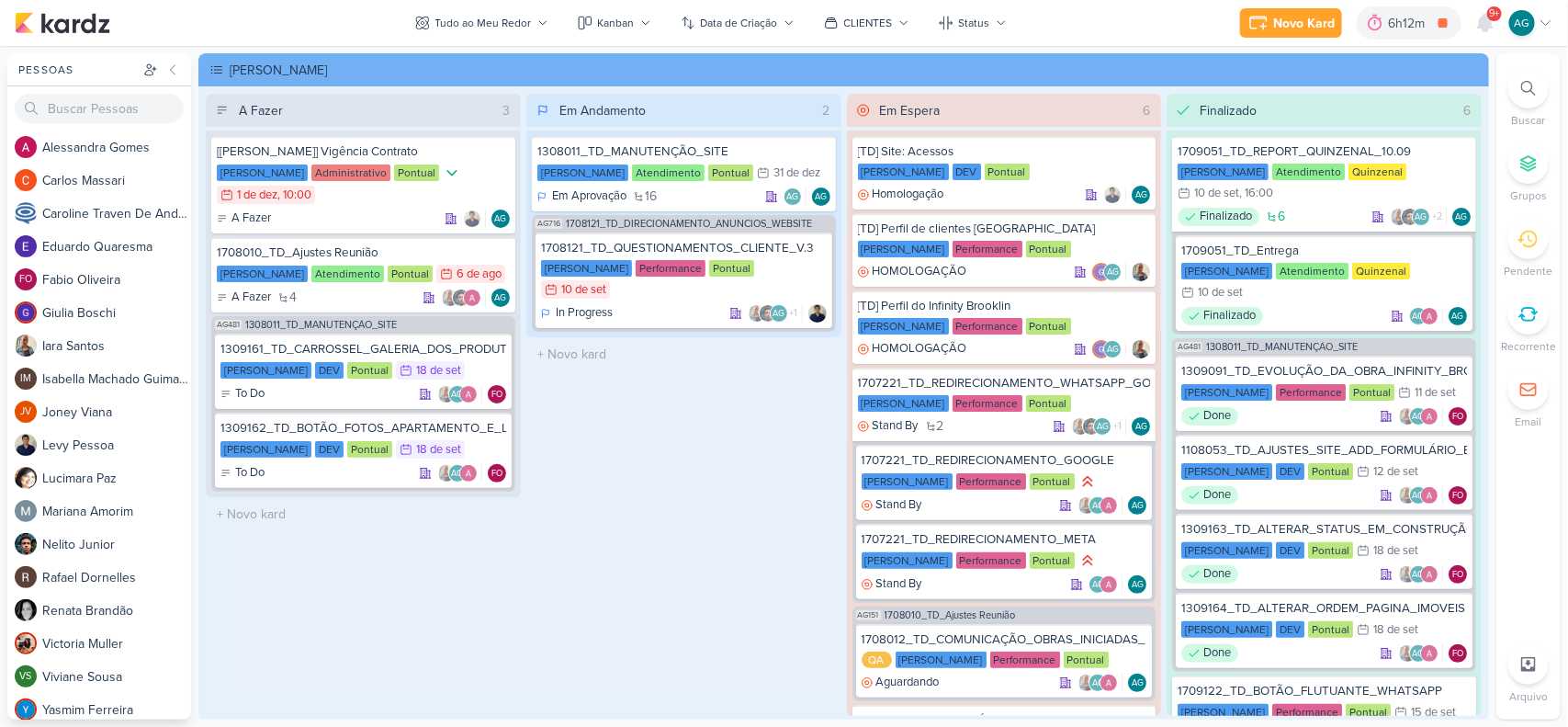
click at [1393, 90] on icon at bounding box center [1528, 88] width 14 height 14
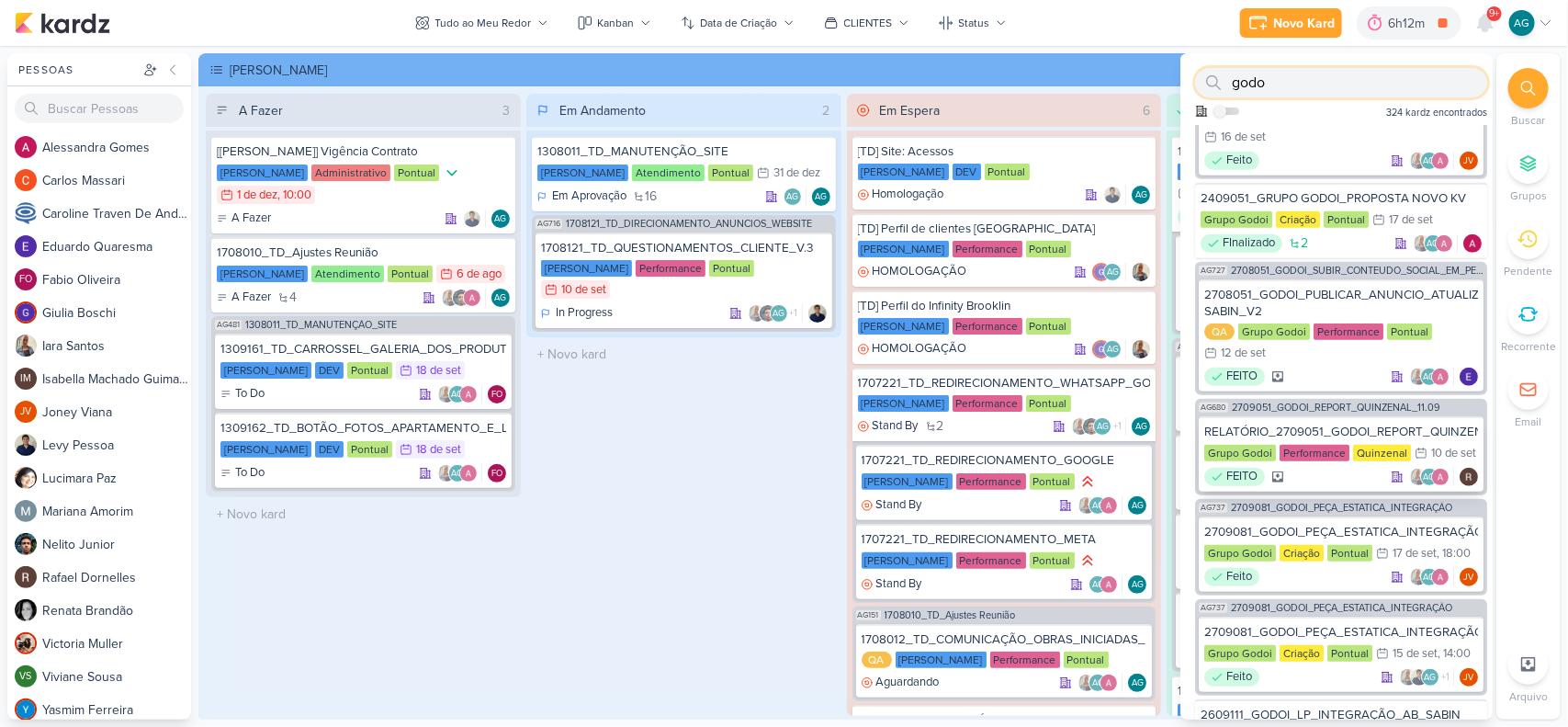
scroll to position [344, 0]
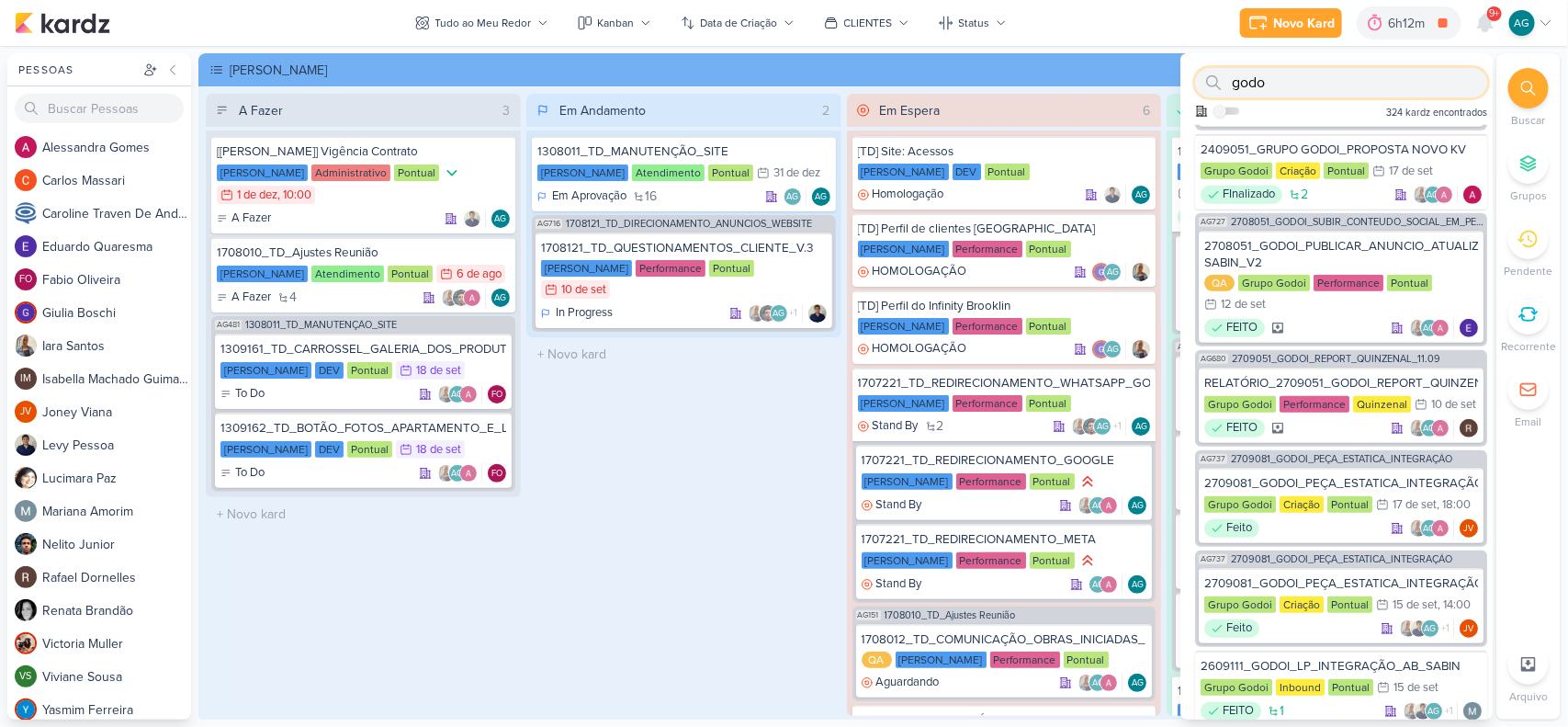
type input "godo"
click at [1393, 24] on icon at bounding box center [1444, 23] width 10 height 10
click at [666, 589] on div "Em Andamento 2 1308011_TD_MANUTENÇÃO_SITE [PERSON_NAME] Atendimento Pontual 31/…" at bounding box center [683, 404] width 315 height 622
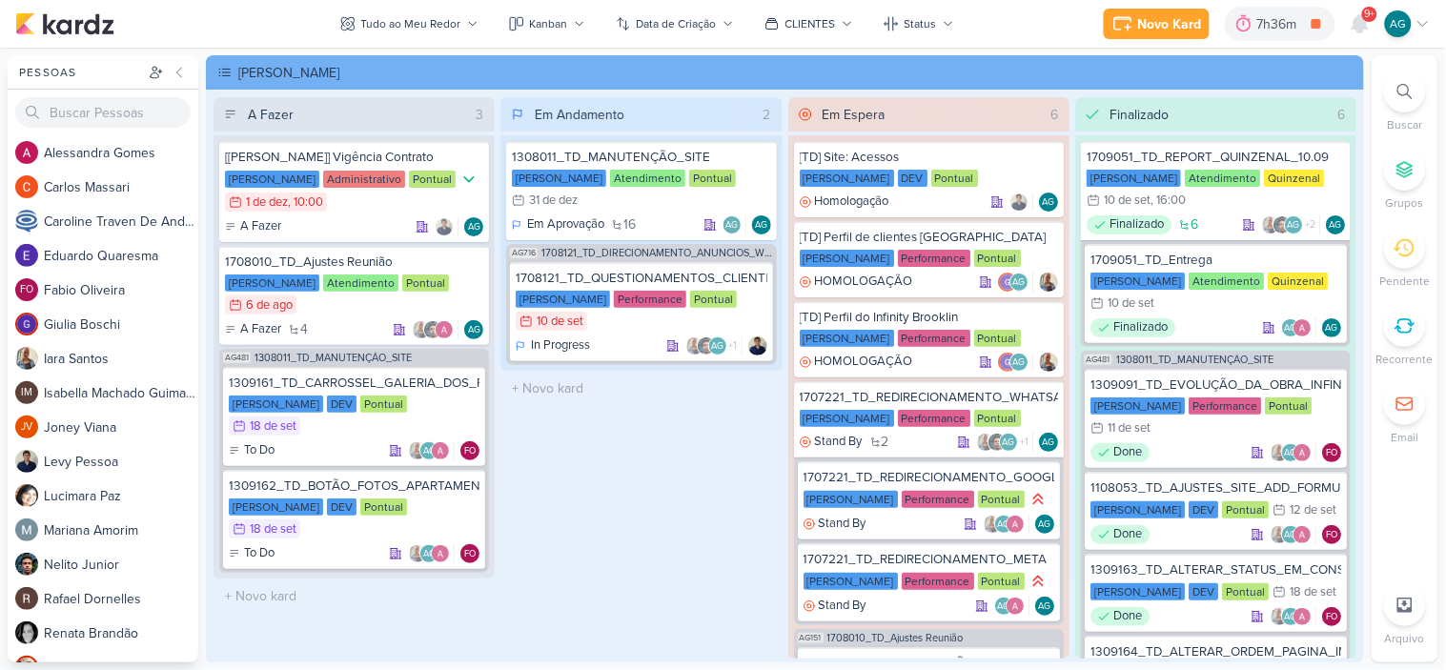
click at [1399, 87] on icon at bounding box center [1404, 91] width 15 height 15
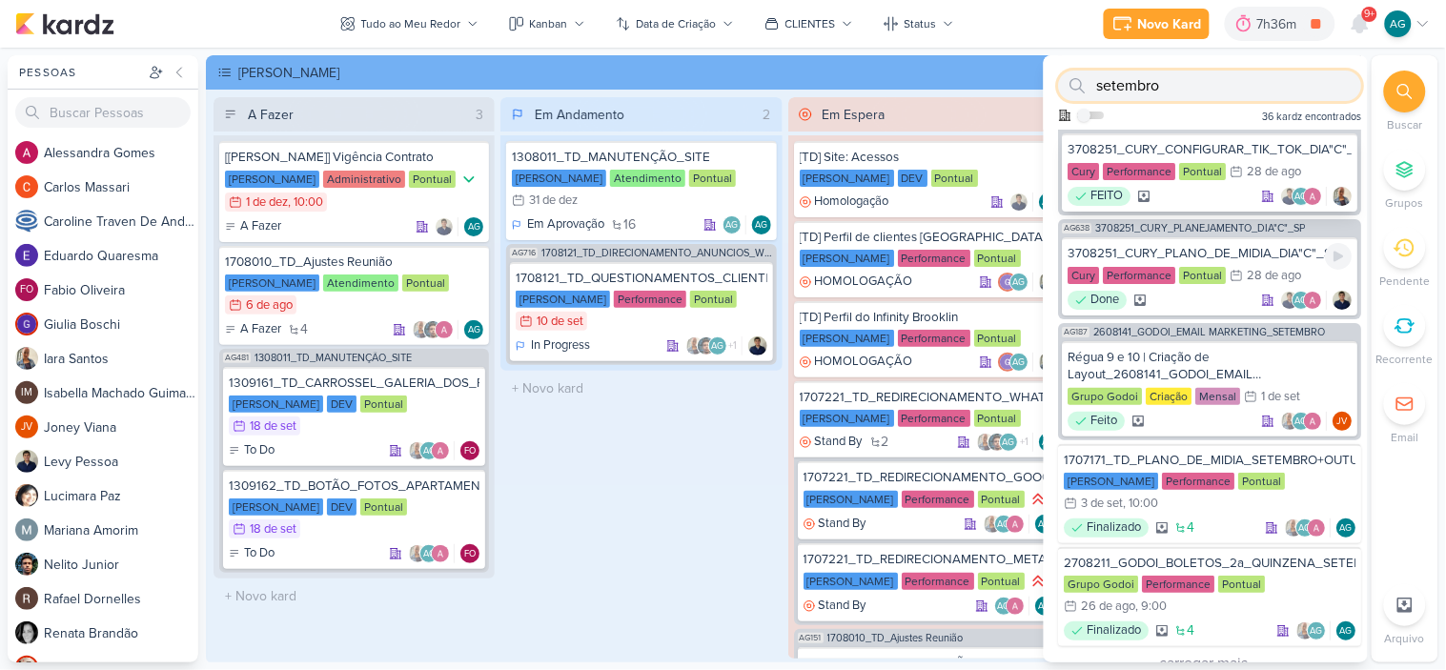
scroll to position [1802, 0]
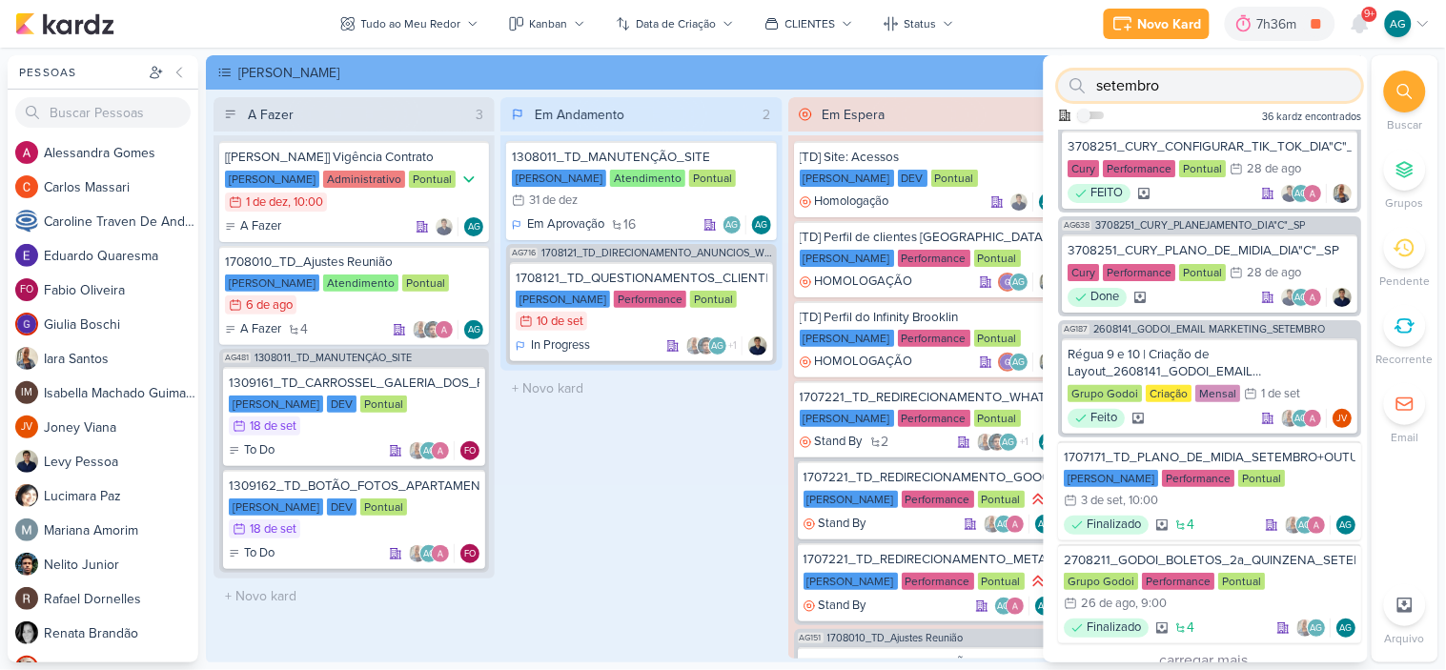
drag, startPoint x: 1197, startPoint y: 82, endPoint x: 1073, endPoint y: 82, distance: 123.9
click at [1073, 82] on div "setembro" at bounding box center [1210, 86] width 303 height 31
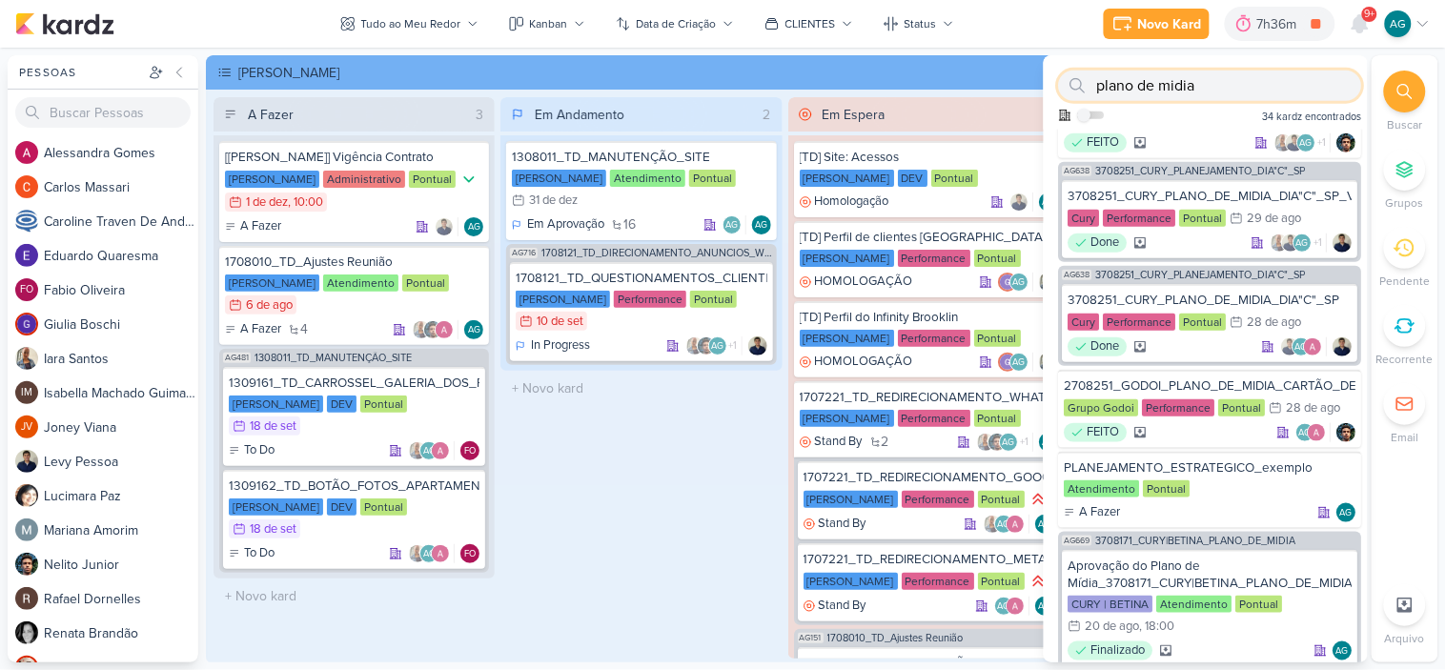
scroll to position [423, 0]
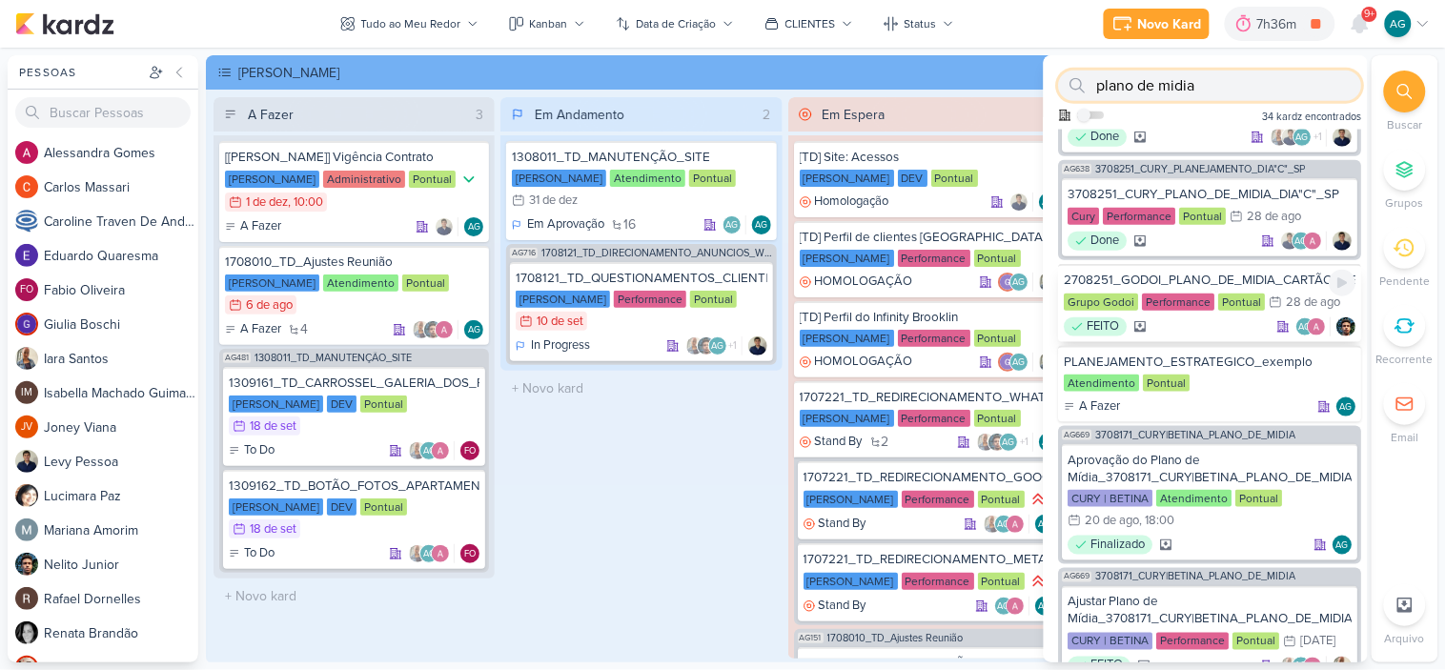
type input "plano de midia"
click at [1243, 272] on div "2708251_GODOI_PLANO_DE_MIDIA_CARTÃO_DE_CREDITO" at bounding box center [1211, 280] width 292 height 17
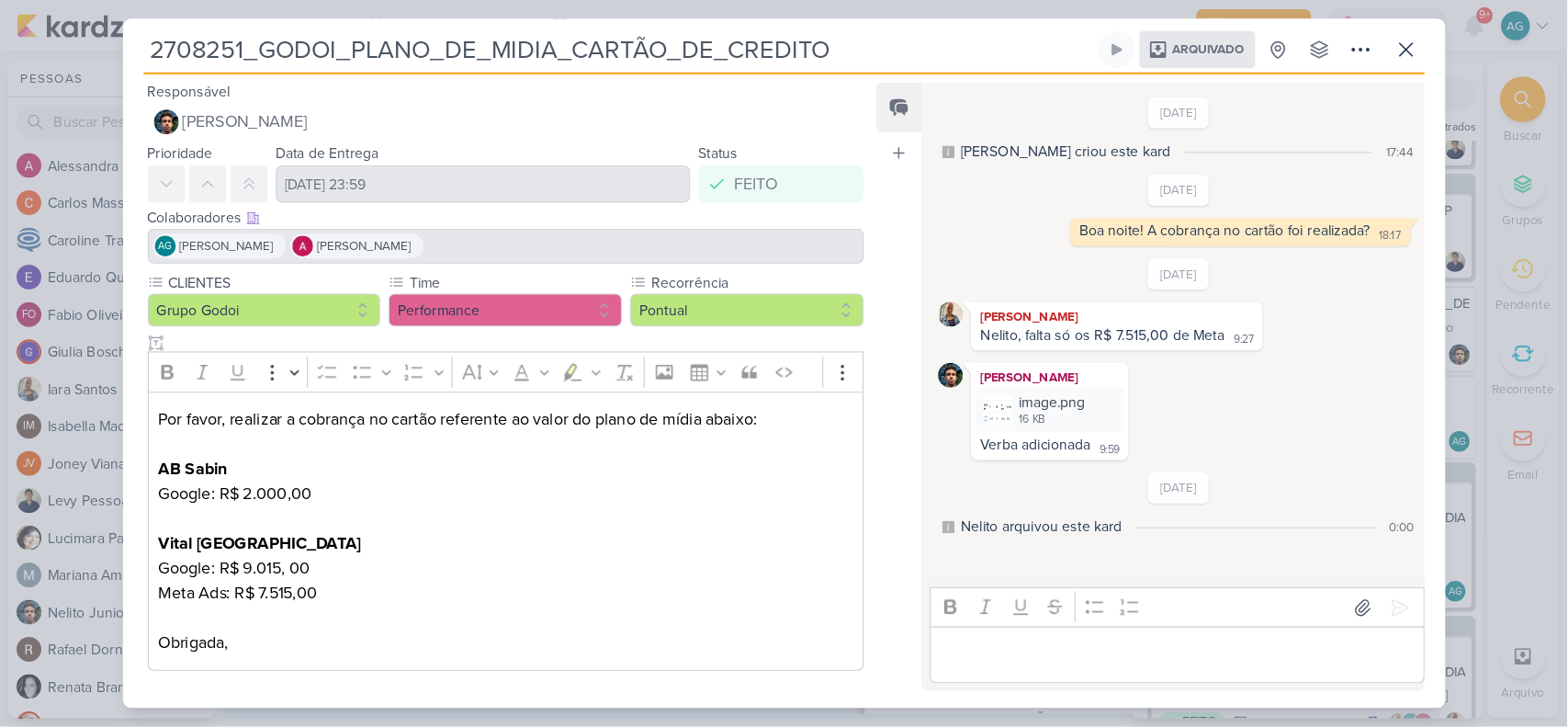
scroll to position [1, 0]
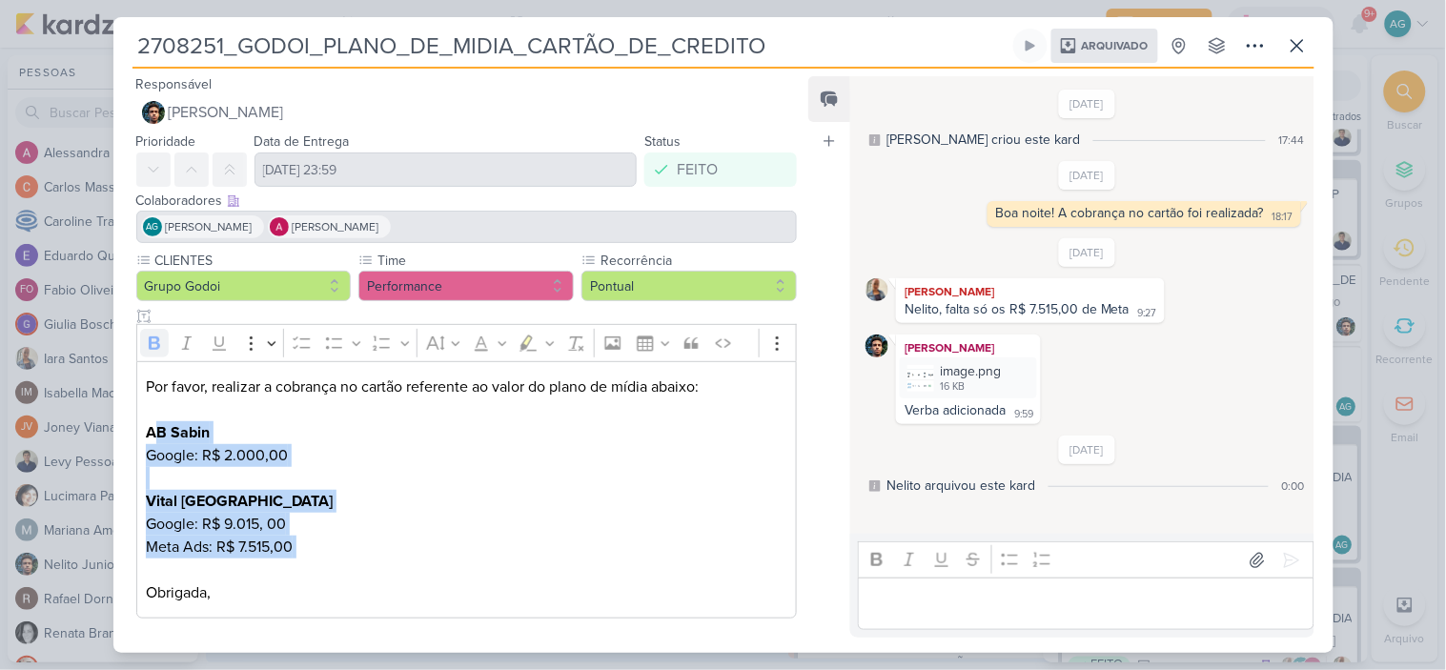
drag, startPoint x: 153, startPoint y: 429, endPoint x: 321, endPoint y: 563, distance: 215.7
click at [321, 563] on p "Por favor, realizar a cobrança no cartão referente ao valor do plano de mídia a…" at bounding box center [466, 490] width 641 height 229
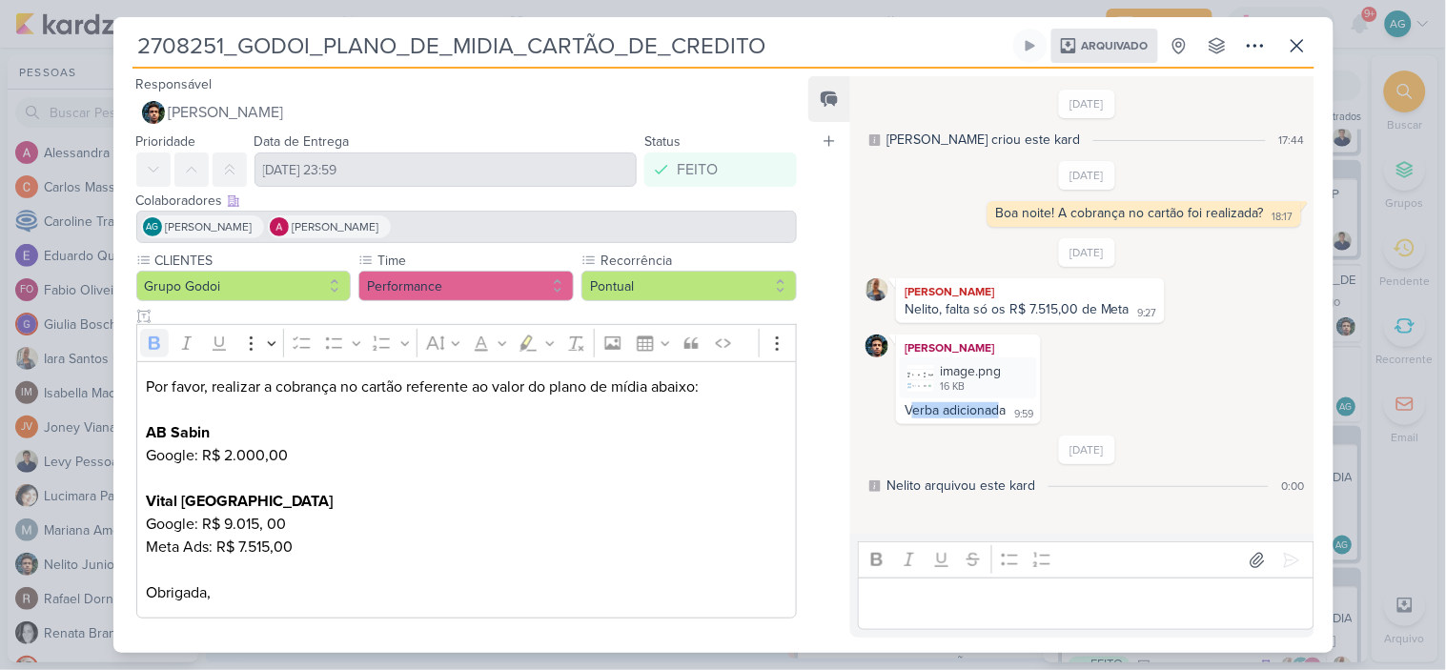
drag, startPoint x: 909, startPoint y: 412, endPoint x: 999, endPoint y: 412, distance: 89.6
click at [999, 412] on div "Verba adicionada" at bounding box center [955, 410] width 101 height 16
drag, startPoint x: 978, startPoint y: 313, endPoint x: 1101, endPoint y: 305, distance: 123.2
click at [1101, 305] on div "Nelito, falta só os R$ 7.515,00 de Meta" at bounding box center [1017, 309] width 225 height 16
drag, startPoint x: 927, startPoint y: 412, endPoint x: 1011, endPoint y: 412, distance: 84.8
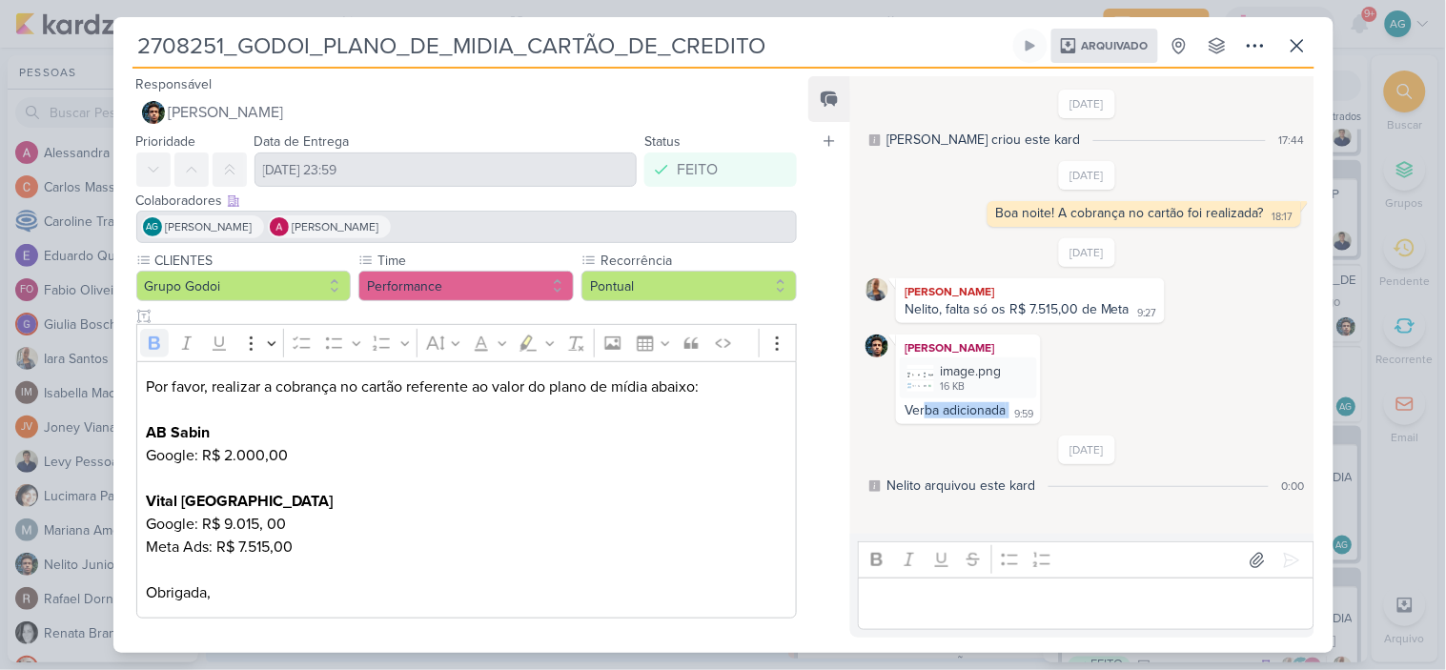
click at [1011, 412] on div "Verba adicionada 9:59" at bounding box center [968, 411] width 137 height 18
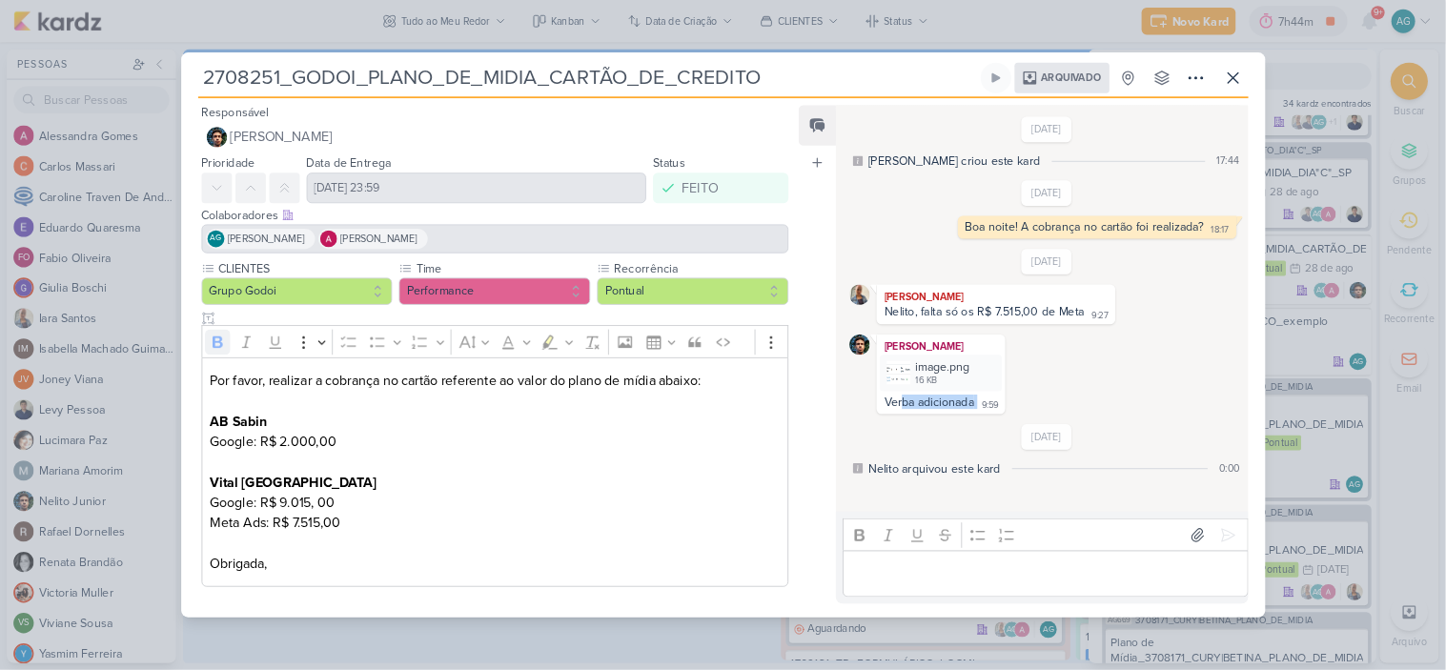
scroll to position [422, 0]
click at [758, 597] on p "Por favor, realizar a cobrança no cartão referente ao valor do plano de mídia a…" at bounding box center [556, 531] width 641 height 229
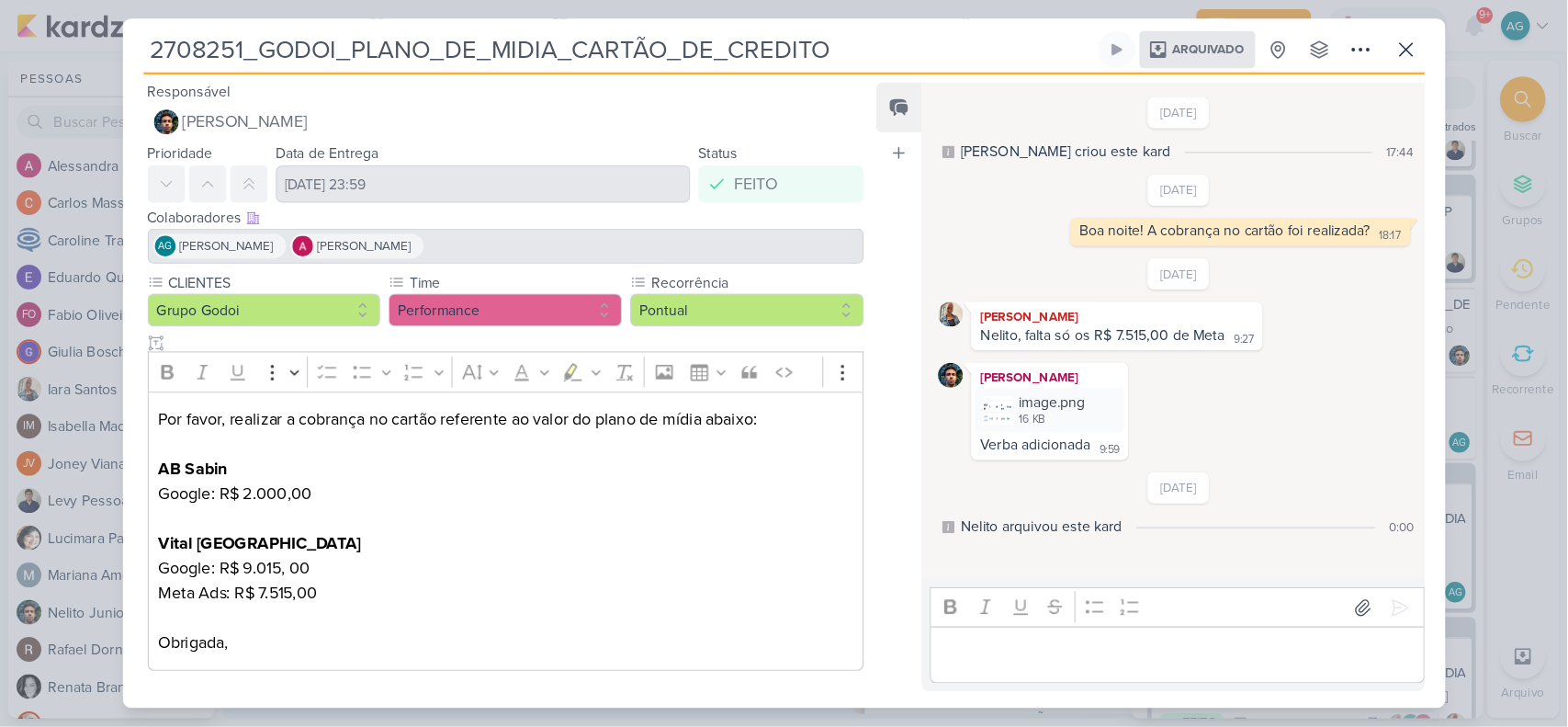
scroll to position [1, 0]
click at [70, 55] on div "2708251_GODOI_PLANO_DE_MIDIA_CARTÃO_DE_CREDITO Arquivado" at bounding box center [697, 323] width 1394 height 646
click at [1209, 44] on icon at bounding box center [1209, 44] width 14 height 2
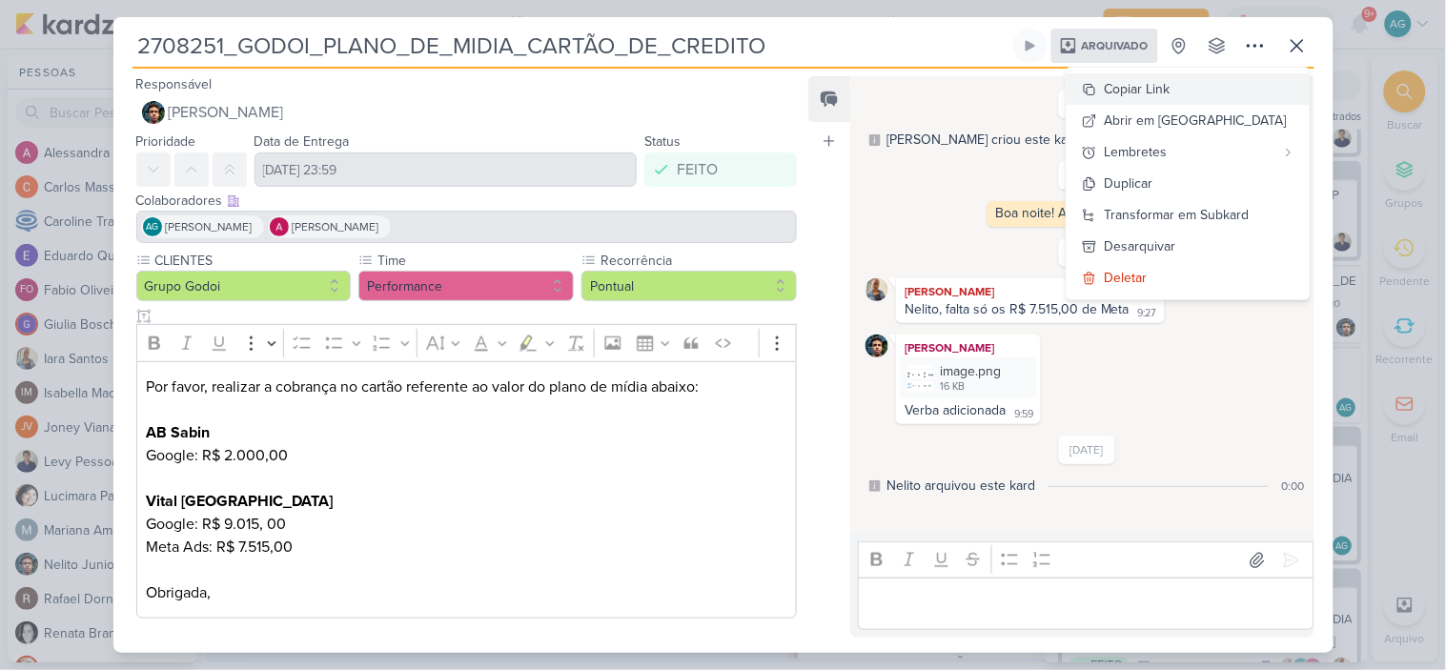
click at [1171, 83] on div "Copiar Link" at bounding box center [1138, 89] width 66 height 20
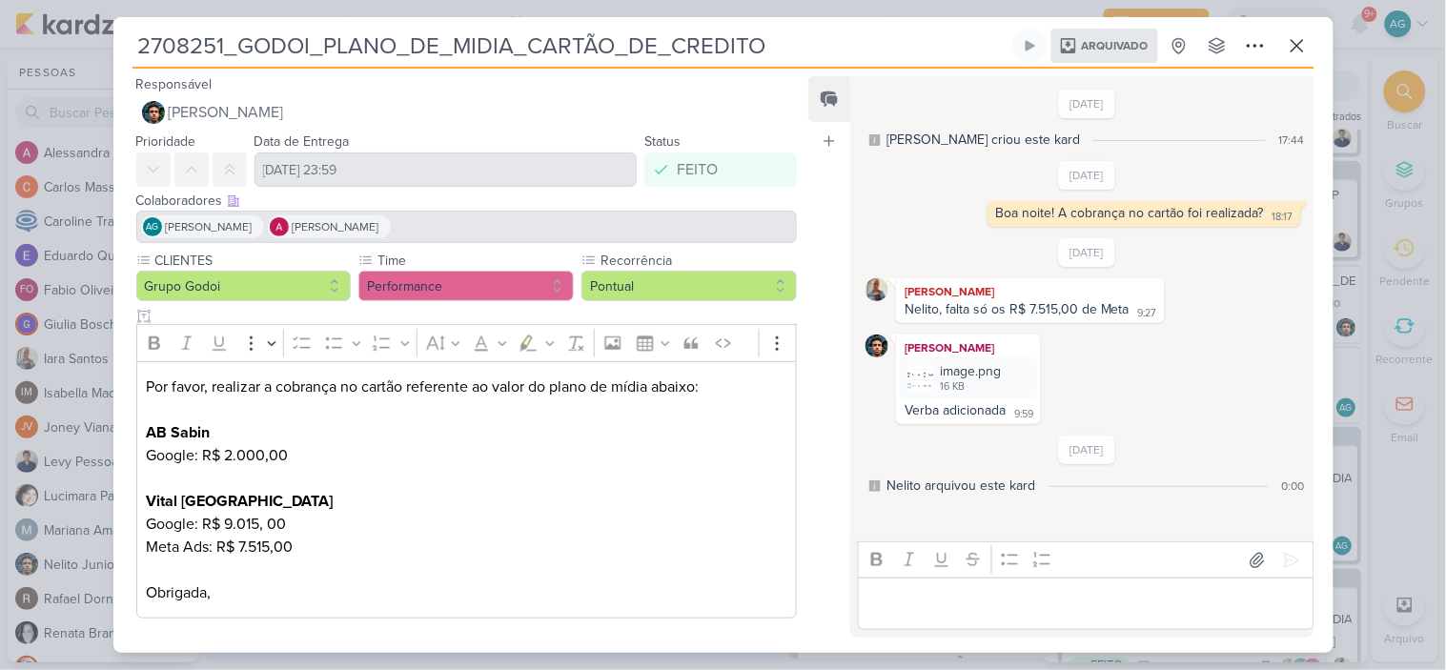
click at [720, 553] on p "Por favor, realizar a cobrança no cartão referente ao valor do plano de mídia a…" at bounding box center [466, 490] width 641 height 229
drag, startPoint x: 159, startPoint y: 433, endPoint x: 325, endPoint y: 519, distance: 187.2
click at [325, 519] on p "Por favor, realizar a cobrança no cartão referente ao valor do plano de mídia a…" at bounding box center [466, 490] width 641 height 229
click at [311, 556] on p "Por favor, realizar a cobrança no cartão referente ao valor do plano de mídia a…" at bounding box center [466, 490] width 641 height 229
drag, startPoint x: 322, startPoint y: 548, endPoint x: 138, endPoint y: 432, distance: 217.6
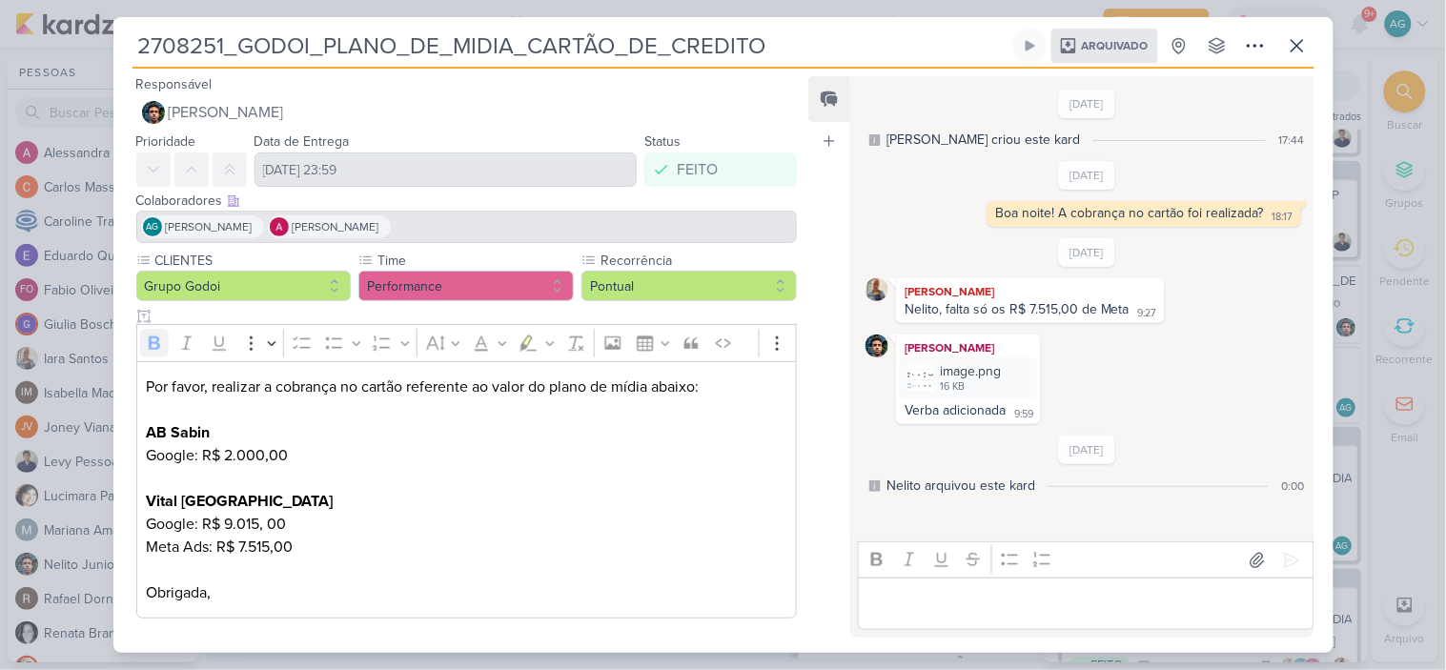
click at [138, 432] on div "Por favor, realizar a cobrança no cartão referente ao valor do plano de mídia a…" at bounding box center [467, 490] width 662 height 258
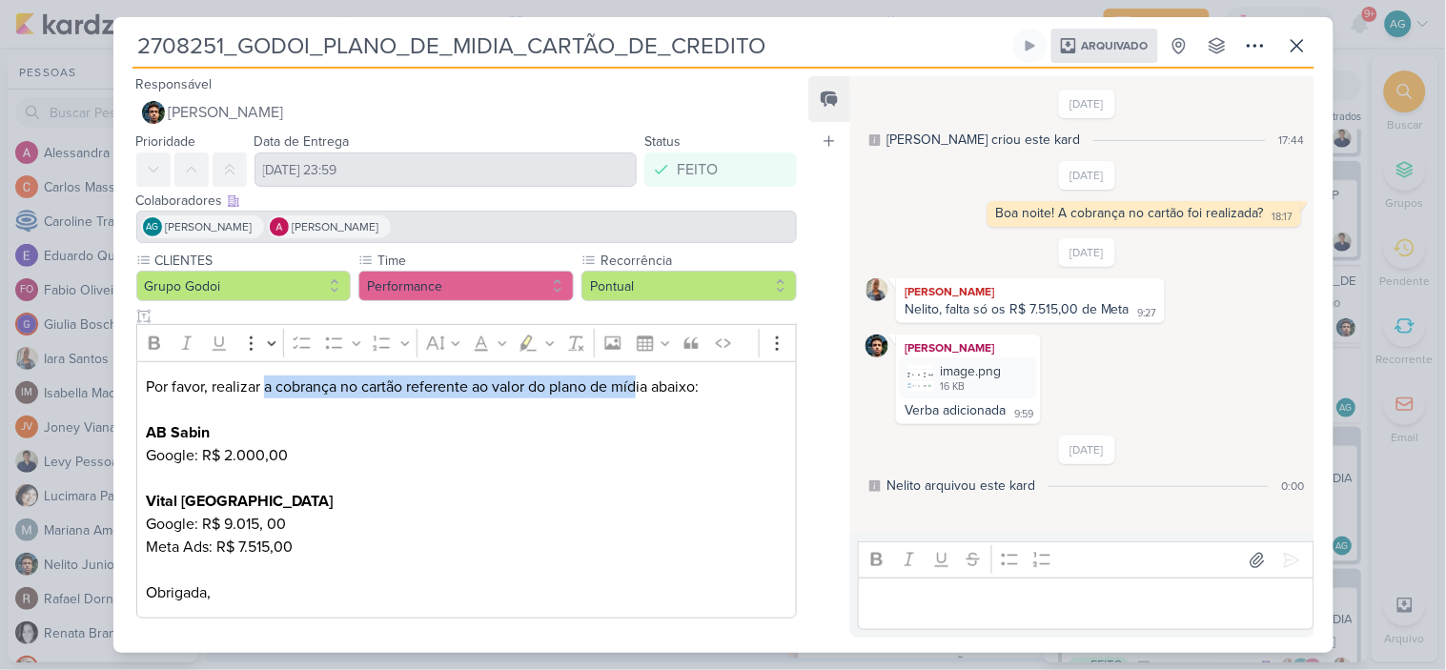
drag, startPoint x: 264, startPoint y: 384, endPoint x: 641, endPoint y: 388, distance: 376.5
click at [641, 388] on p "Por favor, realizar a cobrança no cartão referente ao valor do plano de mídia a…" at bounding box center [466, 490] width 641 height 229
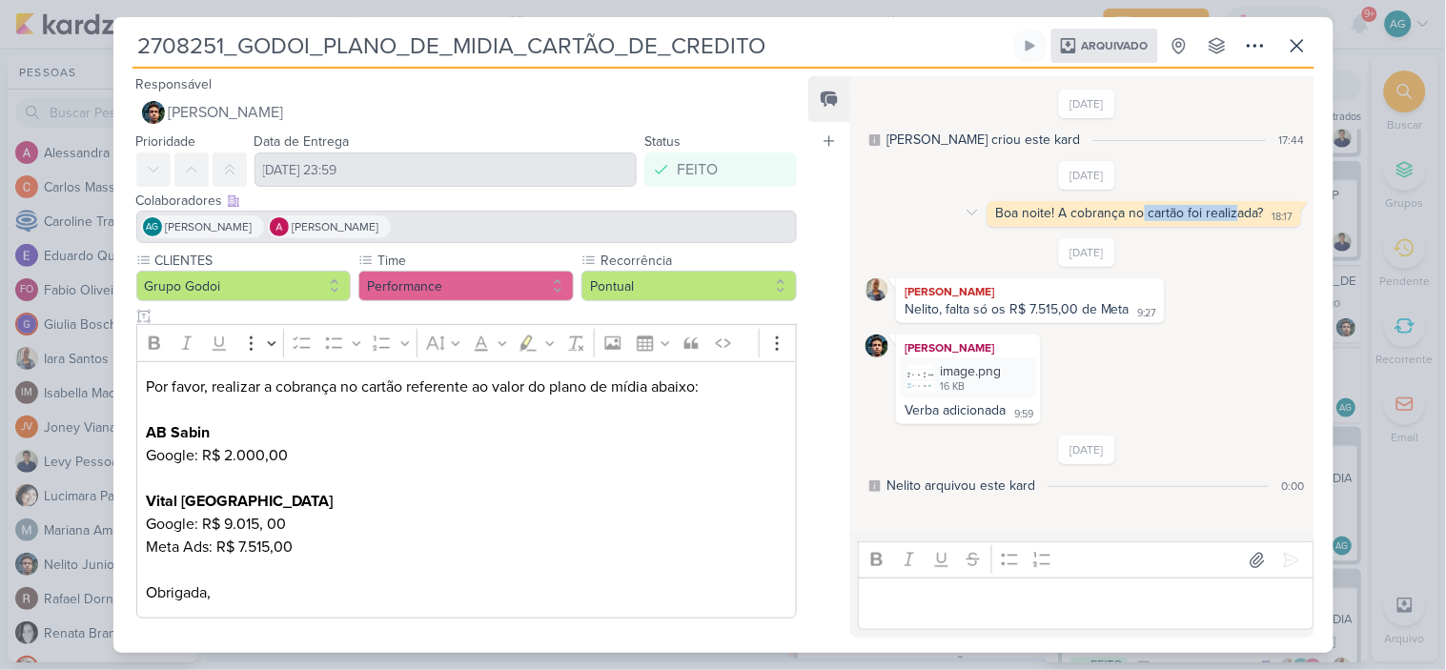
drag, startPoint x: 1135, startPoint y: 214, endPoint x: 1228, endPoint y: 213, distance: 92.5
click at [1228, 213] on div "Boa noite! A cobrança no cartão foi realizada?" at bounding box center [1130, 213] width 268 height 16
drag, startPoint x: 1025, startPoint y: 310, endPoint x: 1125, endPoint y: 310, distance: 100.1
click at [1125, 310] on div "Nelito, falta só os R$ 7.515,00 de Meta" at bounding box center [1017, 309] width 225 height 16
click at [950, 369] on div "image.png" at bounding box center [970, 371] width 61 height 20
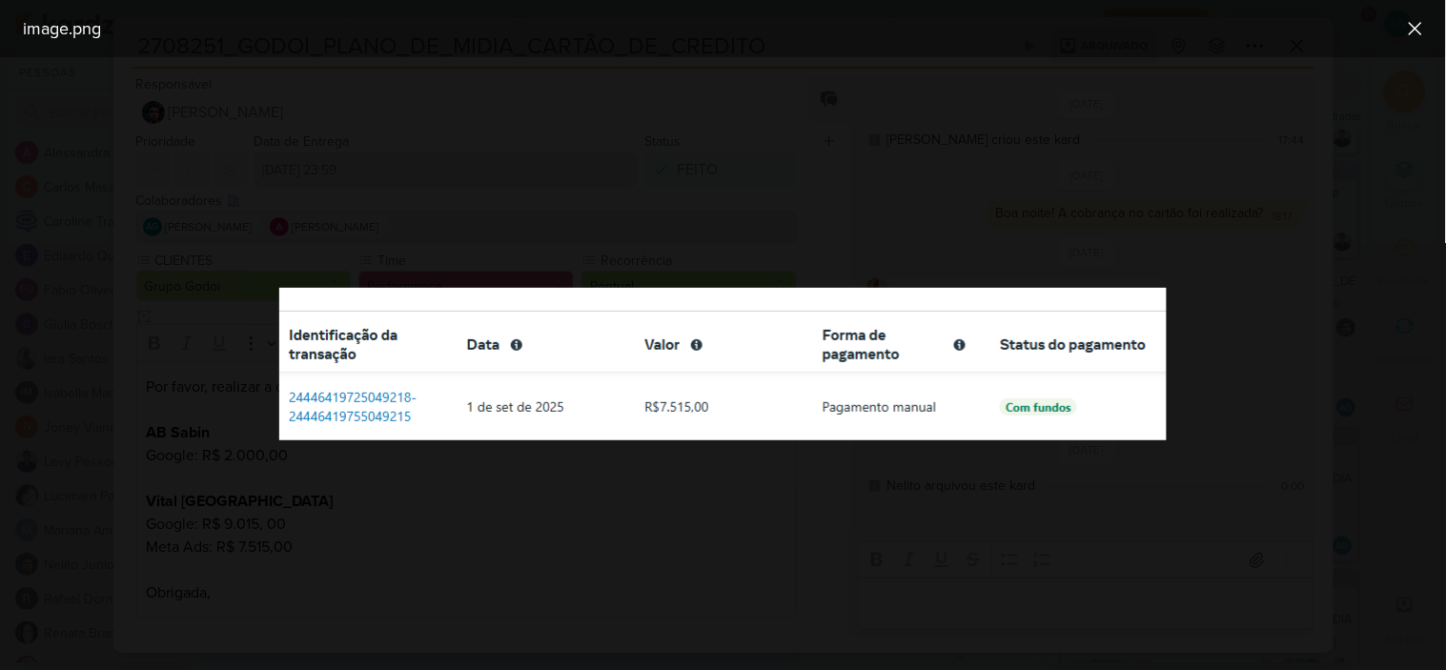
click at [1220, 330] on div at bounding box center [723, 363] width 1446 height 613
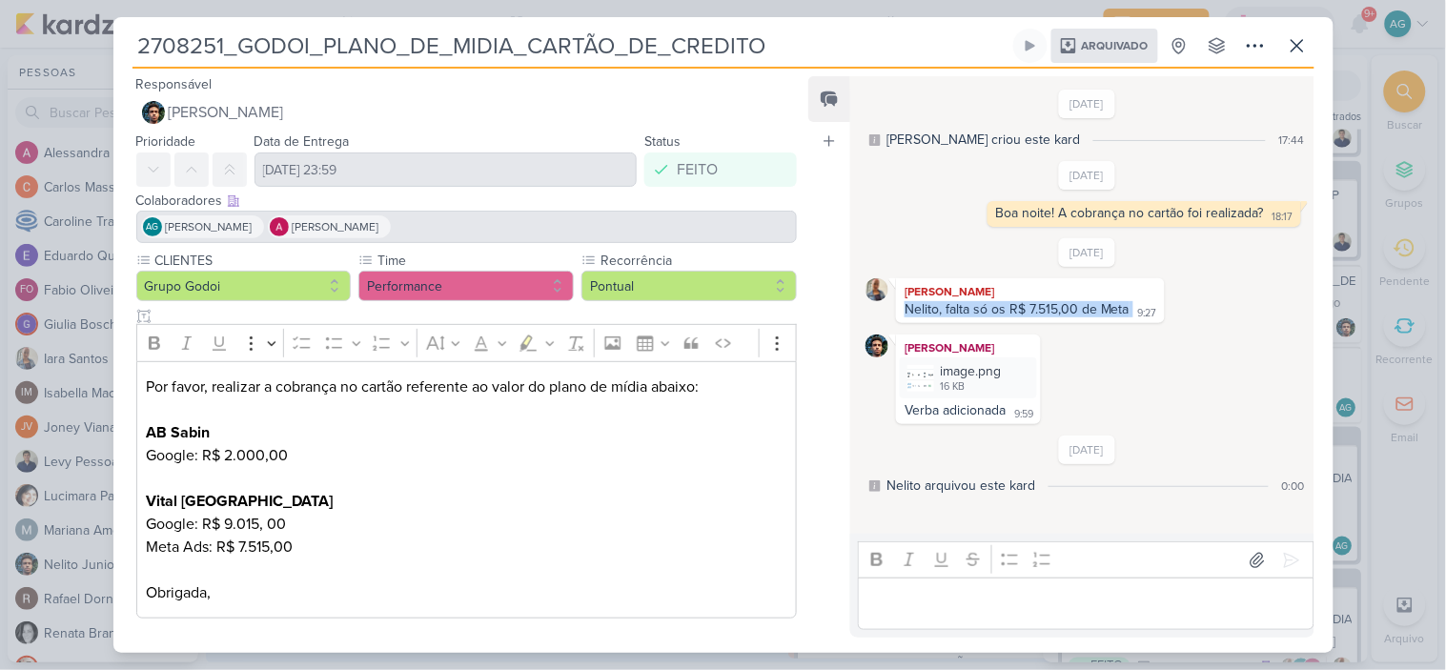
drag, startPoint x: 907, startPoint y: 303, endPoint x: 1138, endPoint y: 306, distance: 230.7
click at [1138, 306] on div "Iara Santos Nelito, falta só os R$ 7.515,00 de Meta 9:27 9:27" at bounding box center [1030, 300] width 269 height 45
drag, startPoint x: 297, startPoint y: 541, endPoint x: 139, endPoint y: 551, distance: 158.5
click at [139, 551] on div "Por favor, realizar a cobrança no cartão referente ao valor do plano de mídia a…" at bounding box center [467, 490] width 662 height 258
drag, startPoint x: 1064, startPoint y: 99, endPoint x: 1121, endPoint y: 102, distance: 57.3
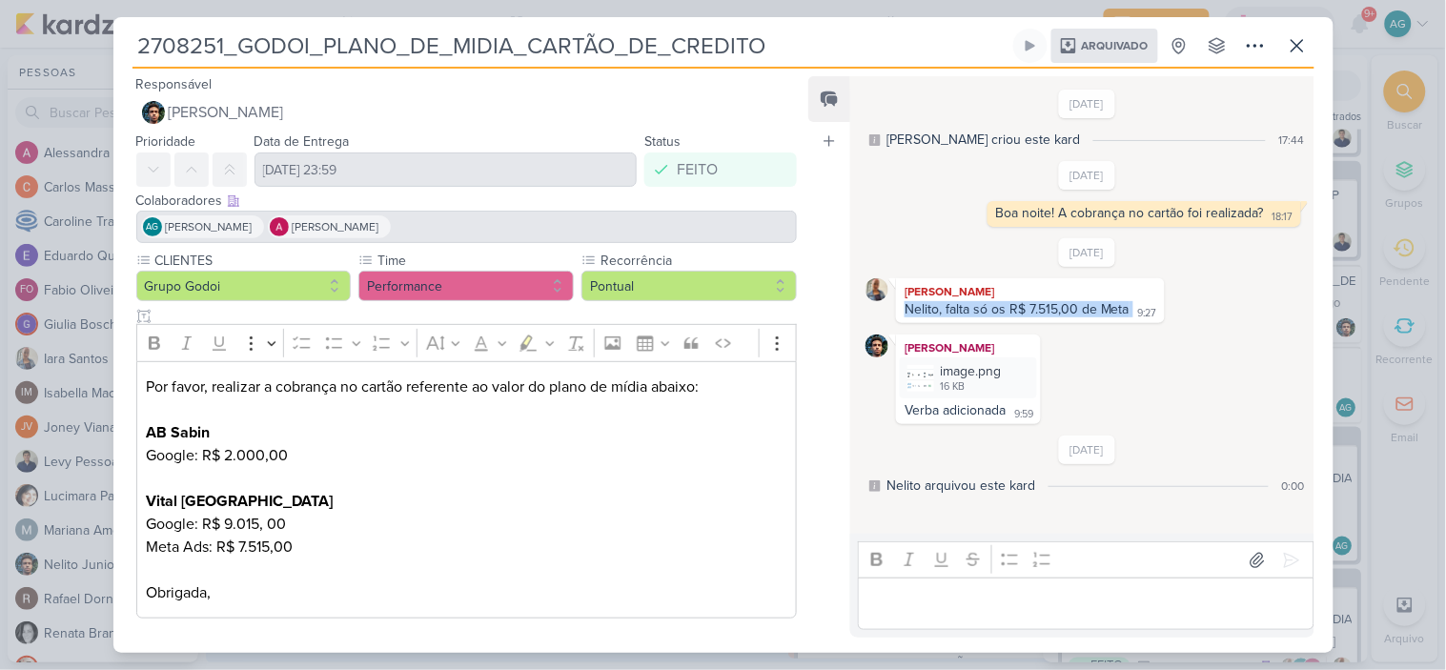
click at [1121, 102] on div "25/8/25 Aline criou este kard 17:44" at bounding box center [1086, 120] width 442 height 60
drag, startPoint x: 147, startPoint y: 423, endPoint x: 301, endPoint y: 547, distance: 198.0
click at [301, 547] on p "Por favor, realizar a cobrança no cartão referente ao valor do plano de mídia a…" at bounding box center [466, 490] width 641 height 229
drag, startPoint x: 1054, startPoint y: 213, endPoint x: 1249, endPoint y: 213, distance: 194.5
click at [1249, 213] on div "Boa noite! A cobrança no cartão foi realizada?" at bounding box center [1130, 213] width 268 height 16
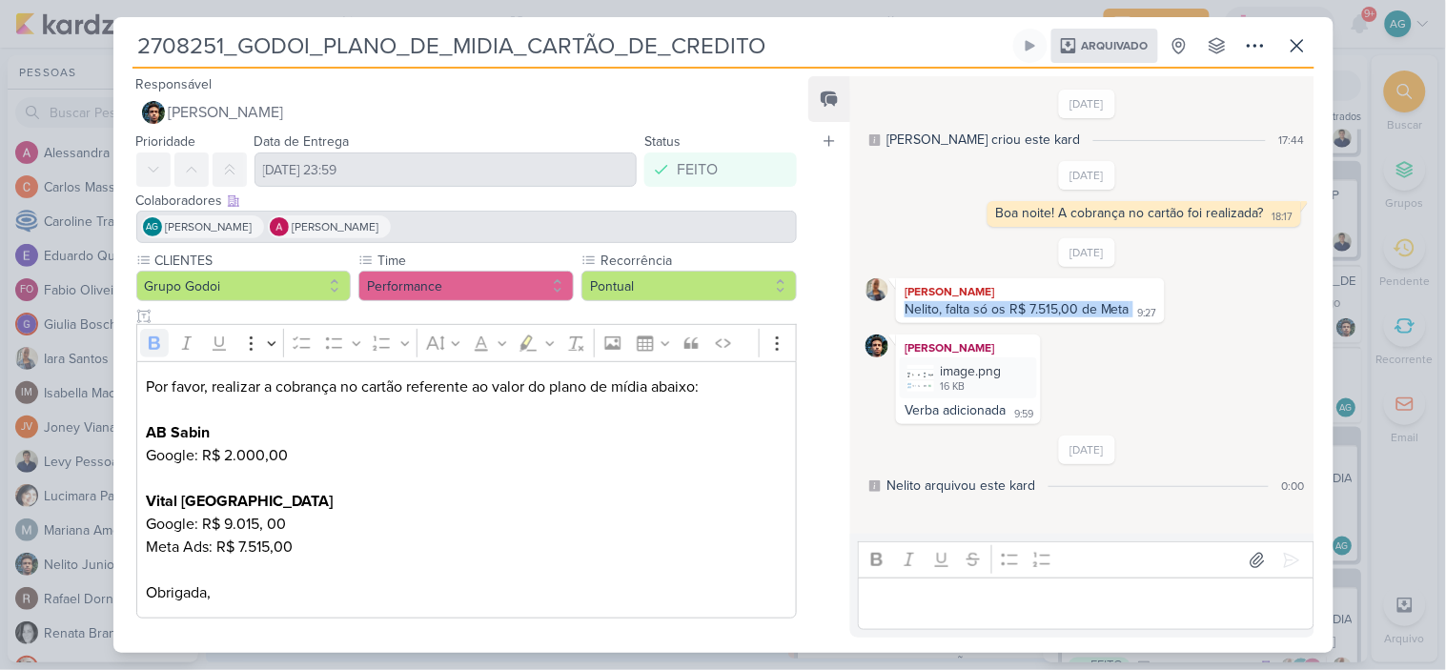
drag, startPoint x: 906, startPoint y: 311, endPoint x: 1160, endPoint y: 308, distance: 254.5
click at [1160, 308] on div "Iara Santos Nelito, falta só os R$ 7.515,00 de Meta 9:27 9:27" at bounding box center [1030, 300] width 269 height 45
click at [184, 555] on p "Por favor, realizar a cobrança no cartão referente ao valor do plano de mídia a…" at bounding box center [466, 490] width 641 height 229
drag, startPoint x: 303, startPoint y: 524, endPoint x: 127, endPoint y: 525, distance: 176.3
click at [127, 525] on div "CLIENTES Grupo Godoi Time Performance" at bounding box center [459, 439] width 692 height 376
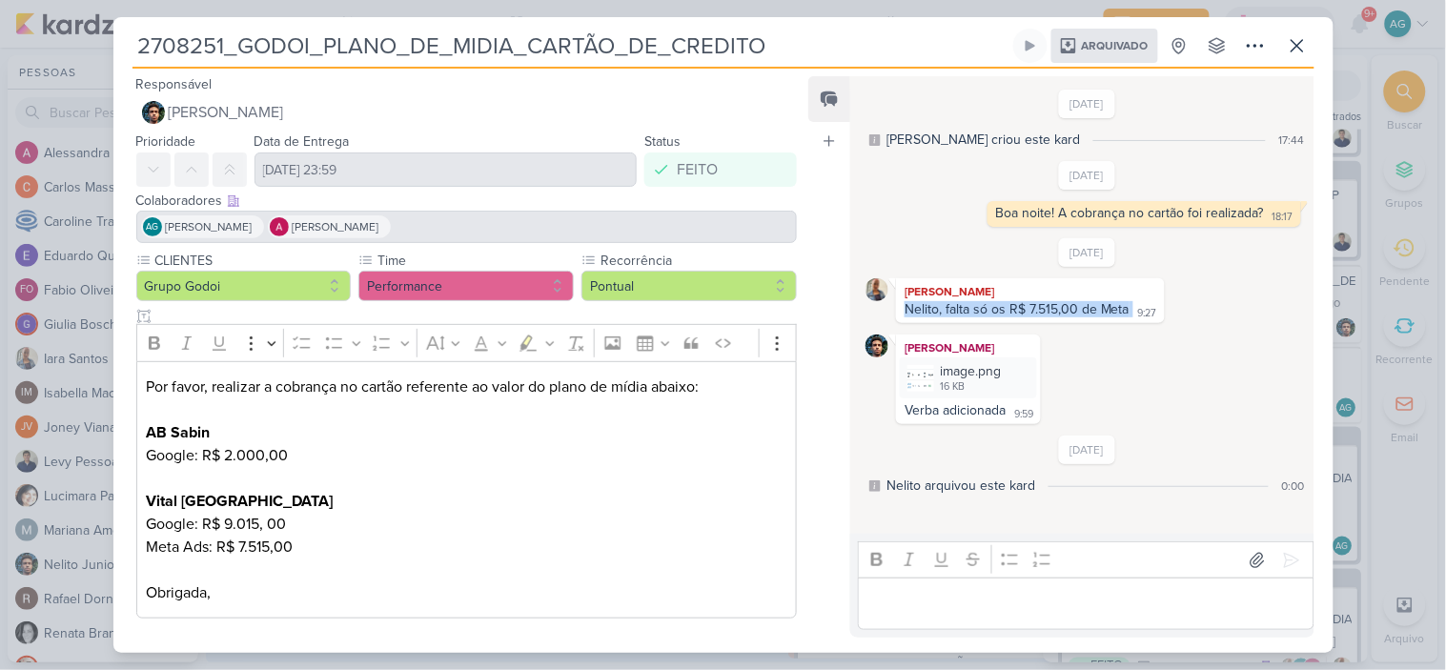
drag, startPoint x: 301, startPoint y: 452, endPoint x: 146, endPoint y: 456, distance: 155.4
click at [146, 456] on p "Por favor, realizar a cobrança no cartão referente ao valor do plano de mídia a…" at bounding box center [466, 490] width 641 height 229
click at [953, 374] on div "image.png" at bounding box center [970, 371] width 61 height 20
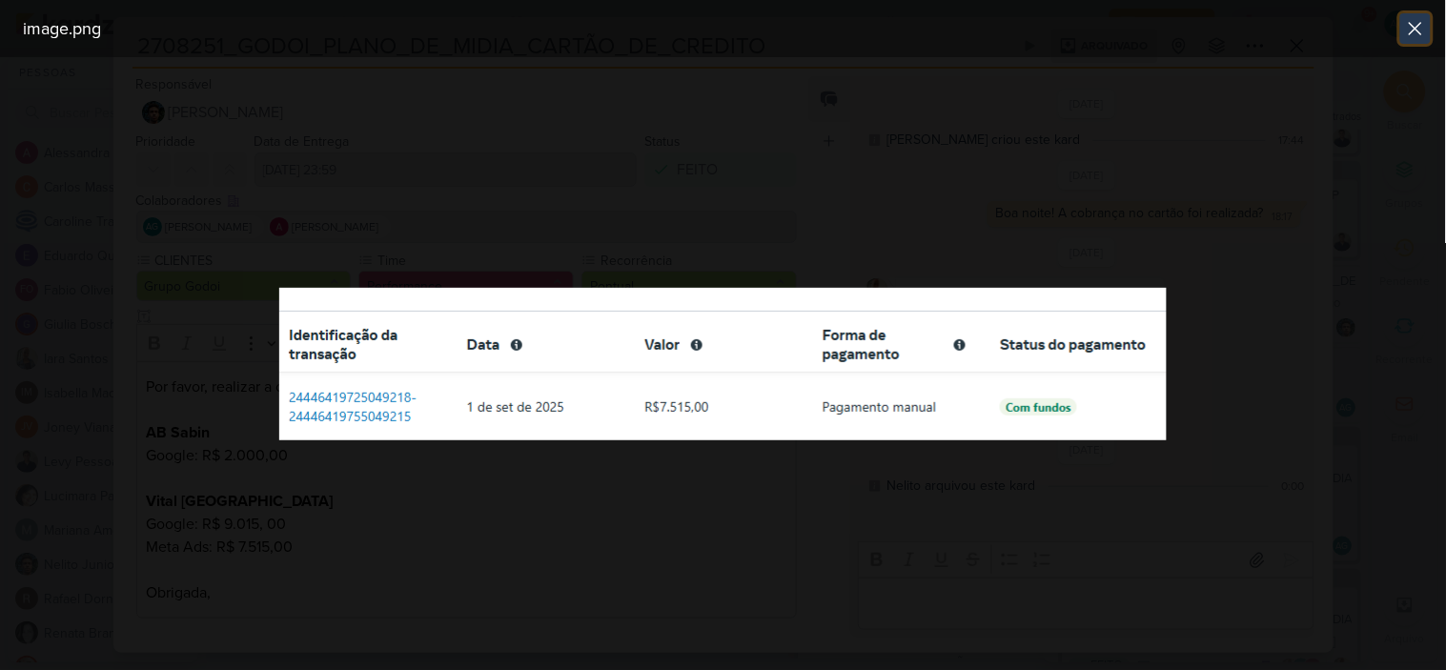
click at [1421, 31] on icon at bounding box center [1415, 28] width 23 height 23
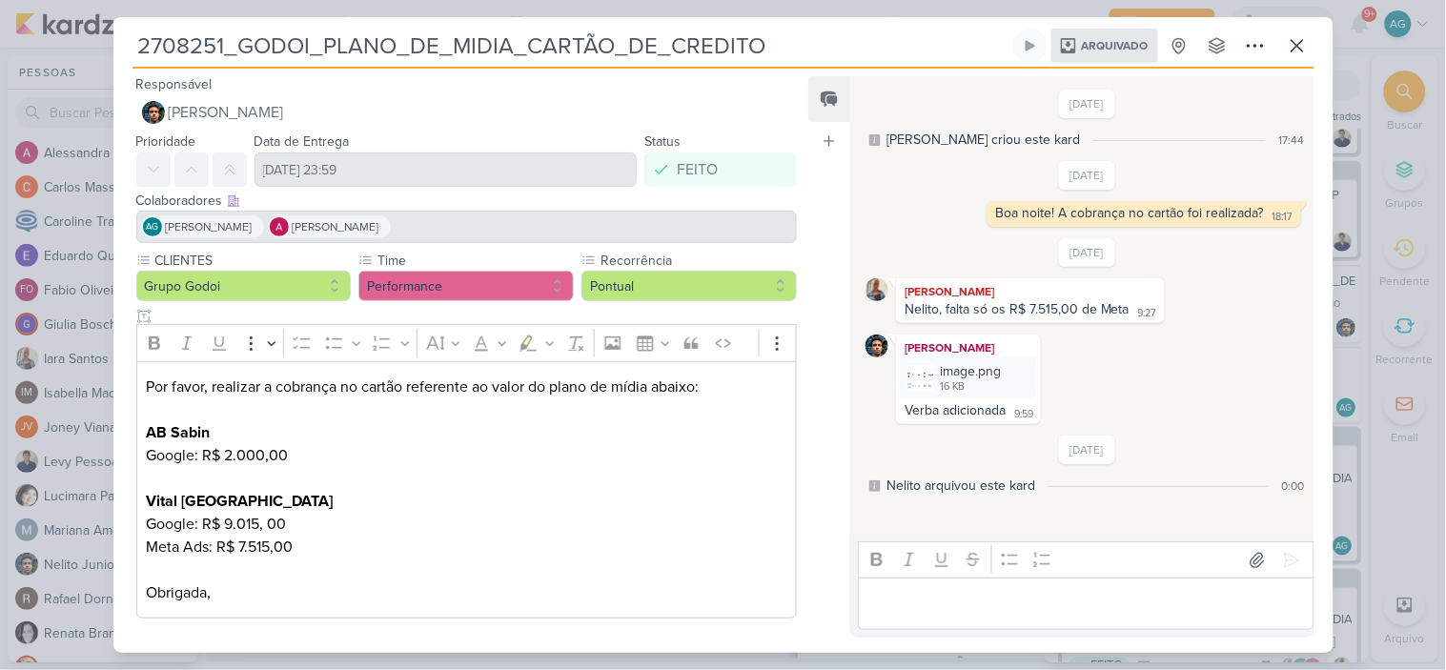
scroll to position [421, 0]
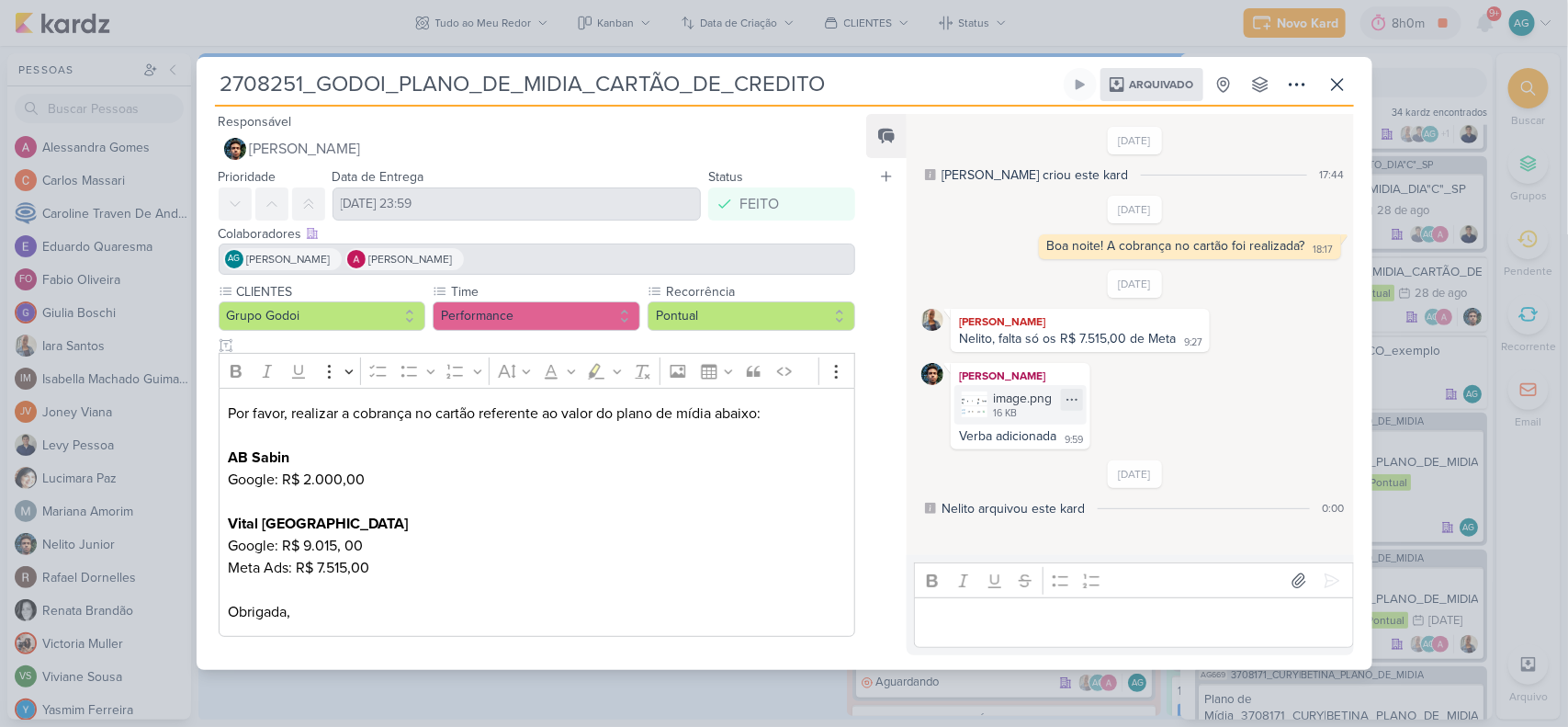
click at [1018, 402] on div "image.png" at bounding box center [1022, 398] width 59 height 19
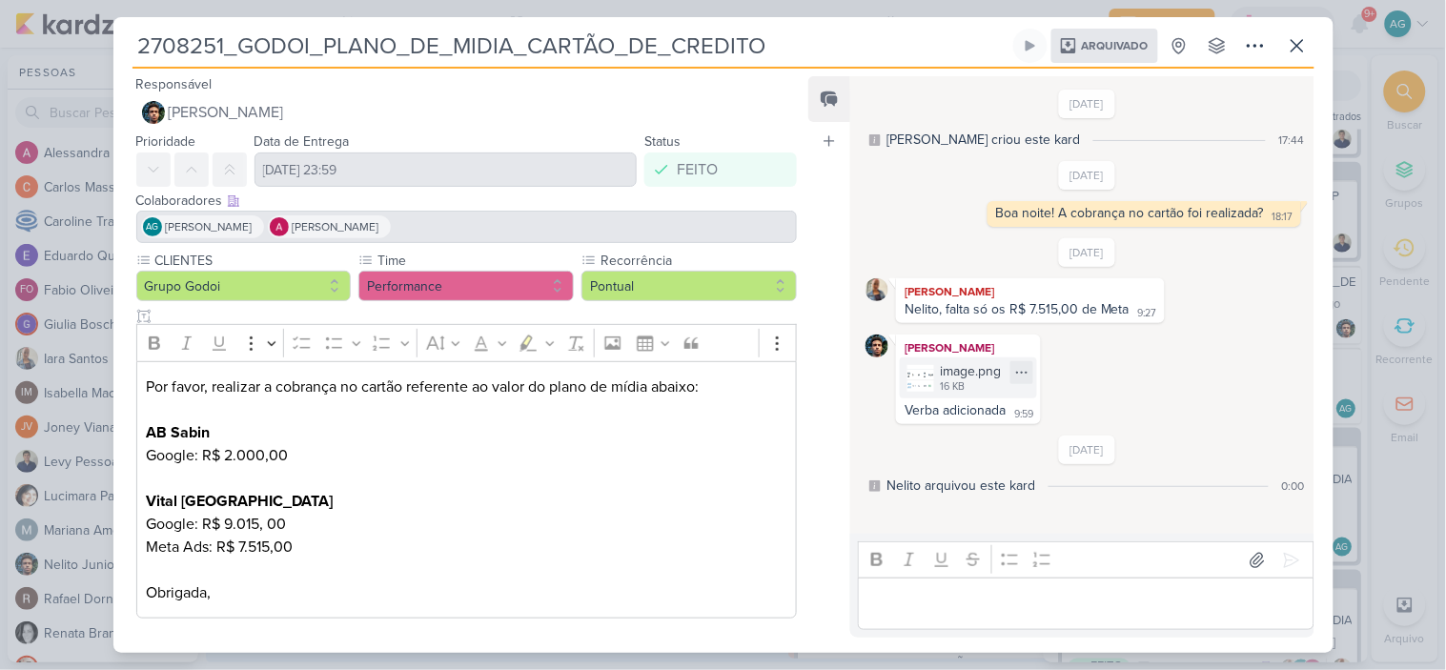
scroll to position [85, 0]
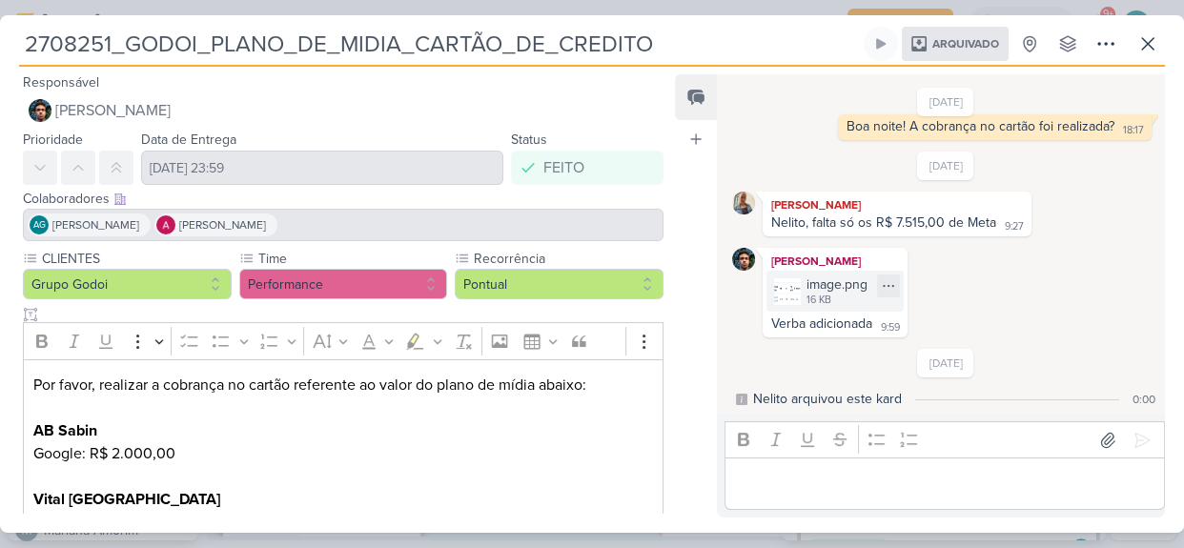
click at [837, 285] on div "image.png" at bounding box center [836, 285] width 61 height 20
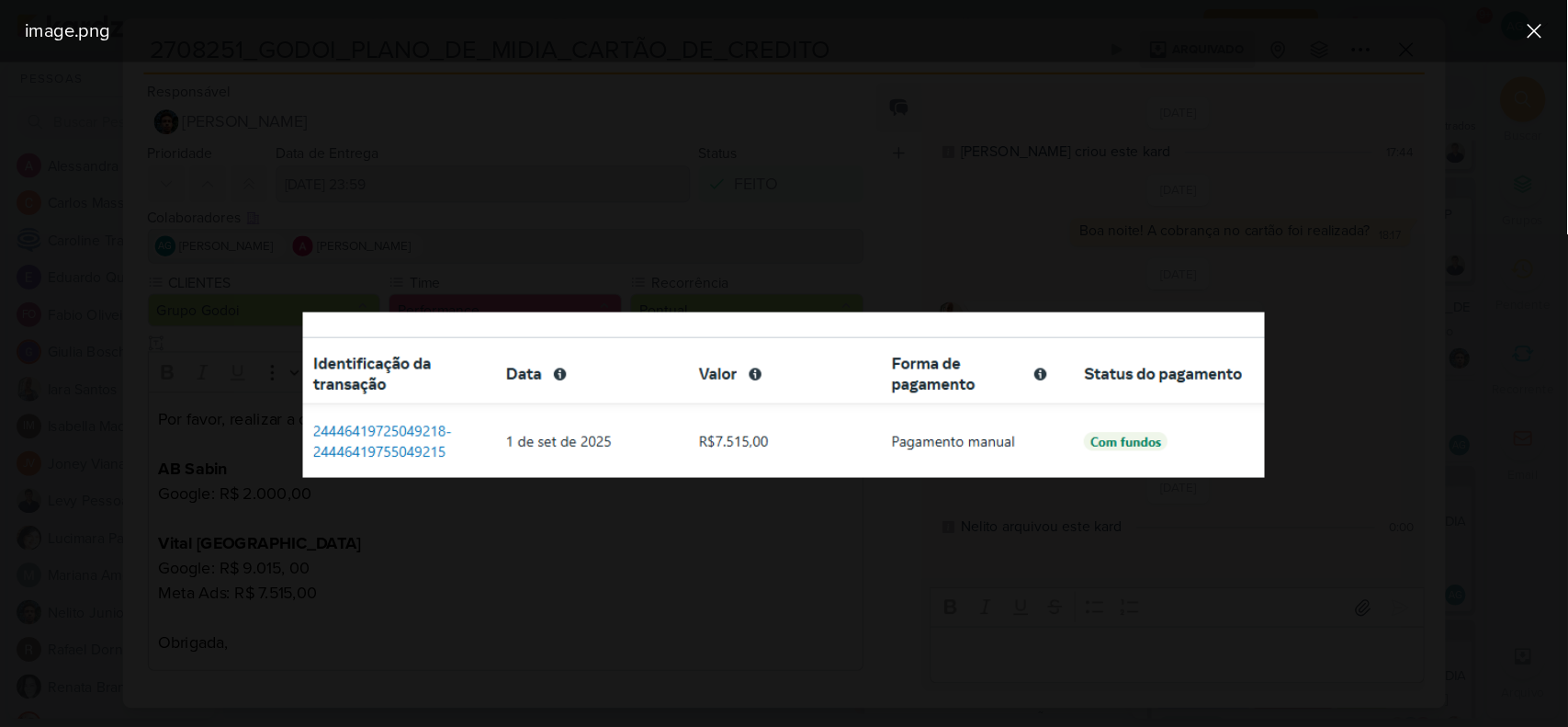
scroll to position [404, 0]
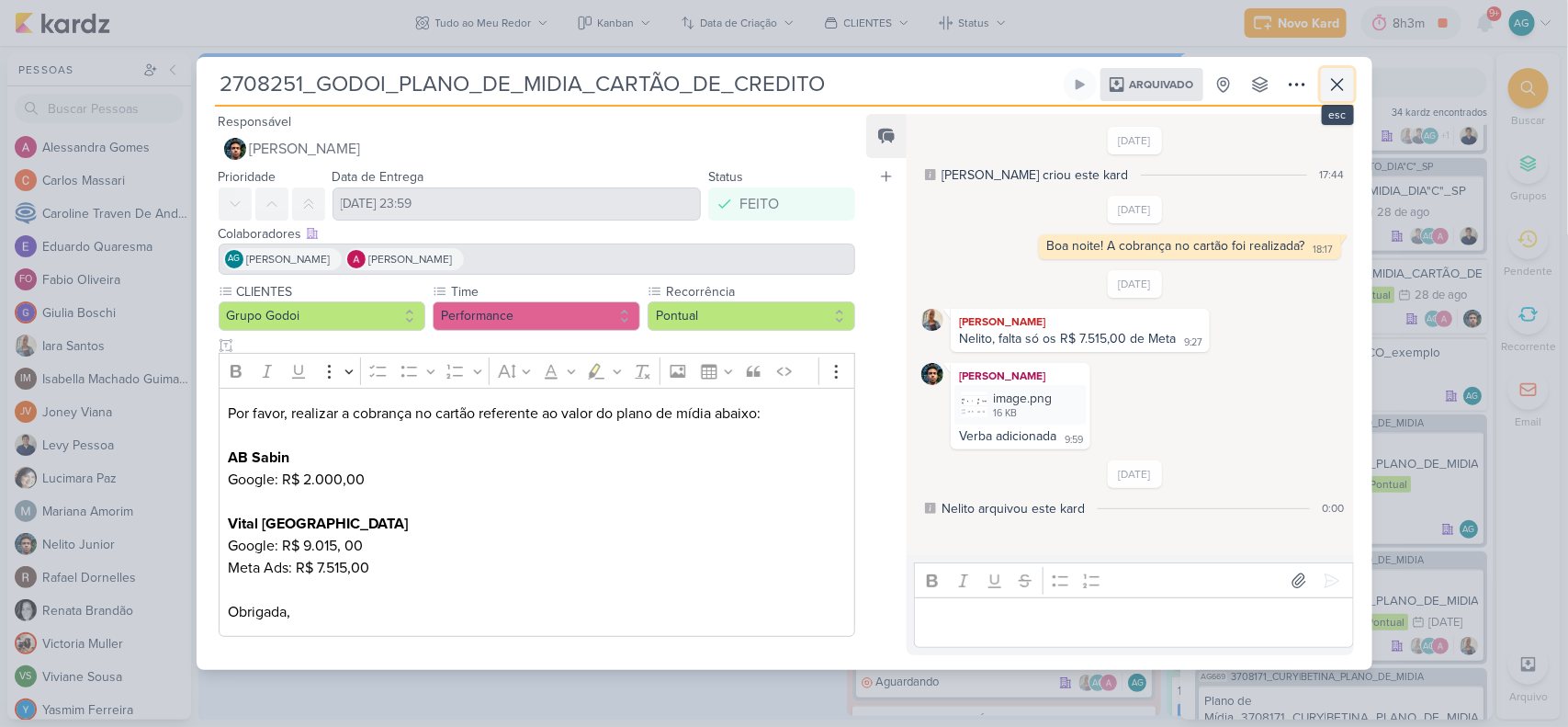
click at [1338, 86] on icon at bounding box center [1337, 84] width 22 height 22
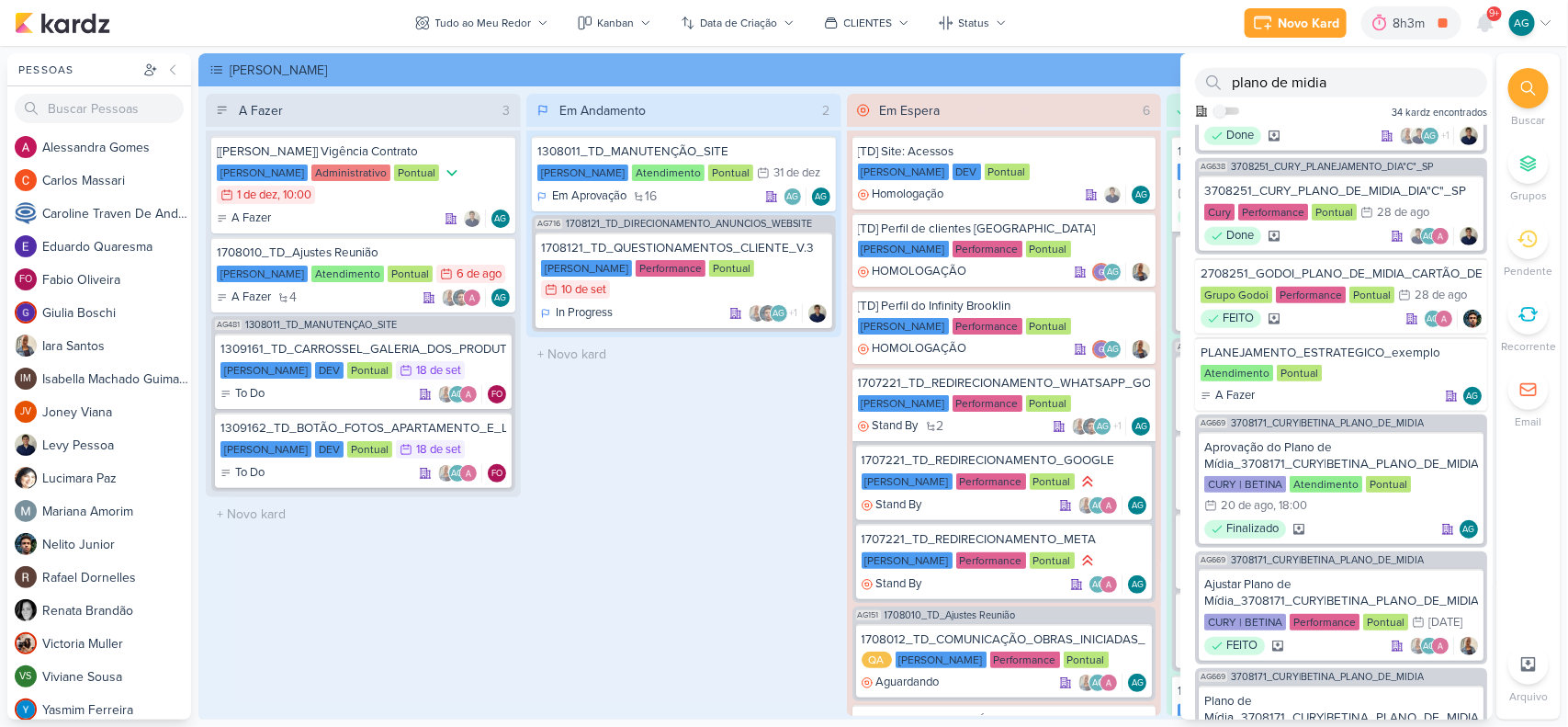
click at [735, 430] on div "Em Andamento 2 1308011_TD_MANUTENÇÃO_SITE [PERSON_NAME] Atendimento Pontual 31/…" at bounding box center [683, 404] width 315 height 622
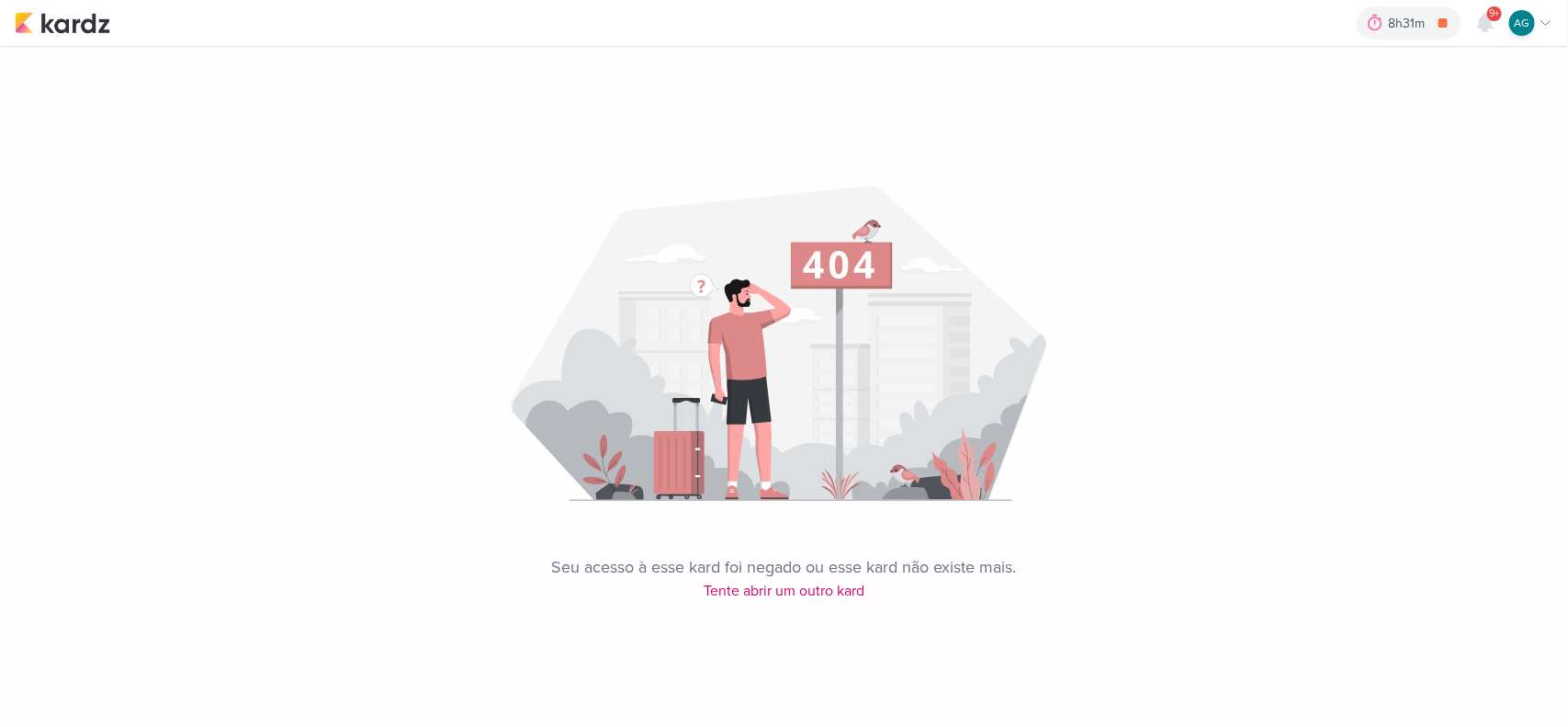
click at [827, 599] on div "Seu acesso à esse kard foi negado ou esse kard não existe mais. Tente abrir um …" at bounding box center [784, 324] width 1568 height 556
click at [832, 584] on div "Seu acesso à esse kard foi negado ou esse kard não existe mais. Tente abrir um …" at bounding box center [784, 324] width 1568 height 556
click at [833, 589] on div "Seu acesso à esse kard foi negado ou esse kard não existe mais. Tente abrir um …" at bounding box center [784, 324] width 1568 height 556
click at [818, 589] on div "Seu acesso à esse kard foi negado ou esse kard não existe mais. Tente abrir um …" at bounding box center [784, 324] width 1568 height 556
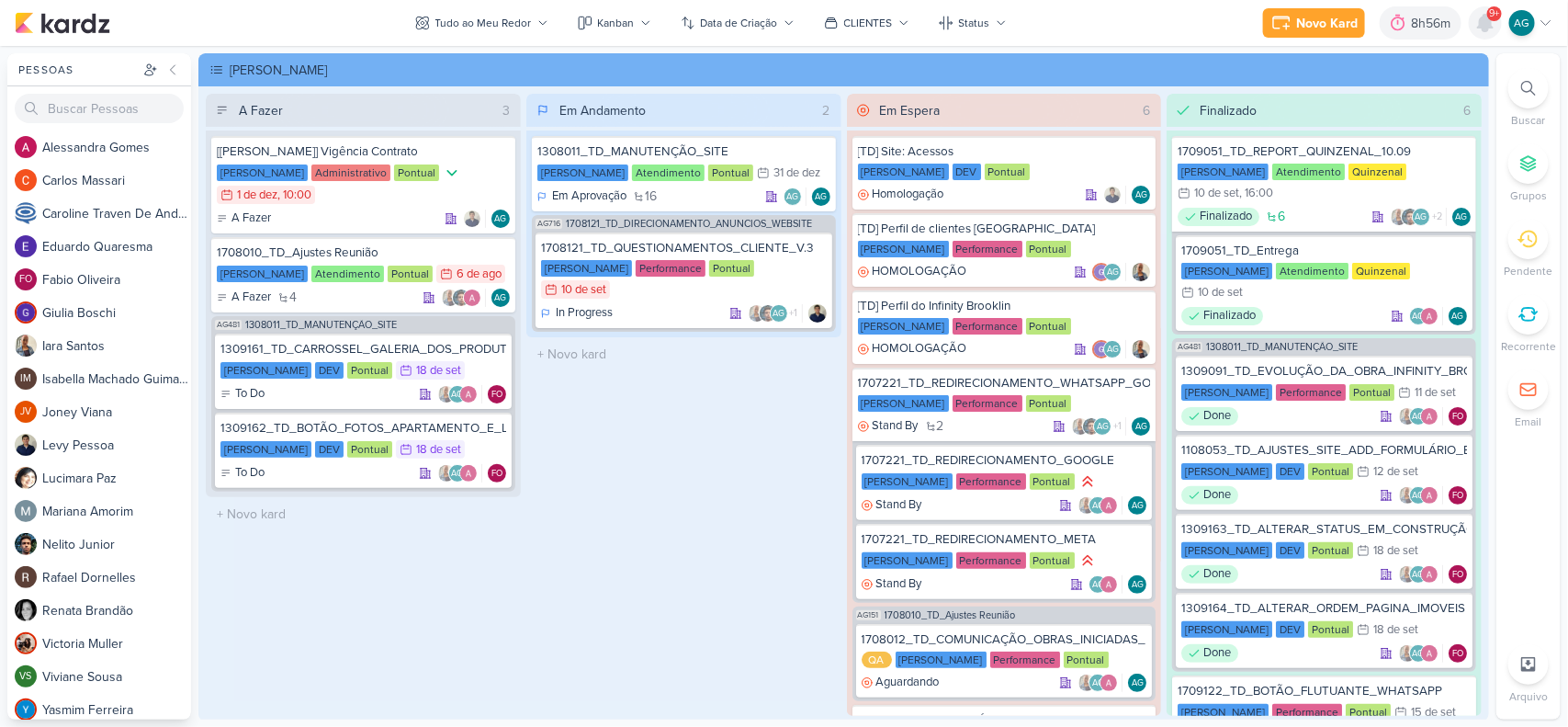
click at [1488, 25] on icon at bounding box center [1485, 22] width 14 height 16
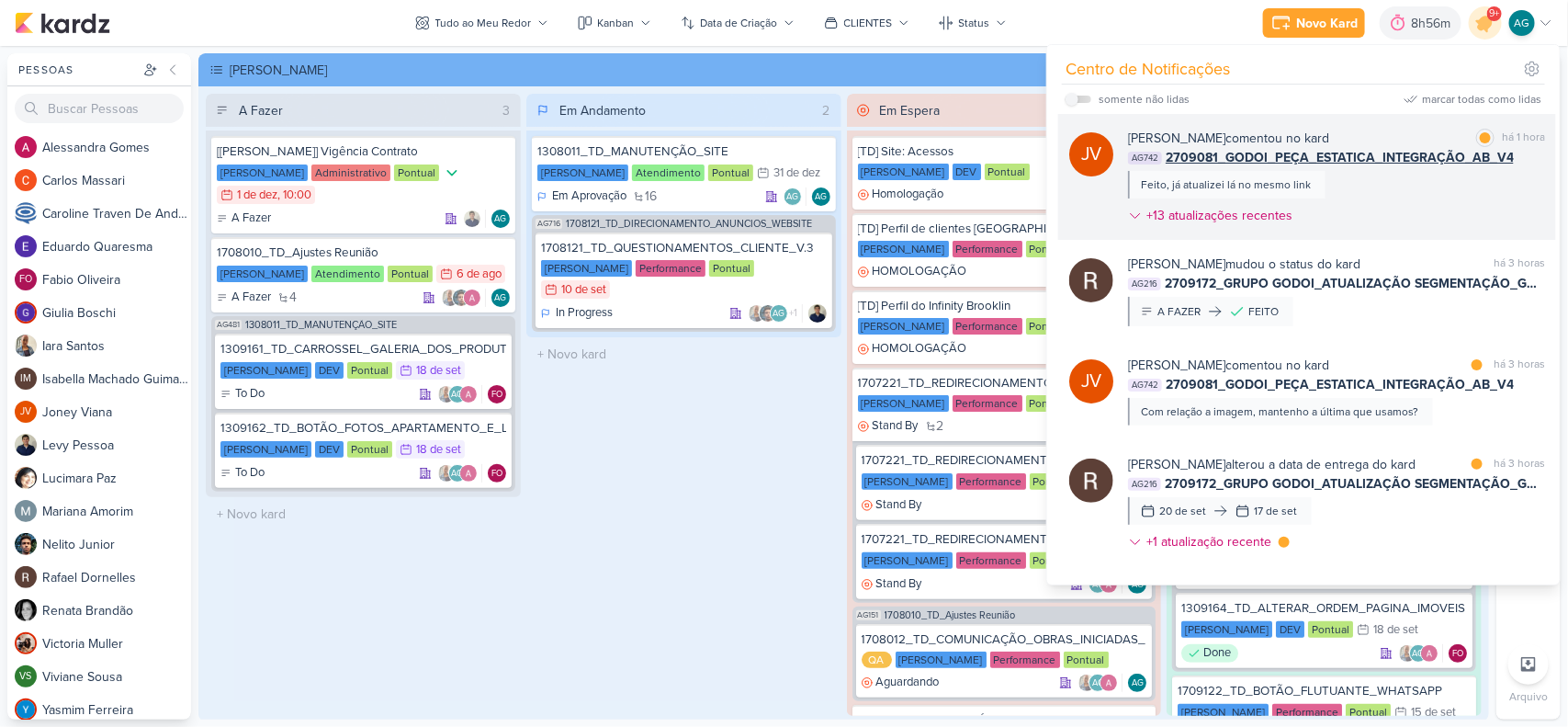
click at [1403, 159] on span "2709081_GODOI_PEÇA_ESTATICA_INTEGRAÇÃO_AB_V4" at bounding box center [1340, 157] width 348 height 19
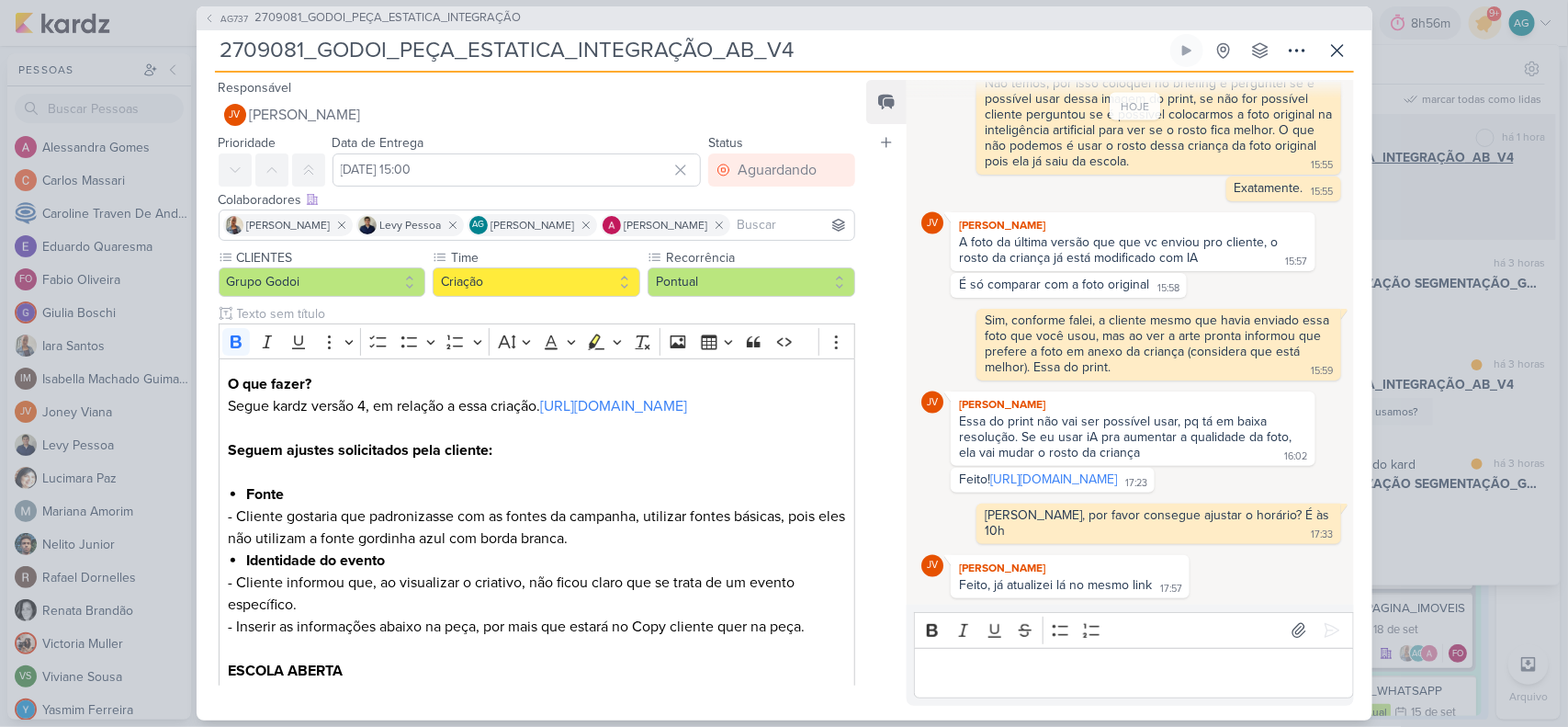
scroll to position [1225, 0]
click at [1117, 471] on link "https://drive.google.com/drive/folders/1I8Gjh9JBpd5U4tmxPPP6gO3-cBYgC_8I?usp=sh…" at bounding box center [1054, 479] width 127 height 15
drag, startPoint x: 751, startPoint y: 47, endPoint x: 84, endPoint y: 55, distance: 667.0
click at [84, 55] on div "AG737 2709081_GODOI_PEÇA_ESTATICA_INTEGRAÇÃO 2709081_GODOI_PEÇA_ESTATICA_INTEGR…" at bounding box center [784, 364] width 1568 height 727
click at [830, 60] on input "2709081_GODOI_PEÇA_ESTATICA_INTEGRAÇÃO_AB_V4" at bounding box center [691, 50] width 952 height 33
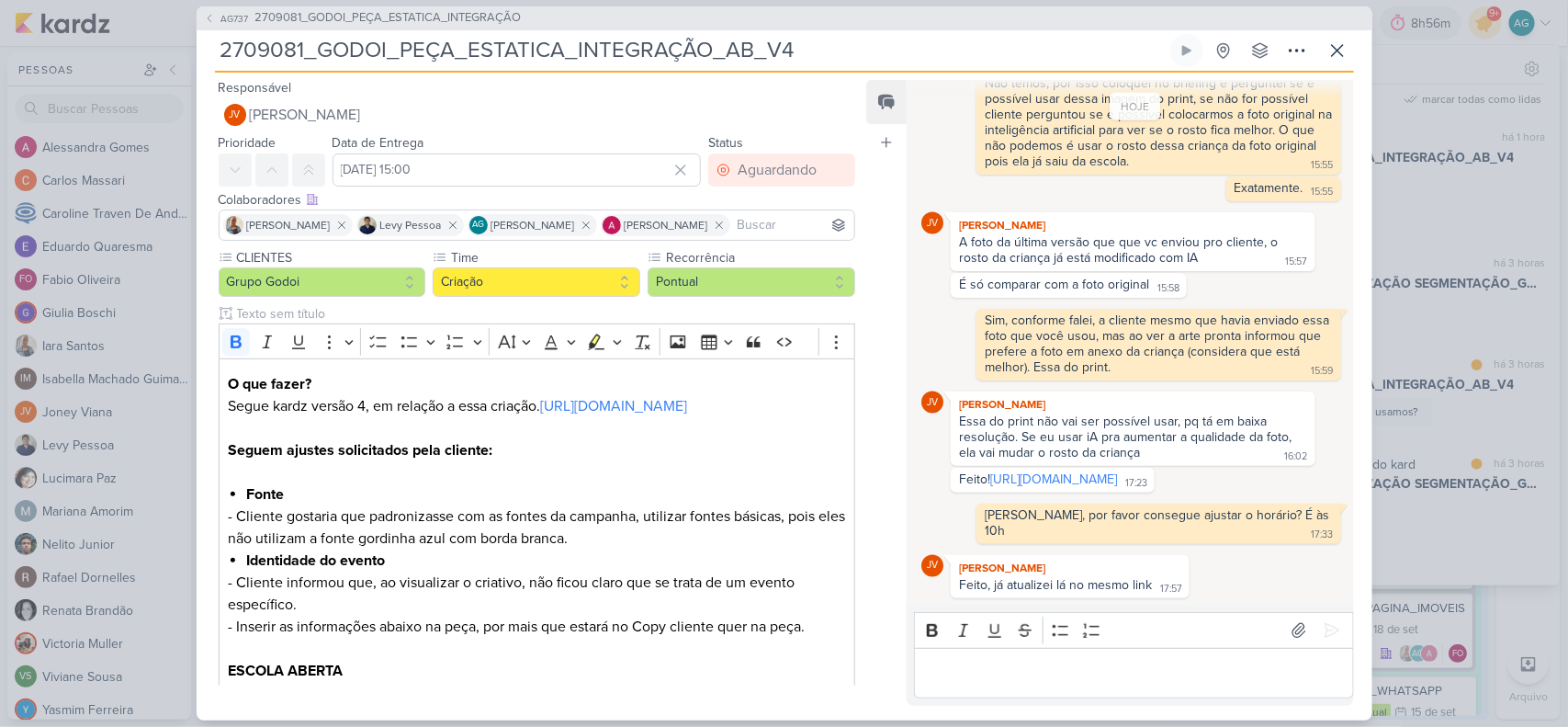
drag, startPoint x: 846, startPoint y: 53, endPoint x: 204, endPoint y: 60, distance: 642.0
click at [204, 60] on div "AG737 2709081_GODOI_PEÇA_ESTATICA_INTEGRAÇÃO 2709081_GODOI_PEÇA_ESTATICA_INTEGR…" at bounding box center [784, 364] width 1176 height 714
click at [726, 46] on input "2709081_GODOI_PEÇA_ESTATICA_INTEGRAÇÃO_AB_V4" at bounding box center [691, 50] width 952 height 33
drag, startPoint x: 749, startPoint y: 46, endPoint x: 206, endPoint y: 65, distance: 543.3
click at [206, 65] on div "AG737 2709081_GODOI_PEÇA_ESTATICA_INTEGRAÇÃO 2709081_GODOI_PEÇA_ESTATICA_INTEGR…" at bounding box center [784, 364] width 1176 height 714
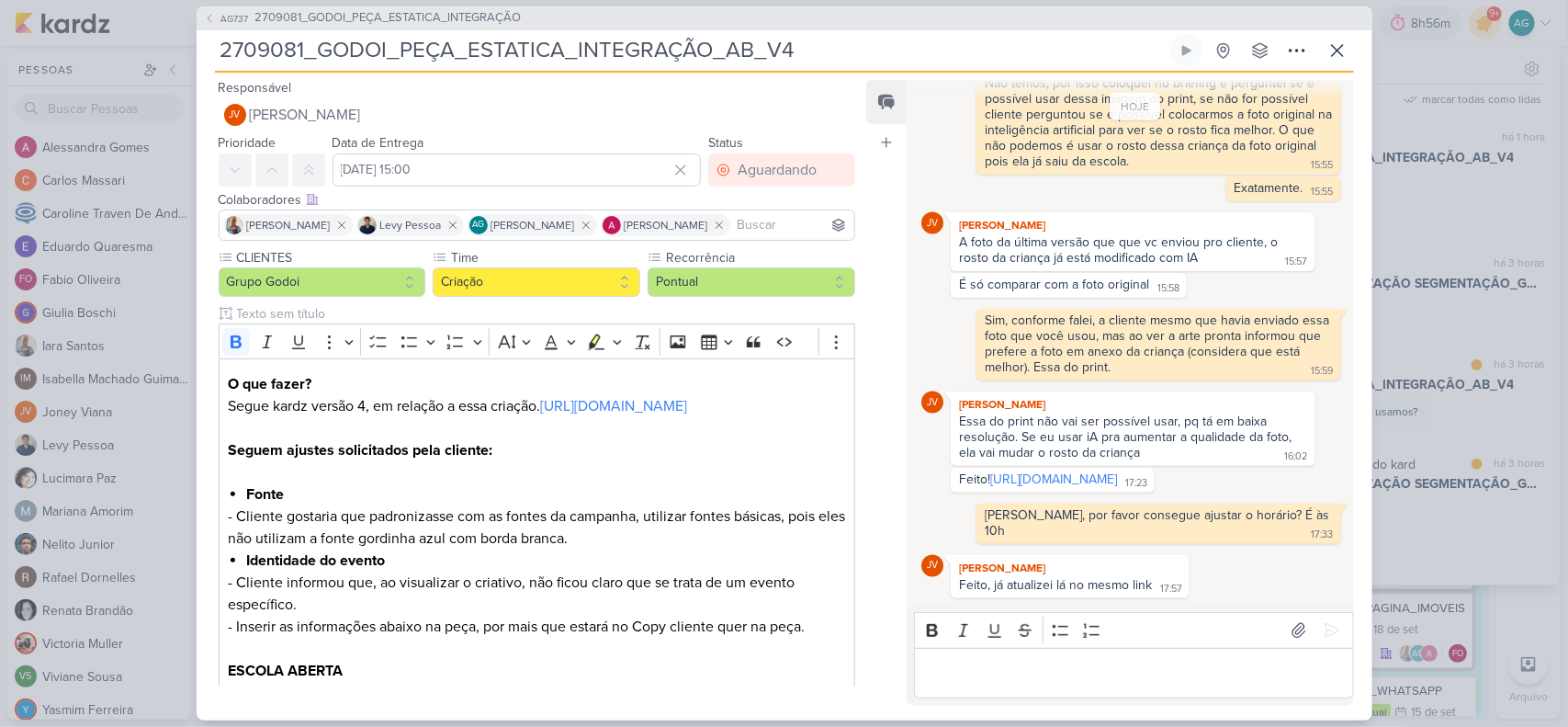
click at [1148, 678] on p "Editor editing area: main" at bounding box center [1134, 672] width 420 height 22
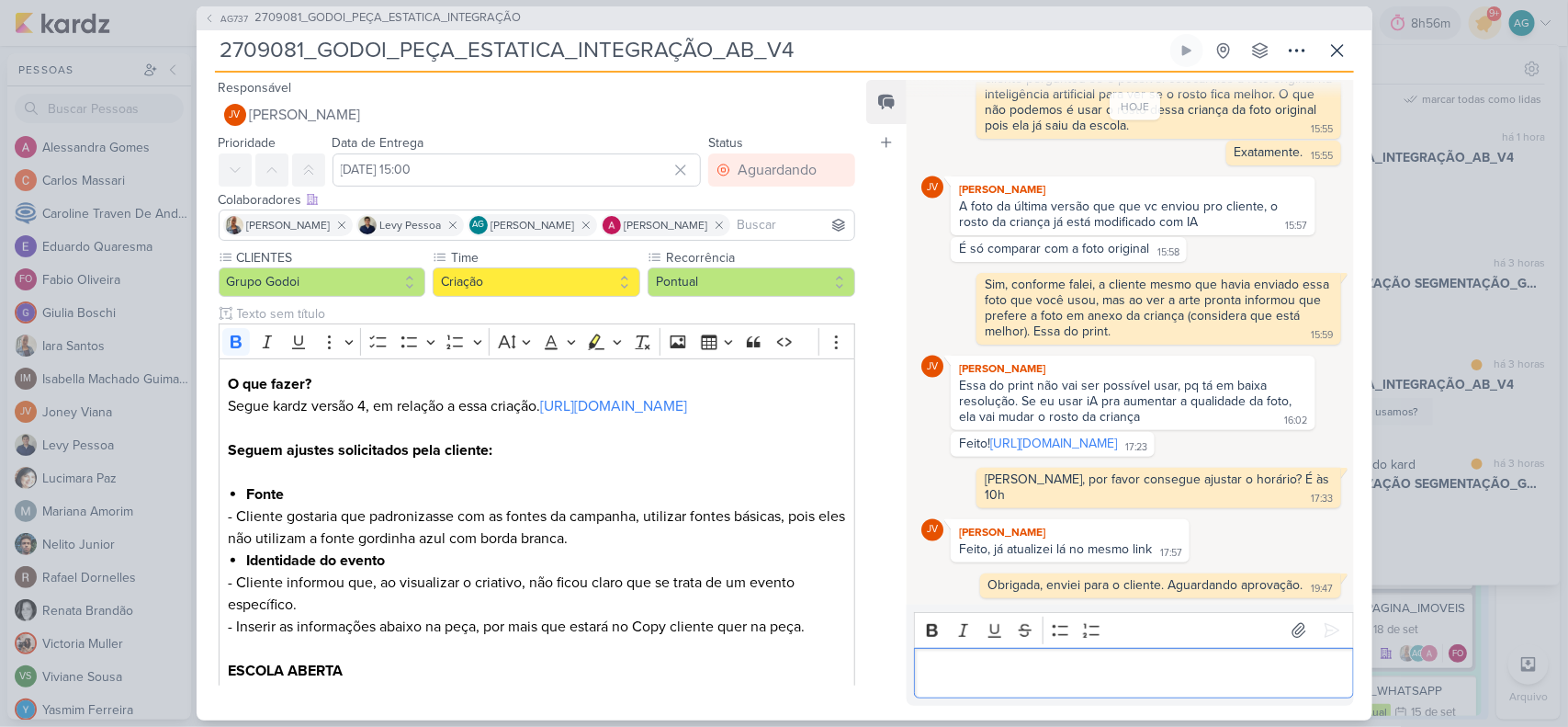
scroll to position [1276, 0]
click at [1334, 53] on icon at bounding box center [1337, 50] width 11 height 11
